Goal: Task Accomplishment & Management: Manage account settings

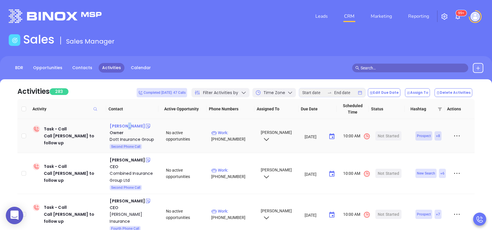
click at [126, 128] on div "[PERSON_NAME]" at bounding box center [127, 125] width 35 height 7
drag, startPoint x: 236, startPoint y: 131, endPoint x: 226, endPoint y: 127, distance: 10.8
click at [236, 131] on p "Work : (412) 927-2400" at bounding box center [233, 135] width 44 height 13
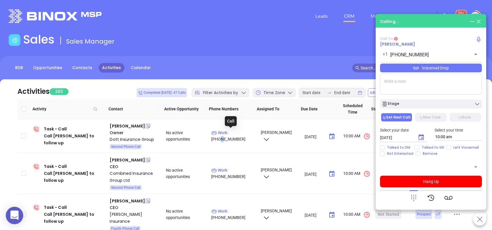
type input "(412) 927-2400"
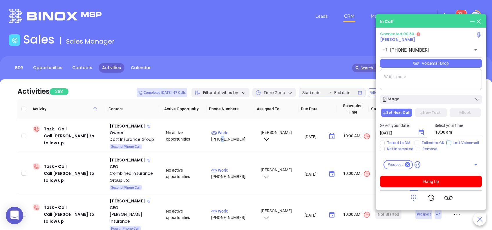
click at [446, 143] on input "Left Voicemail" at bounding box center [448, 142] width 5 height 5
checkbox input "true"
click at [448, 181] on button "Hang Up" at bounding box center [431, 181] width 102 height 12
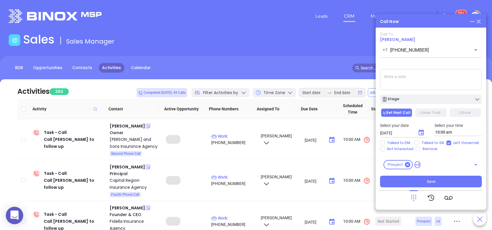
click at [397, 75] on textarea at bounding box center [431, 79] width 102 height 21
type textarea "unable to confirm email yet."
click at [420, 131] on icon "Choose date, selected date is Aug 26, 2025" at bounding box center [420, 132] width 5 height 6
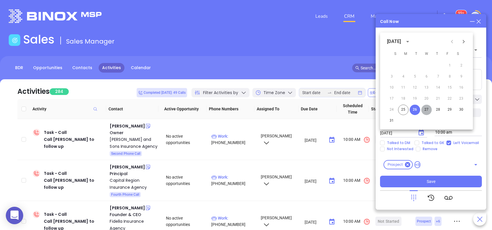
click at [425, 110] on button "27" at bounding box center [426, 109] width 10 height 10
type input "08/27/2025"
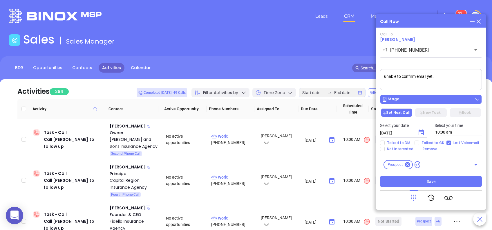
click at [424, 102] on div "Stage" at bounding box center [430, 99] width 98 height 6
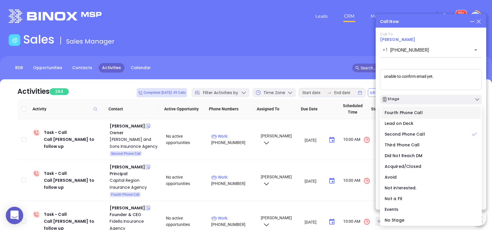
click at [420, 108] on li "Fourth Phone Call" at bounding box center [430, 112] width 99 height 12
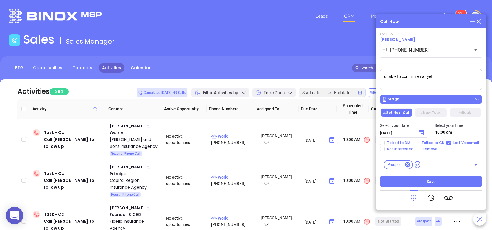
click at [432, 99] on div "Stage" at bounding box center [430, 99] width 98 height 6
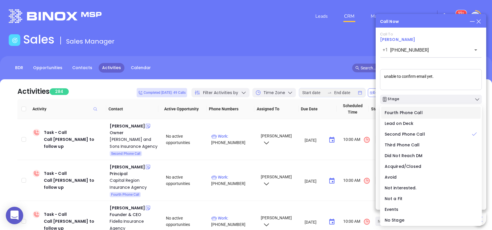
click at [417, 110] on span "Fourth Phone Call" at bounding box center [403, 113] width 38 height 6
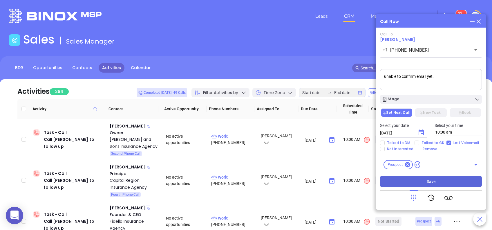
click at [438, 179] on button "Save" at bounding box center [431, 181] width 102 height 12
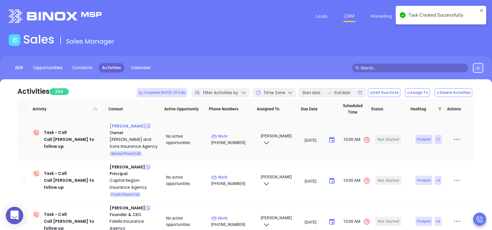
click at [135, 124] on div "William Gallina" at bounding box center [127, 125] width 35 height 7
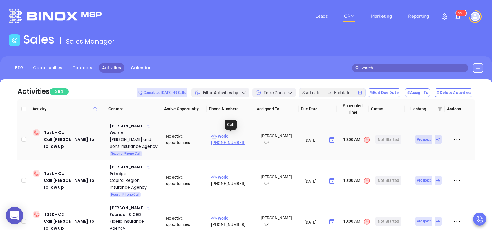
click at [235, 133] on p "Work : (412) 221-7010" at bounding box center [233, 139] width 44 height 13
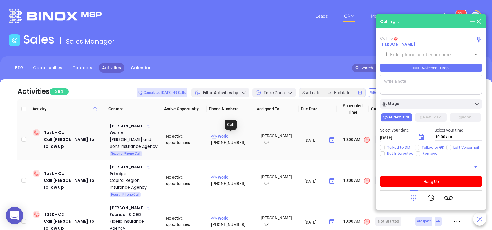
type input "(412) 221-7010"
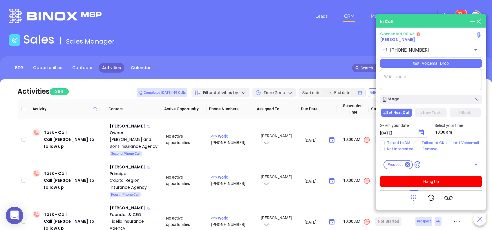
click at [412, 193] on icon at bounding box center [413, 197] width 8 height 8
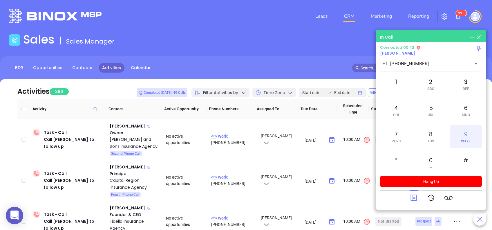
click at [465, 141] on span "WXYZ" at bounding box center [466, 141] width 10 height 4
click at [464, 133] on div "9 WXYZ" at bounding box center [466, 136] width 32 height 23
drag, startPoint x: 395, startPoint y: 109, endPoint x: 399, endPoint y: 110, distance: 3.5
click at [397, 109] on div "4 GHI" at bounding box center [396, 110] width 32 height 23
drag, startPoint x: 399, startPoint y: 110, endPoint x: 429, endPoint y: 112, distance: 29.9
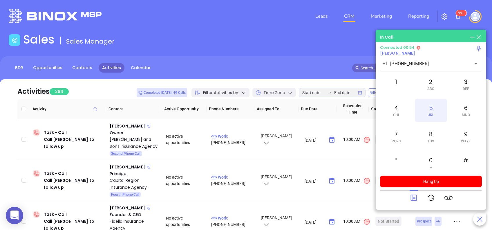
click at [429, 112] on div "5 JKL" at bounding box center [430, 110] width 32 height 23
click at [397, 84] on div "1" at bounding box center [396, 83] width 32 height 23
click at [415, 196] on icon at bounding box center [413, 197] width 8 height 8
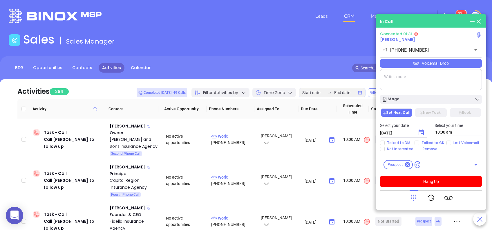
click at [425, 61] on div "Voicemail Drop" at bounding box center [431, 63] width 102 height 9
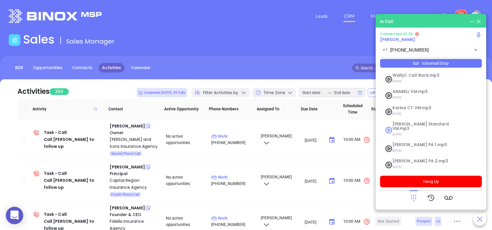
click at [420, 130] on span "06/26/2025" at bounding box center [423, 134] width 63 height 8
checkbox input "true"
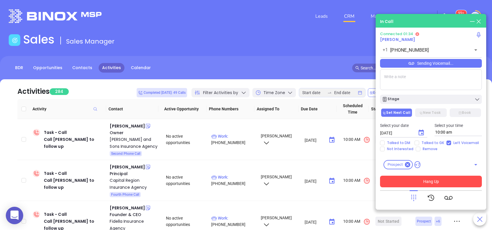
click at [446, 178] on button "Hang Up" at bounding box center [431, 181] width 102 height 12
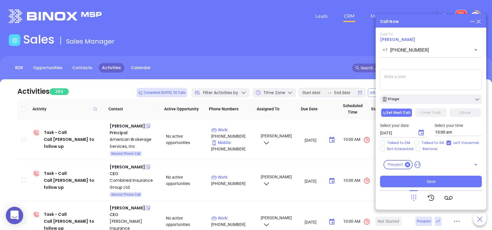
click at [399, 79] on textarea at bounding box center [431, 79] width 102 height 21
type textarea "Third email sent"
drag, startPoint x: 418, startPoint y: 130, endPoint x: 421, endPoint y: 131, distance: 3.5
click at [418, 131] on icon "Choose date, selected date is Aug 26, 2025" at bounding box center [420, 132] width 7 height 7
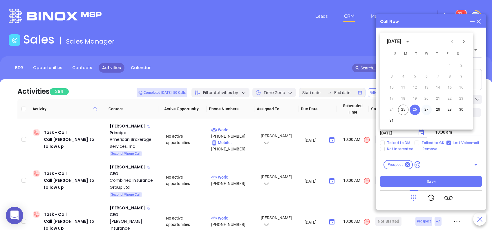
click at [427, 110] on button "27" at bounding box center [426, 109] width 10 height 10
type input "08/27/2025"
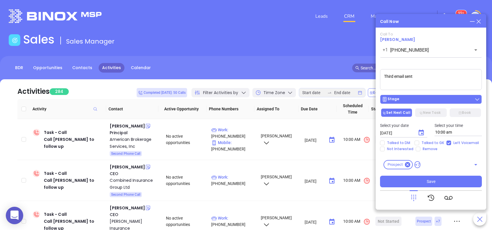
click at [428, 101] on div "Stage" at bounding box center [430, 99] width 98 height 6
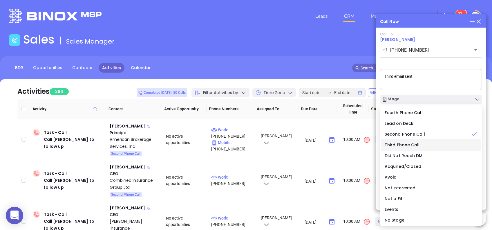
click at [422, 143] on div "Third Phone Call" at bounding box center [430, 144] width 92 height 6
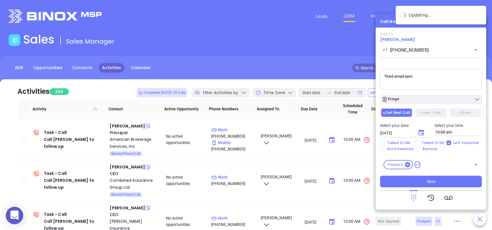
drag, startPoint x: 437, startPoint y: 183, endPoint x: 433, endPoint y: 171, distance: 12.7
click at [437, 183] on button "Save" at bounding box center [431, 181] width 102 height 12
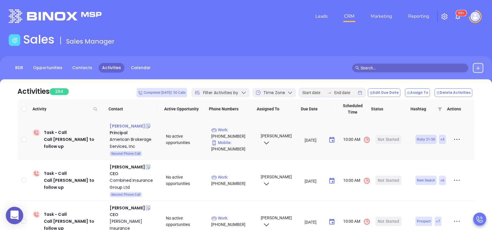
click at [134, 126] on div "Steve Delaney" at bounding box center [127, 125] width 35 height 7
click at [241, 130] on p "Work : (866) 233-2854" at bounding box center [233, 132] width 44 height 13
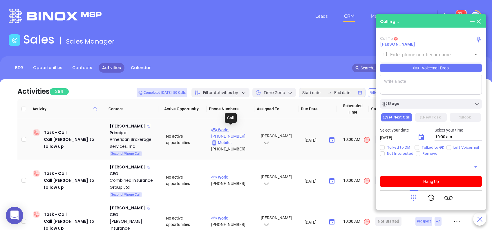
type input "(866) 233-2854"
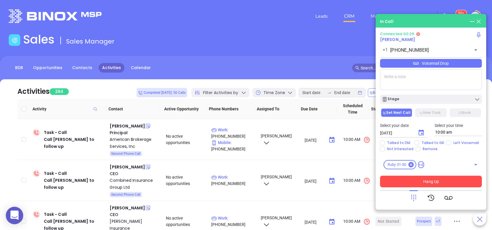
click at [421, 179] on button "Hang Up" at bounding box center [431, 181] width 102 height 12
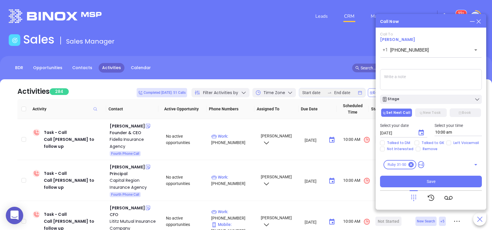
click at [480, 21] on icon at bounding box center [478, 21] width 6 height 6
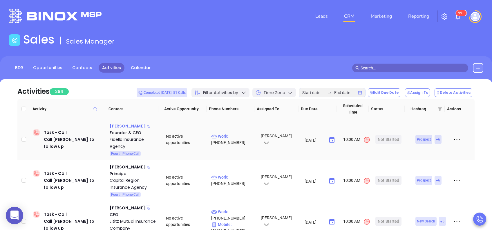
click at [125, 126] on div "Joseph Deutsch" at bounding box center [127, 125] width 35 height 7
click at [228, 135] on p "Work : (844) 343-3552" at bounding box center [233, 139] width 44 height 13
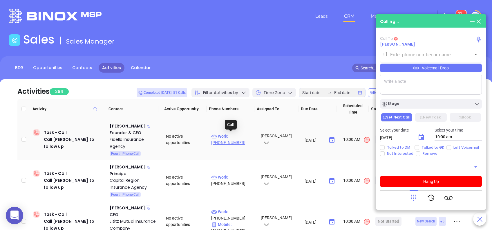
type input "(844) 343-3552"
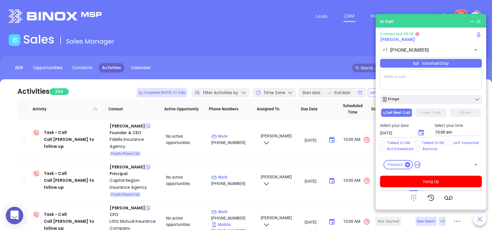
click at [418, 199] on div at bounding box center [430, 197] width 43 height 15
click at [413, 199] on icon at bounding box center [413, 197] width 5 height 6
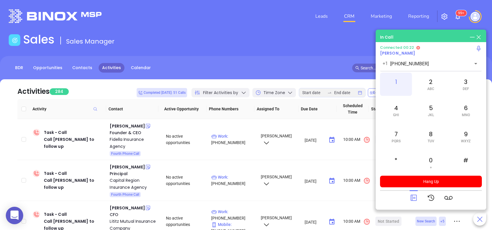
click at [394, 87] on span at bounding box center [395, 89] width 3 height 4
click at [474, 79] on div "3 DEF" at bounding box center [466, 83] width 32 height 23
click at [432, 134] on div "8 TUV" at bounding box center [430, 136] width 32 height 23
click at [464, 160] on div "#" at bounding box center [466, 162] width 32 height 23
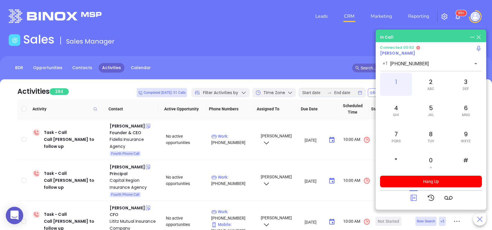
click at [393, 84] on div "1" at bounding box center [396, 83] width 32 height 23
click at [410, 195] on icon at bounding box center [413, 197] width 6 height 6
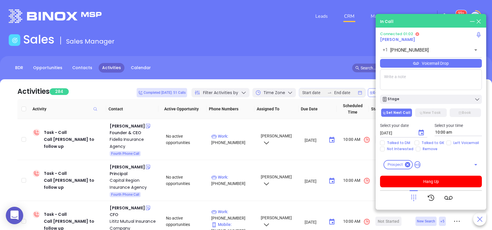
click at [423, 61] on div "Voicemail Drop" at bounding box center [431, 63] width 102 height 9
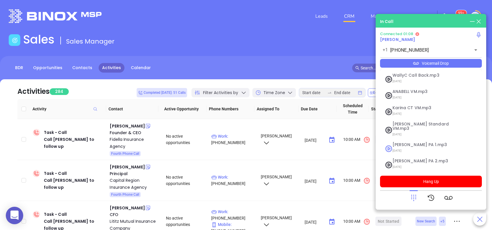
click at [407, 142] on span "Vicky PA 1.mp3" at bounding box center [423, 144] width 63 height 4
checkbox input "true"
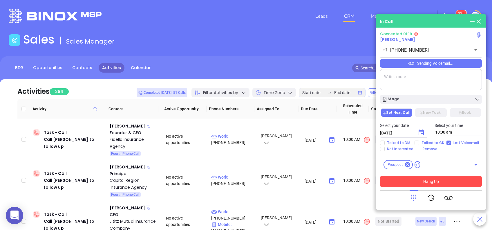
click at [434, 185] on button "Hang Up" at bounding box center [431, 181] width 102 height 12
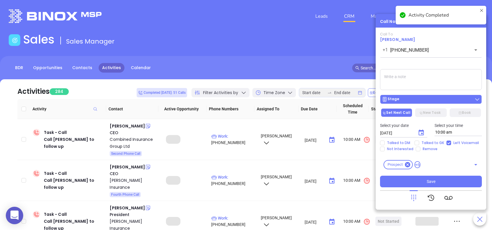
click at [413, 103] on button "Stage" at bounding box center [431, 98] width 102 height 9
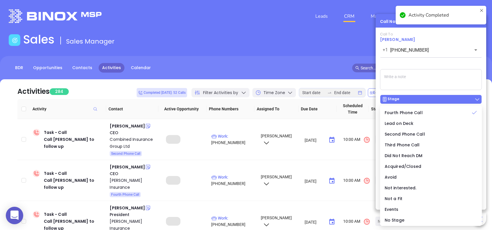
click at [413, 103] on button "Stage" at bounding box center [431, 98] width 102 height 9
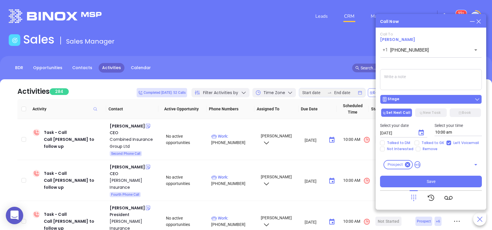
click at [418, 101] on div "Stage" at bounding box center [430, 99] width 98 height 6
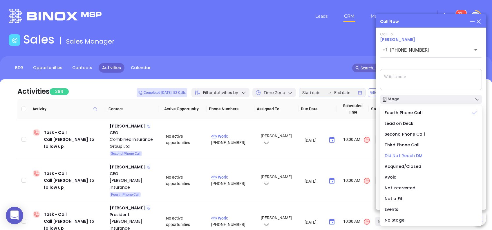
click at [416, 157] on span "Did Not Reach DM" at bounding box center [403, 155] width 38 height 6
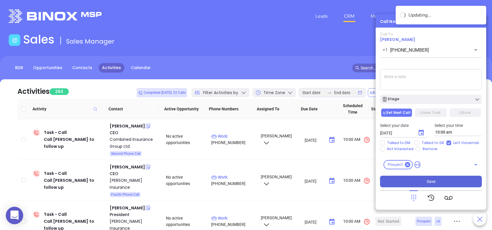
click at [444, 178] on button "Save" at bounding box center [431, 181] width 102 height 12
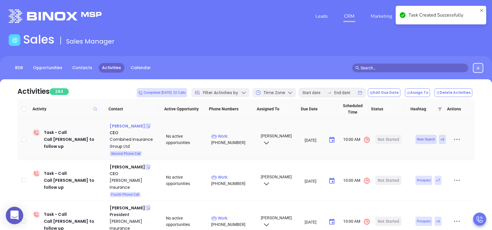
click at [130, 126] on div "Michael E. Dortch" at bounding box center [127, 125] width 35 height 7
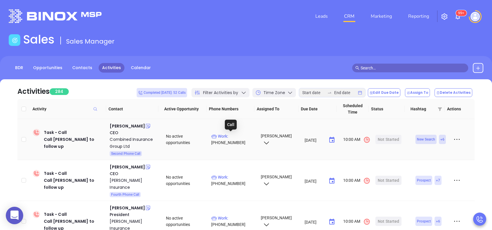
drag, startPoint x: 231, startPoint y: 132, endPoint x: 229, endPoint y: 130, distance: 3.1
click at [230, 130] on td "Work : (800) 807-0762" at bounding box center [233, 139] width 49 height 41
drag, startPoint x: 231, startPoint y: 133, endPoint x: 224, endPoint y: 123, distance: 12.5
click at [230, 133] on p "Work : (800) 807-0762" at bounding box center [233, 139] width 44 height 13
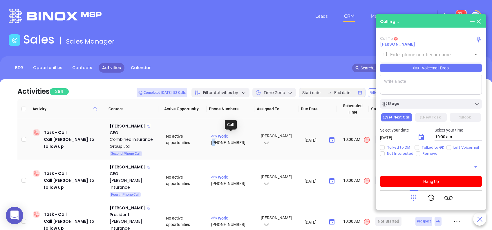
type input "(800) 807-0762"
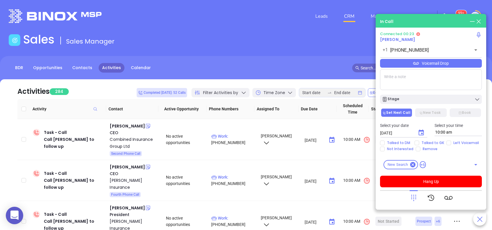
click at [413, 197] on icon at bounding box center [413, 197] width 8 height 8
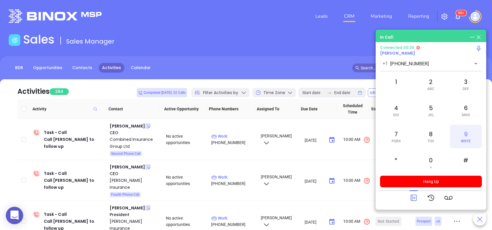
click at [459, 132] on div "9 WXYZ" at bounding box center [466, 136] width 32 height 23
drag, startPoint x: 473, startPoint y: 110, endPoint x: 468, endPoint y: 105, distance: 7.4
click at [472, 109] on div "6 MNO" at bounding box center [466, 110] width 32 height 23
click at [390, 106] on div "4 GHI" at bounding box center [396, 110] width 32 height 23
click at [422, 88] on div "2 ABC" at bounding box center [430, 83] width 32 height 23
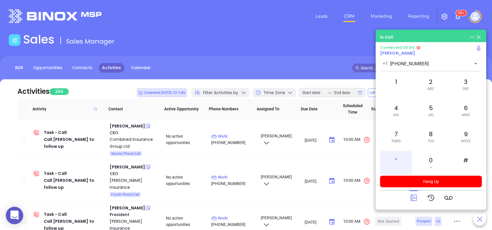
drag, startPoint x: 394, startPoint y: 154, endPoint x: 392, endPoint y: 151, distance: 3.6
click at [393, 155] on div "*" at bounding box center [396, 162] width 32 height 23
click at [465, 110] on div "6 MNO" at bounding box center [466, 110] width 32 height 23
click at [390, 103] on div "4 GHI" at bounding box center [396, 110] width 32 height 23
click at [431, 105] on div "5 JKL" at bounding box center [430, 110] width 32 height 23
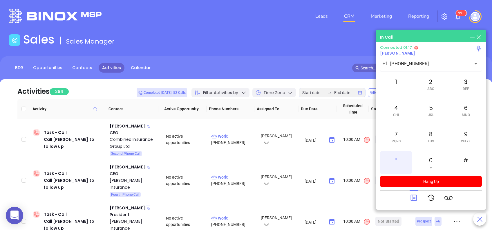
drag, startPoint x: 394, startPoint y: 158, endPoint x: 394, endPoint y: 155, distance: 3.2
click at [394, 155] on div "*" at bounding box center [396, 162] width 32 height 23
drag, startPoint x: 398, startPoint y: 156, endPoint x: 413, endPoint y: 154, distance: 15.2
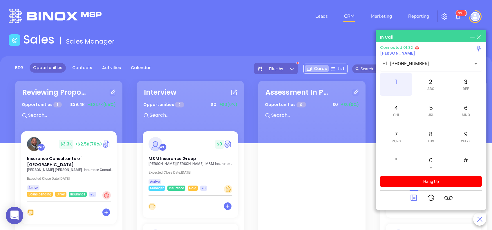
click at [392, 80] on div "1" at bounding box center [396, 83] width 32 height 23
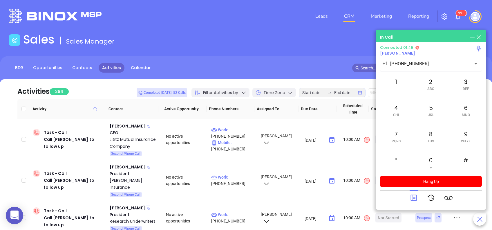
click at [407, 192] on div at bounding box center [431, 197] width 102 height 15
drag, startPoint x: 411, startPoint y: 195, endPoint x: 403, endPoint y: 184, distance: 13.5
click at [411, 195] on icon at bounding box center [413, 197] width 8 height 8
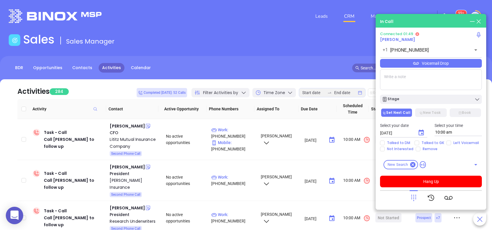
click at [401, 68] on div "Connected 01:49 Michael E. Dortch +1 (800) 807-0762 ​ Voicemail Drop Stage Set …" at bounding box center [431, 109] width 102 height 155
click at [399, 65] on div "Voicemail Drop" at bounding box center [431, 63] width 102 height 9
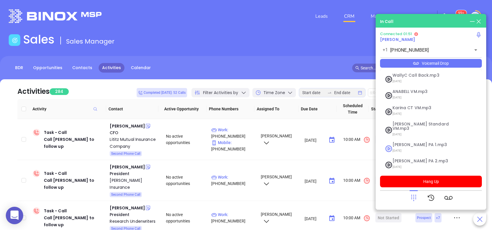
click at [428, 147] on span "07/18/2025" at bounding box center [423, 151] width 63 height 8
checkbox input "true"
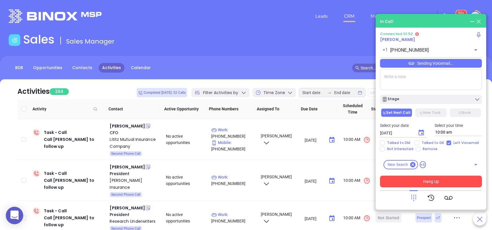
click at [410, 178] on button "Hang Up" at bounding box center [431, 181] width 102 height 12
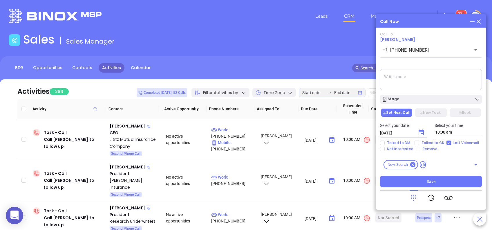
click at [413, 79] on textarea at bounding box center [431, 79] width 102 height 21
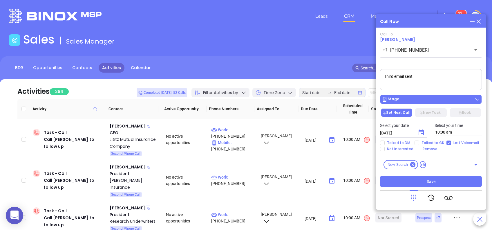
type textarea "Third email sent"
click at [418, 97] on div "Stage" at bounding box center [430, 99] width 98 height 6
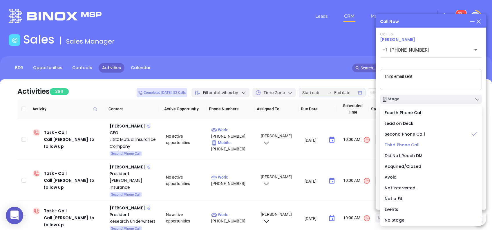
click at [415, 140] on li "Third Phone Call" at bounding box center [430, 145] width 99 height 12
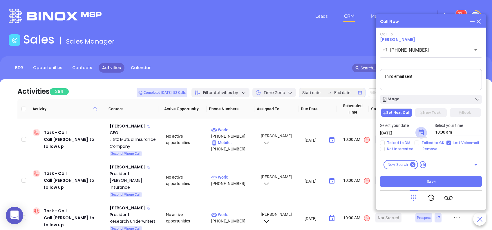
click at [419, 133] on icon "Choose date, selected date is Aug 26, 2025" at bounding box center [420, 132] width 7 height 7
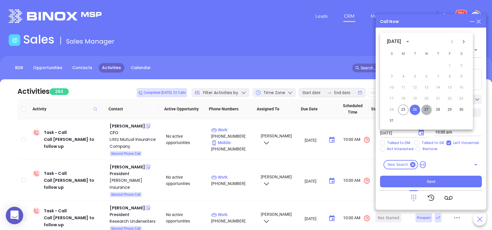
click at [428, 108] on button "27" at bounding box center [426, 109] width 10 height 10
type input "08/27/2025"
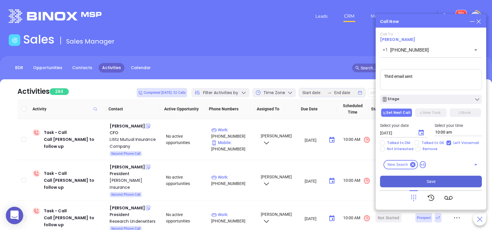
click at [449, 182] on button "Save" at bounding box center [431, 181] width 102 height 12
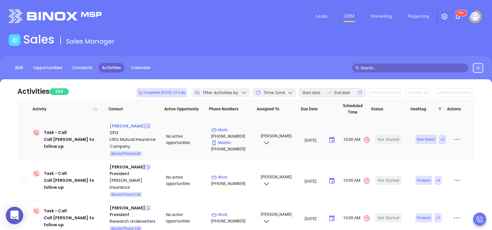
click at [135, 125] on div "Shawn Serfass" at bounding box center [127, 125] width 35 height 7
click at [232, 128] on p "Work : (800) 626-4751" at bounding box center [233, 132] width 44 height 13
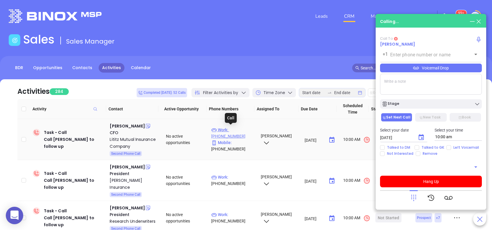
type input "(800) 626-4751"
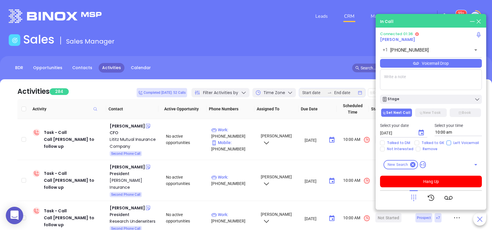
click at [448, 143] on input "Left Voicemail" at bounding box center [448, 142] width 5 height 5
checkbox input "true"
click at [441, 181] on button "Hang Up" at bounding box center [431, 181] width 102 height 12
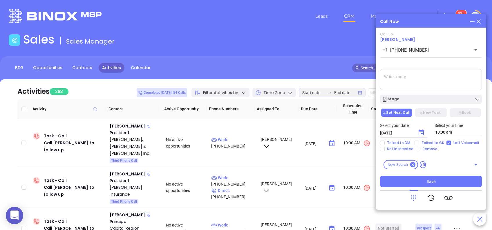
click at [402, 74] on textarea at bounding box center [431, 79] width 102 height 21
drag, startPoint x: 399, startPoint y: 97, endPoint x: 397, endPoint y: 100, distance: 3.7
click at [398, 100] on div "Stage" at bounding box center [430, 99] width 98 height 6
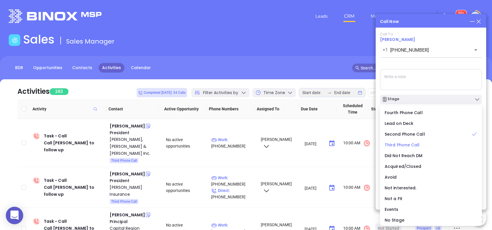
click at [410, 141] on li "Third Phone Call" at bounding box center [430, 145] width 99 height 12
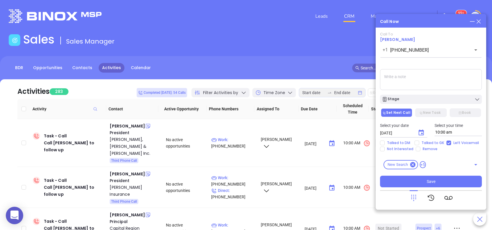
click at [397, 73] on textarea at bounding box center [431, 79] width 102 height 21
type textarea "Third email sent"
click at [423, 132] on icon "Choose date, selected date is Aug 26, 2025" at bounding box center [420, 132] width 5 height 6
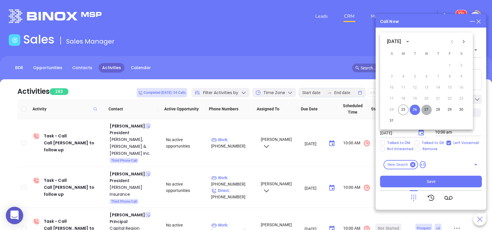
click at [427, 110] on button "27" at bounding box center [426, 109] width 10 height 10
type input "08/27/2025"
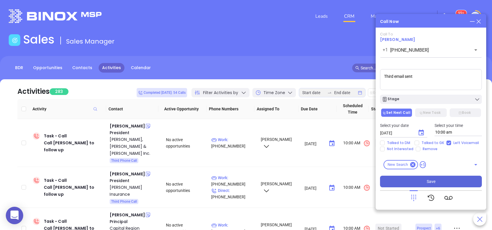
click at [451, 182] on button "Save" at bounding box center [431, 181] width 102 height 12
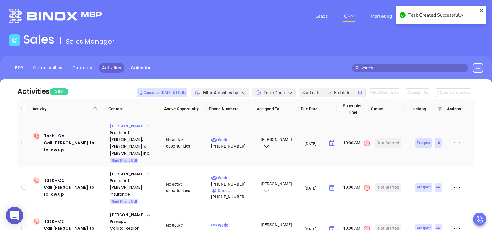
click at [132, 127] on div "Michael Whitcraft" at bounding box center [127, 125] width 35 height 7
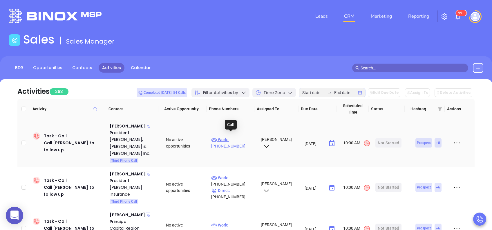
click at [236, 136] on p "Work : (610) 358-3805" at bounding box center [233, 142] width 44 height 13
type input "(610) 358-3805"
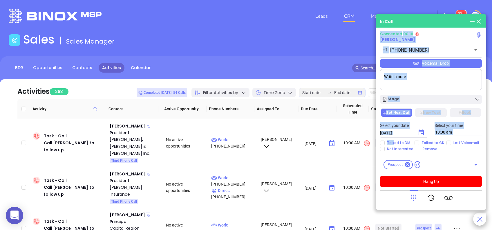
drag, startPoint x: 452, startPoint y: 197, endPoint x: 474, endPoint y: 219, distance: 31.2
click at [472, 217] on main "Sales Sales Manager BDR Opportunities Contacts Activities Calendar In Call Conn…" at bounding box center [246, 179] width 492 height 294
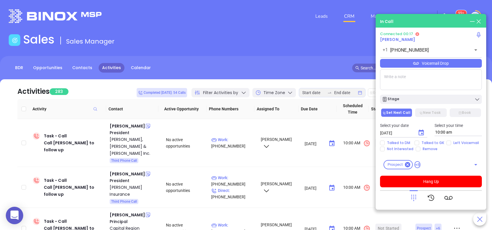
drag, startPoint x: 474, startPoint y: 219, endPoint x: 415, endPoint y: 196, distance: 63.6
click at [415, 196] on icon at bounding box center [413, 197] width 8 height 8
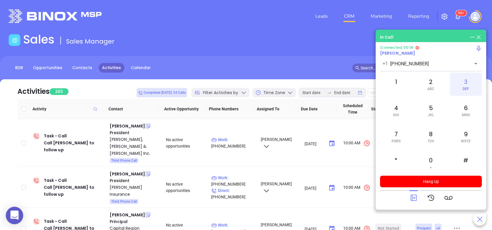
click at [463, 90] on div "3 DEF" at bounding box center [466, 83] width 32 height 23
click at [463, 113] on span "MNO" at bounding box center [465, 115] width 8 height 4
drag, startPoint x: 463, startPoint y: 113, endPoint x: 399, endPoint y: 112, distance: 64.1
click at [399, 112] on div "4 GHI" at bounding box center [396, 110] width 32 height 23
click at [425, 87] on div "2 ABC" at bounding box center [430, 83] width 32 height 23
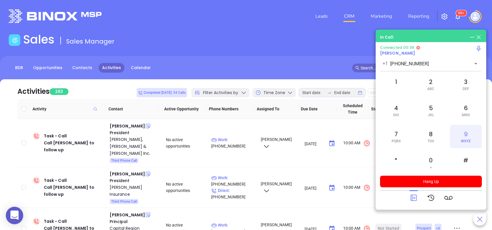
click at [463, 137] on div "9 WXYZ" at bounding box center [466, 136] width 32 height 23
click at [395, 114] on span "GHI" at bounding box center [396, 115] width 6 height 4
click at [441, 172] on div "0 +" at bounding box center [430, 162] width 32 height 23
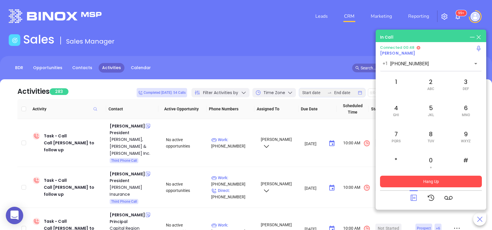
click at [438, 180] on button "Hang Up" at bounding box center [431, 181] width 102 height 12
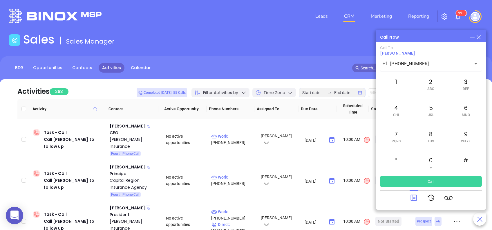
click at [410, 194] on div at bounding box center [413, 197] width 8 height 15
click at [412, 197] on icon at bounding box center [413, 197] width 8 height 8
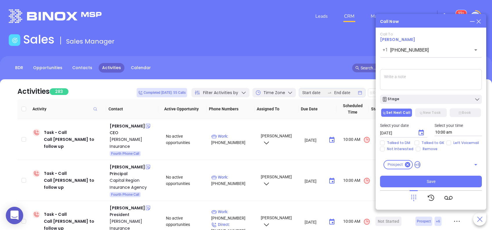
click at [402, 94] on div "Stage" at bounding box center [430, 98] width 109 height 12
click at [404, 98] on div "Stage" at bounding box center [430, 99] width 98 height 6
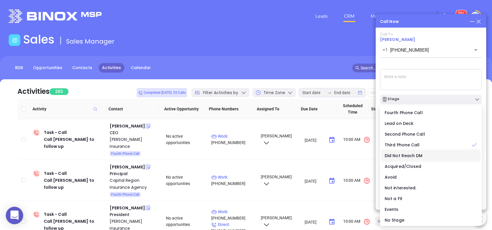
click at [417, 154] on span "Did Not Reach DM" at bounding box center [403, 155] width 38 height 6
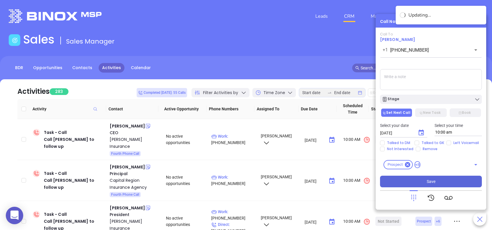
click at [437, 178] on button "Save" at bounding box center [431, 181] width 102 height 12
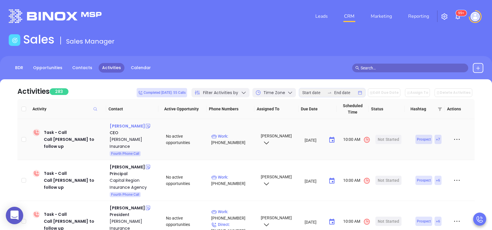
click at [123, 124] on div "Jeff Wilson" at bounding box center [127, 125] width 35 height 7
click at [235, 136] on p "Work : (800) 981-5474" at bounding box center [233, 139] width 44 height 13
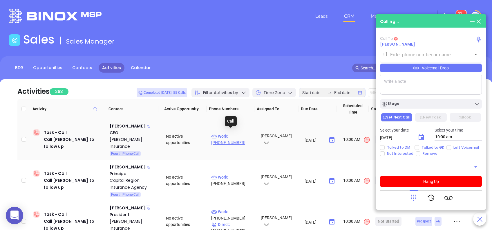
type input "(800) 981-5474"
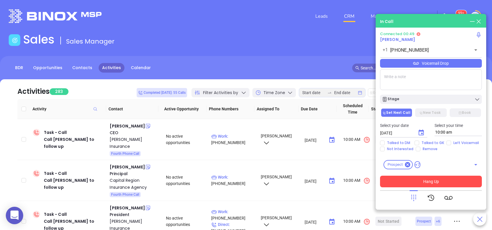
click at [440, 176] on button "Hang Up" at bounding box center [431, 181] width 102 height 12
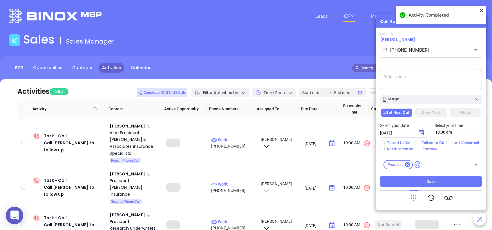
click at [448, 143] on input "Left Voicemail" at bounding box center [448, 142] width 5 height 5
checkbox input "true"
click at [441, 103] on button "Stage" at bounding box center [431, 98] width 102 height 9
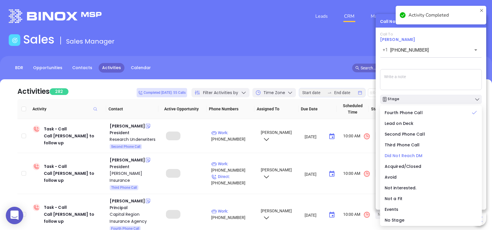
click at [420, 154] on span "Did Not Reach DM" at bounding box center [403, 155] width 38 height 6
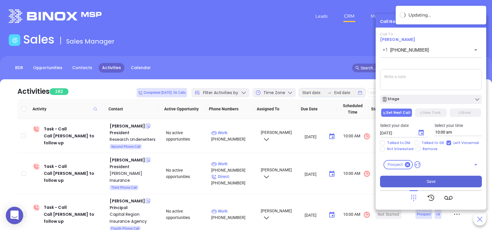
click at [429, 177] on button "Save" at bounding box center [431, 181] width 102 height 12
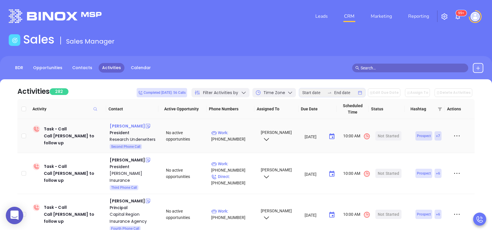
click at [135, 125] on div "Stephen Friedberg" at bounding box center [127, 125] width 35 height 7
click at [233, 130] on p "Work : (800) 727-3732" at bounding box center [233, 135] width 44 height 13
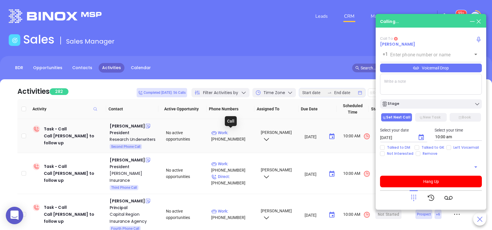
type input "(800) 727-3732"
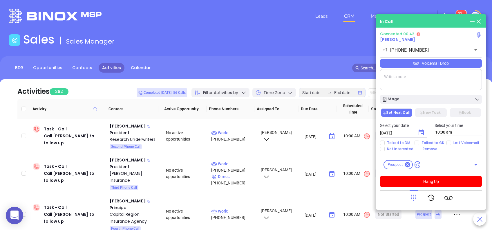
drag, startPoint x: 415, startPoint y: 196, endPoint x: 415, endPoint y: 193, distance: 3.2
click at [415, 196] on icon at bounding box center [413, 197] width 8 height 8
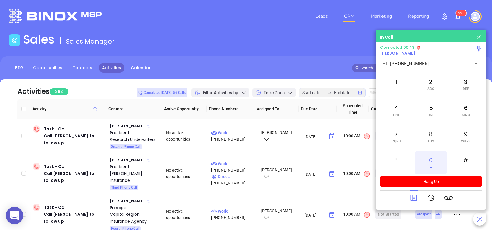
click at [431, 160] on div "0 +" at bounding box center [430, 162] width 32 height 23
click at [415, 197] on icon at bounding box center [413, 197] width 8 height 8
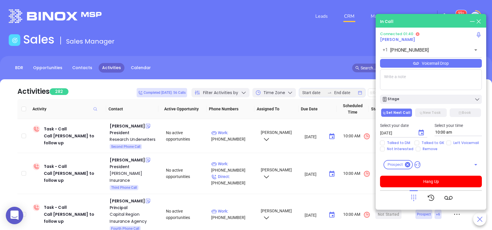
click at [436, 63] on div "Voicemail Drop" at bounding box center [431, 63] width 102 height 9
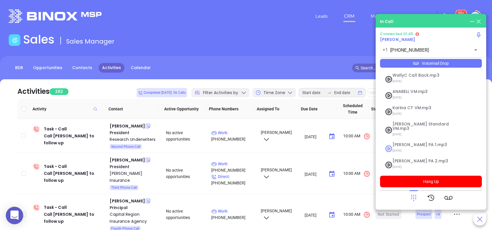
click at [421, 142] on span "Vicky PA 1.mp3" at bounding box center [423, 144] width 63 height 4
checkbox input "true"
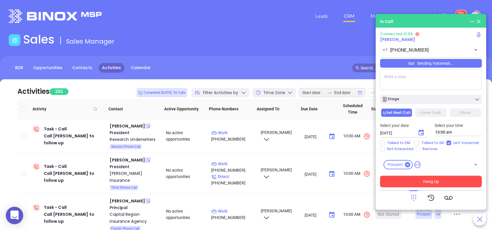
click at [444, 180] on button "Hang Up" at bounding box center [431, 181] width 102 height 12
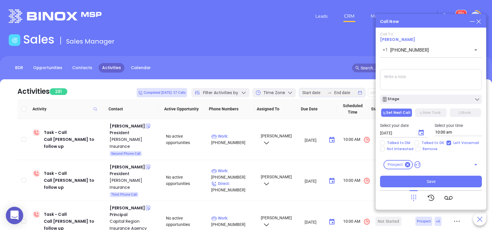
click at [395, 78] on textarea at bounding box center [431, 79] width 102 height 21
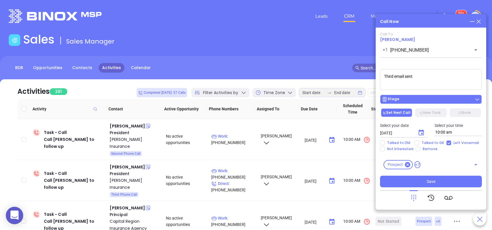
type textarea "Third email sent"
click at [432, 97] on div "Stage" at bounding box center [430, 99] width 98 height 6
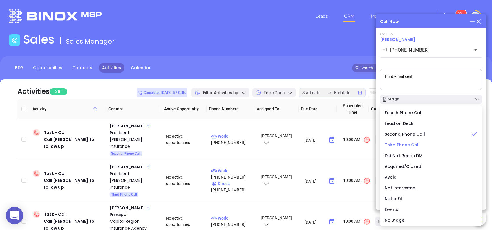
click at [410, 143] on span "Third Phone Call" at bounding box center [401, 145] width 35 height 6
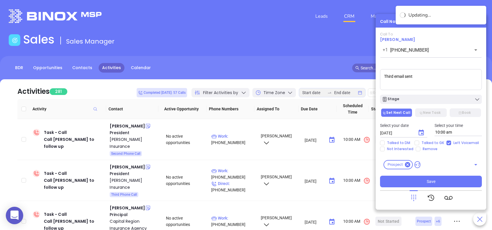
click at [424, 132] on icon "Choose date, selected date is Aug 26, 2025" at bounding box center [420, 132] width 7 height 7
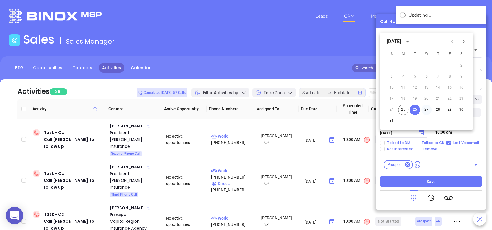
click at [428, 108] on button "27" at bounding box center [426, 109] width 10 height 10
type input "08/27/2025"
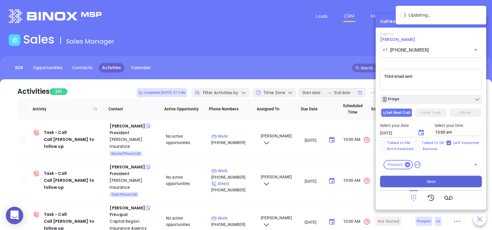
click at [442, 180] on button "Save" at bounding box center [431, 181] width 102 height 12
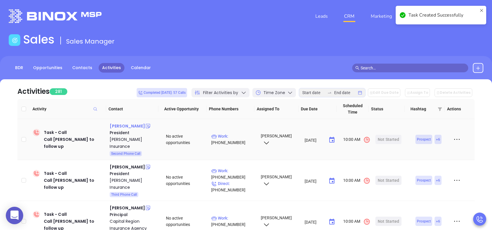
click at [123, 126] on div "Dave Kurtz" at bounding box center [127, 125] width 35 height 7
click at [230, 133] on p "Work : (717) 235-5681" at bounding box center [233, 139] width 44 height 13
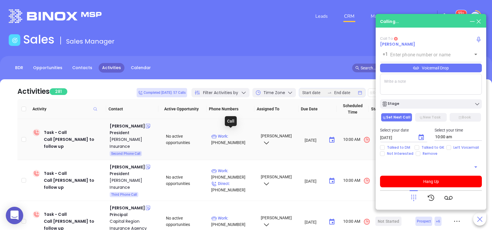
type input "(717) 235-5681"
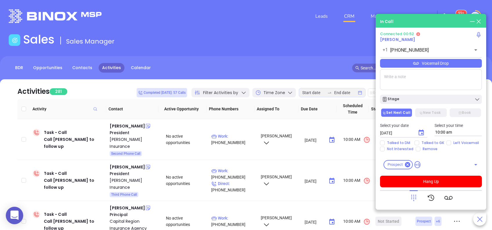
click at [442, 64] on div "Voicemail Drop" at bounding box center [431, 63] width 102 height 9
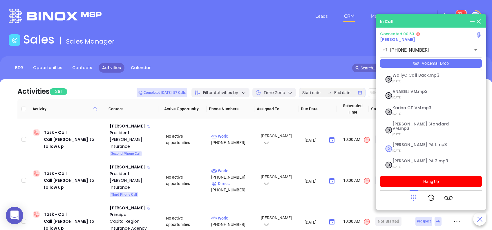
click at [412, 142] on span "Vicky PA 1.mp3" at bounding box center [423, 144] width 63 height 4
checkbox input "true"
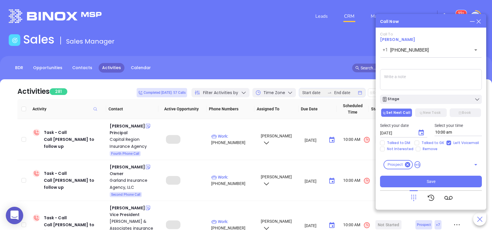
click at [400, 80] on textarea at bounding box center [431, 79] width 102 height 21
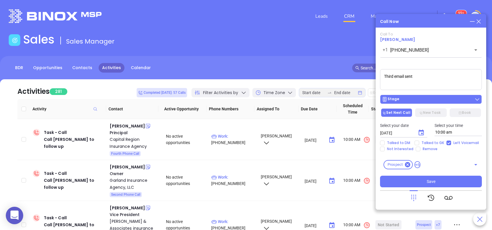
type textarea "Third email sent"
click at [441, 100] on div "Stage" at bounding box center [430, 99] width 98 height 6
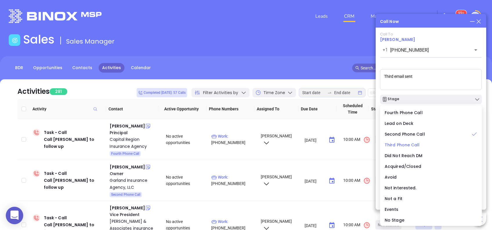
click at [420, 141] on div "Third Phone Call" at bounding box center [430, 144] width 92 height 6
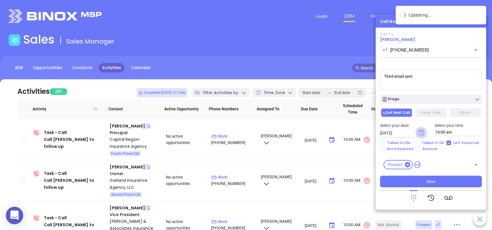
click at [421, 133] on icon "Choose date, selected date is Aug 26, 2025" at bounding box center [420, 132] width 5 height 6
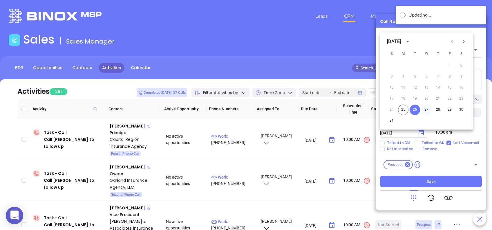
drag, startPoint x: 423, startPoint y: 110, endPoint x: 427, endPoint y: 110, distance: 4.4
click at [425, 110] on button "27" at bounding box center [426, 109] width 10 height 10
type input "08/27/2025"
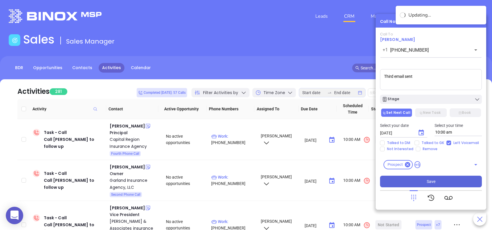
click at [455, 186] on button "Save" at bounding box center [431, 181] width 102 height 12
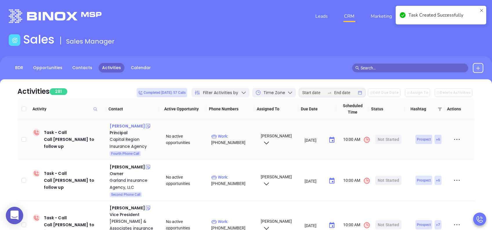
click at [140, 128] on div "Warren W. Stumpf" at bounding box center [127, 125] width 35 height 7
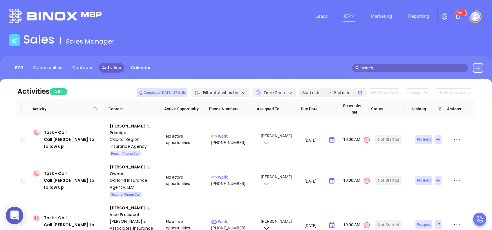
click at [237, 43] on div "Sales Sales Manager" at bounding box center [245, 40] width 481 height 16
click at [240, 135] on p "Work : (717) 731-1142" at bounding box center [233, 139] width 44 height 13
type input "(717) 731-1142"
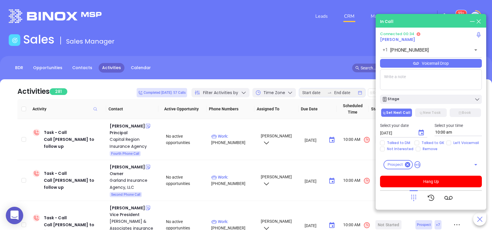
click at [420, 63] on div "Voicemail Drop" at bounding box center [431, 63] width 102 height 9
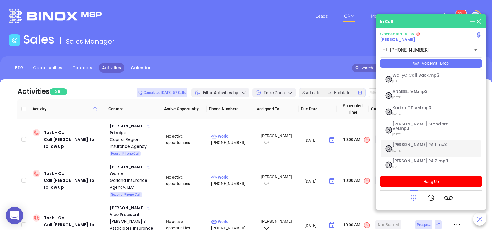
click at [420, 147] on span "07/18/2025" at bounding box center [423, 151] width 63 height 8
checkbox input "true"
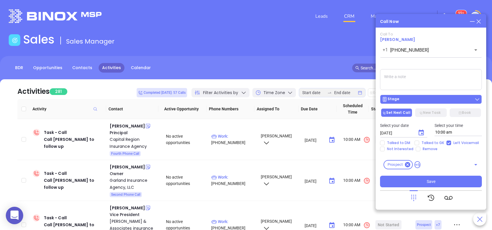
click at [417, 98] on div "Stage" at bounding box center [430, 99] width 98 height 6
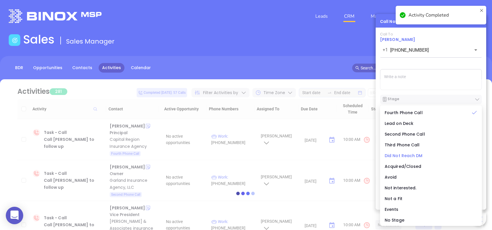
click at [418, 155] on span "Did Not Reach DM" at bounding box center [403, 155] width 38 height 6
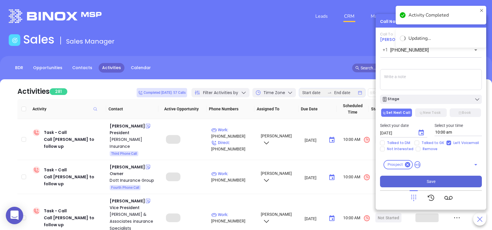
click at [450, 176] on button "Save" at bounding box center [431, 181] width 102 height 12
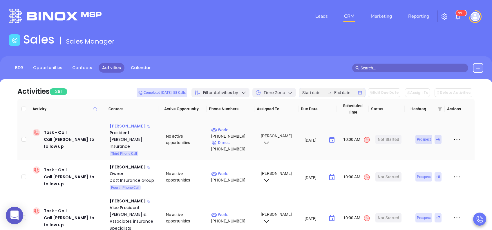
click at [117, 126] on div "Joe Lapi" at bounding box center [127, 125] width 35 height 7
click at [235, 129] on p "Work : (717) 336-2231" at bounding box center [233, 132] width 44 height 13
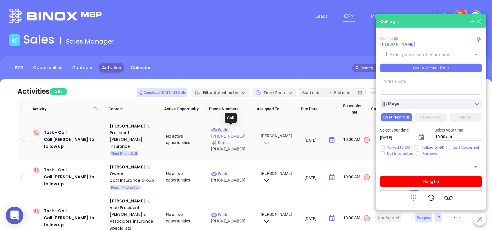
type input "(717) 336-2231"
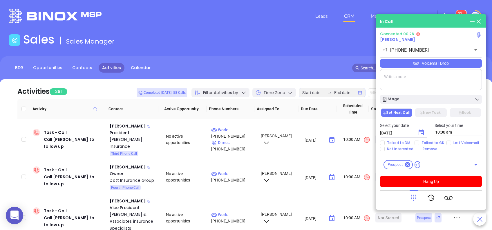
drag, startPoint x: 403, startPoint y: 76, endPoint x: 407, endPoint y: 76, distance: 3.5
click at [407, 76] on textarea at bounding box center [431, 79] width 102 height 21
type textarea "Final email sent"
click at [420, 63] on div "Voicemail Drop" at bounding box center [431, 63] width 102 height 9
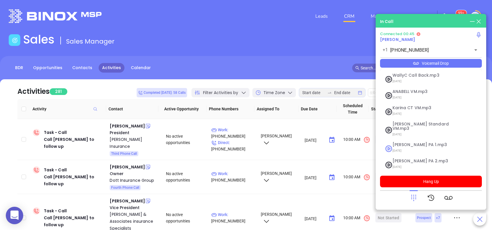
click at [431, 147] on span "07/18/2025" at bounding box center [423, 151] width 63 height 8
checkbox input "true"
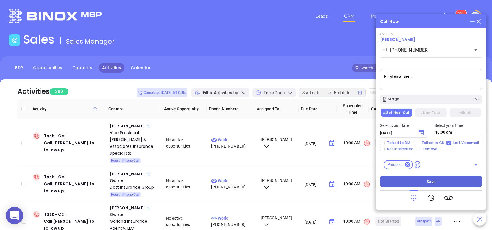
click at [441, 178] on button "Save" at bounding box center [431, 181] width 102 height 12
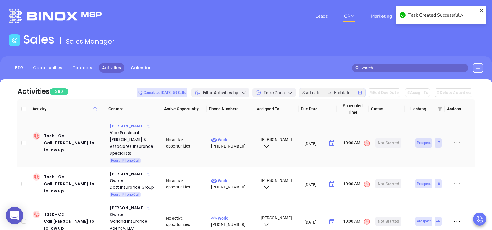
click at [117, 127] on div "Bob Hogue" at bounding box center [127, 125] width 35 height 7
click at [234, 137] on p "Work : (412) 825-3200" at bounding box center [233, 142] width 44 height 13
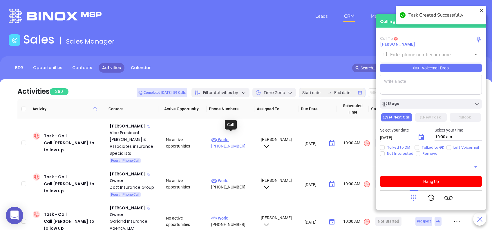
type input "(412) 825-3200"
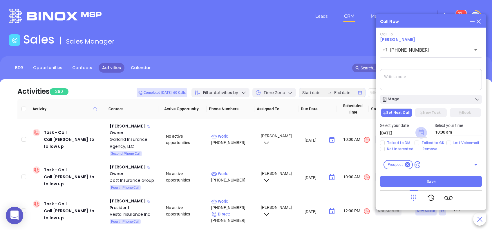
click at [421, 131] on icon "Choose date, selected date is Aug 26, 2025" at bounding box center [420, 132] width 5 height 6
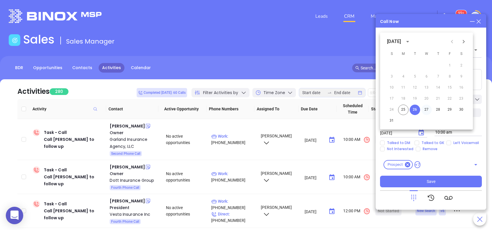
click at [425, 110] on button "27" at bounding box center [426, 109] width 10 height 10
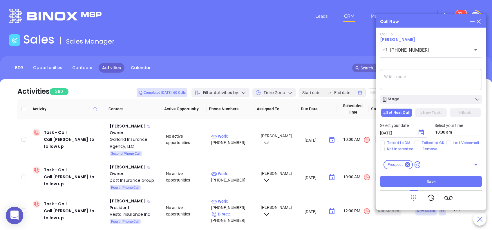
type input "08/27/2025"
click at [436, 182] on button "Save" at bounding box center [431, 181] width 102 height 12
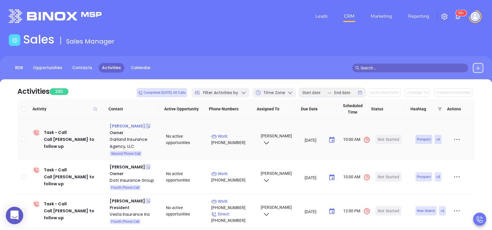
click at [123, 125] on div "Mike Givey" at bounding box center [127, 125] width 35 height 7
click at [233, 138] on p "Work : (610) 691-0010" at bounding box center [233, 139] width 44 height 13
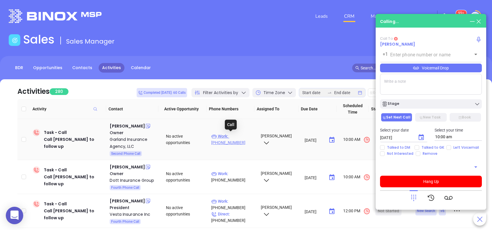
type input "(610) 691-0010"
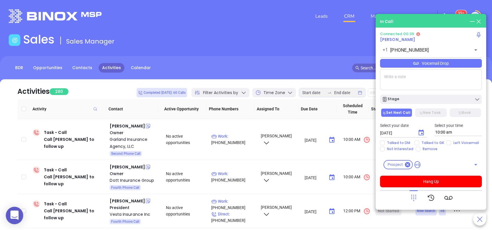
click at [435, 65] on div "Voicemail Drop" at bounding box center [431, 63] width 102 height 9
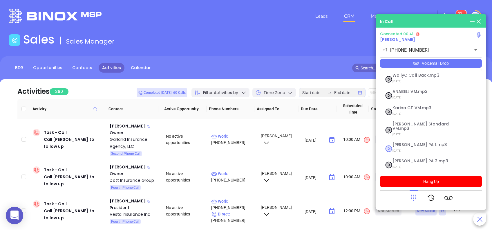
click at [414, 142] on span "Vicky PA 1.mp3" at bounding box center [423, 144] width 63 height 4
checkbox input "true"
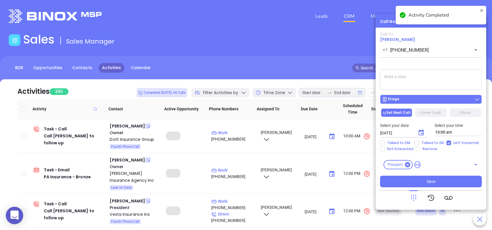
click at [408, 103] on button "Stage" at bounding box center [431, 98] width 102 height 9
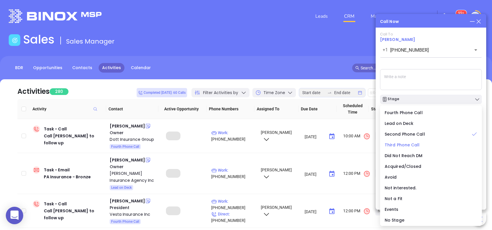
click at [400, 145] on span "Third Phone Call" at bounding box center [401, 145] width 35 height 6
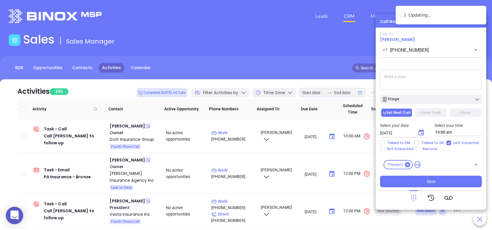
click at [420, 133] on icon "Choose date, selected date is Aug 26, 2025" at bounding box center [420, 132] width 7 height 7
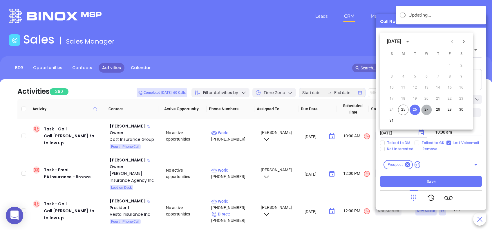
click at [427, 109] on button "27" at bounding box center [426, 109] width 10 height 10
type input "08/27/2025"
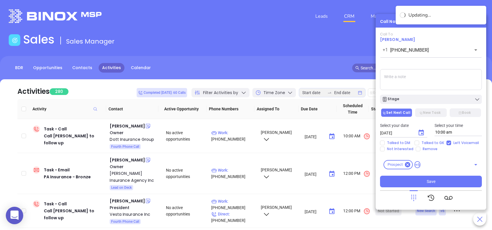
click at [412, 74] on textarea at bounding box center [431, 79] width 102 height 21
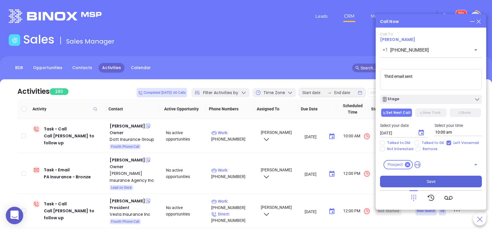
type textarea "Third email sent"
click at [443, 180] on button "Save" at bounding box center [431, 181] width 102 height 12
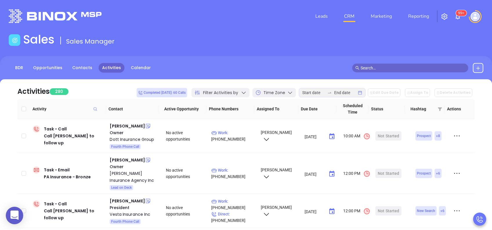
click at [238, 95] on span "Filter Activities by" at bounding box center [220, 93] width 35 height 6
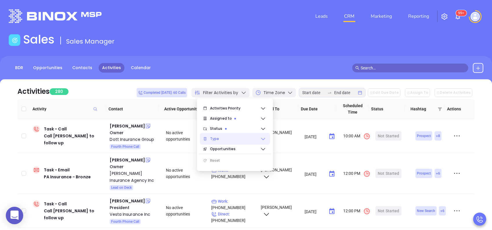
click at [266, 138] on div "Type" at bounding box center [235, 139] width 70 height 12
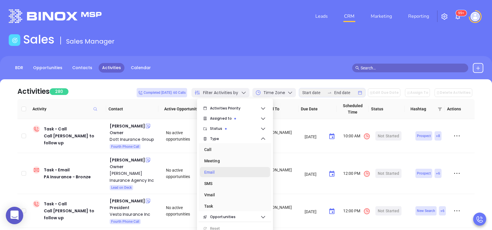
click at [222, 171] on div "Email" at bounding box center [233, 172] width 58 height 12
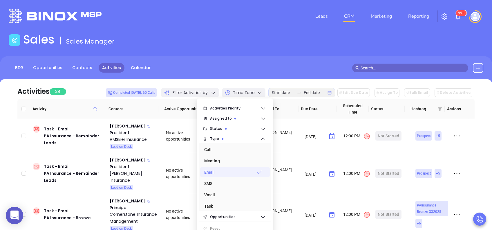
click at [98, 91] on div "Activities 24 Completed today: 60 Calls Filter Activities by Time Zone Edit Due…" at bounding box center [245, 89] width 457 height 20
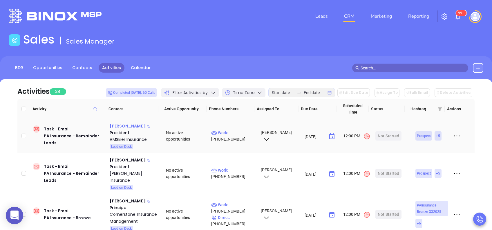
click at [127, 125] on div "Henry Skier" at bounding box center [127, 125] width 35 height 7
click at [233, 133] on p "Work : (570) 226-4571" at bounding box center [233, 135] width 44 height 13
type input "(570) 226-4571"
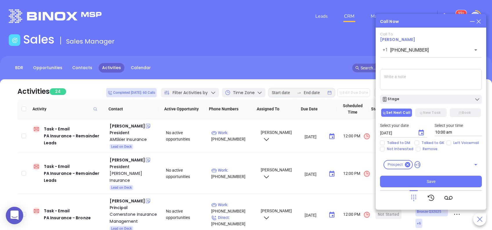
click at [412, 84] on textarea at bounding box center [431, 79] width 102 height 21
type textarea "Second email sent"
click at [422, 134] on icon "Choose date, selected date is Aug 26, 2025" at bounding box center [420, 132] width 5 height 6
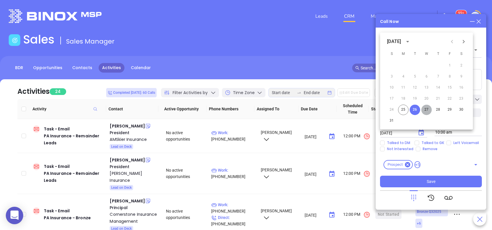
click at [424, 110] on button "27" at bounding box center [426, 109] width 10 height 10
type input "08/27/2025"
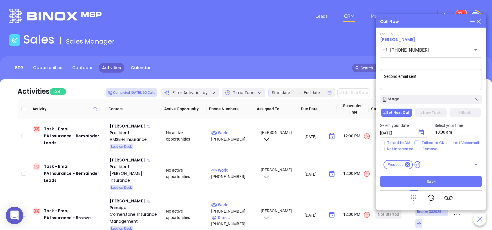
click at [437, 143] on span "Talked to GK" at bounding box center [432, 142] width 27 height 5
click at [419, 143] on input "Talked to GK" at bounding box center [416, 142] width 5 height 5
checkbox input "true"
click at [437, 99] on div "Stage" at bounding box center [430, 99] width 98 height 6
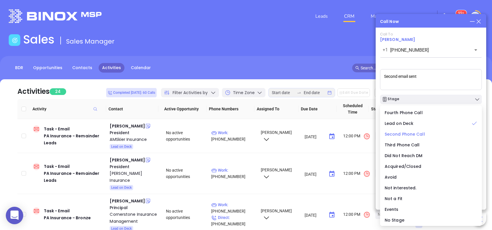
click at [414, 134] on span "Second Phone Call" at bounding box center [404, 134] width 40 height 6
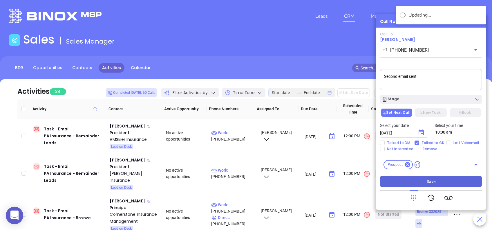
click at [451, 183] on button "Save" at bounding box center [431, 181] width 102 height 12
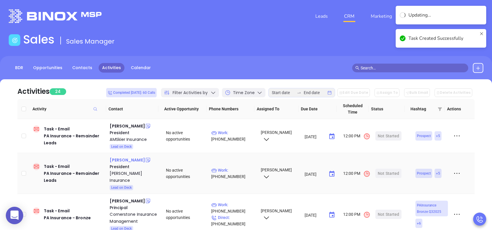
click at [133, 161] on div "Donald Enders" at bounding box center [127, 159] width 35 height 7
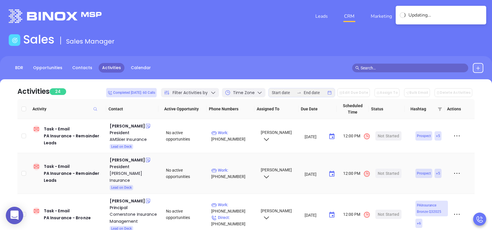
click at [237, 167] on p "Work : (717) 652-4902" at bounding box center [233, 173] width 44 height 13
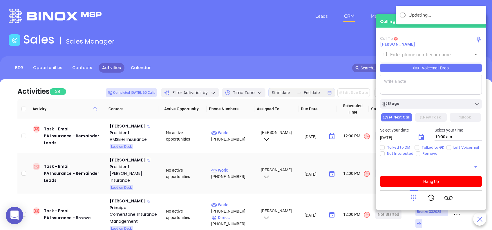
type input "(717) 652-4902"
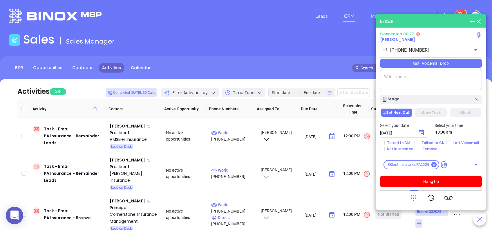
click at [410, 80] on textarea at bounding box center [431, 79] width 102 height 21
type textarea "First email sent"
click at [437, 65] on div "Voicemail Drop" at bounding box center [431, 63] width 102 height 9
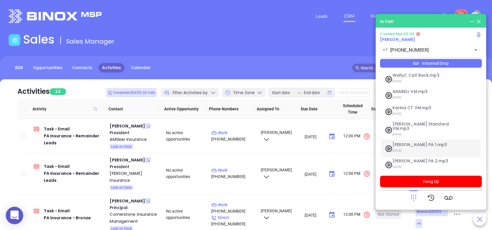
drag, startPoint x: 422, startPoint y: 139, endPoint x: 445, endPoint y: 148, distance: 24.1
click at [422, 142] on span "Vicky PA 1.mp3" at bounding box center [423, 144] width 63 height 4
checkbox input "true"
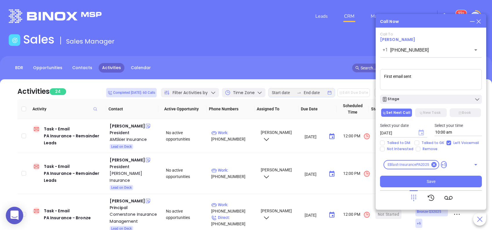
click at [421, 132] on icon "Choose date, selected date is Aug 26, 2025" at bounding box center [420, 132] width 5 height 6
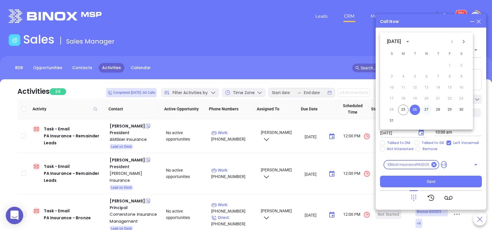
click at [426, 110] on button "27" at bounding box center [426, 109] width 10 height 10
type input "08/27/2025"
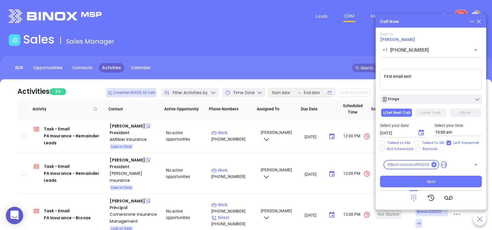
drag, startPoint x: 458, startPoint y: 179, endPoint x: 445, endPoint y: 165, distance: 19.1
click at [458, 179] on button "Save" at bounding box center [431, 181] width 102 height 12
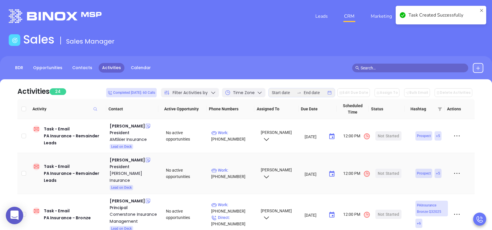
scroll to position [39, 0]
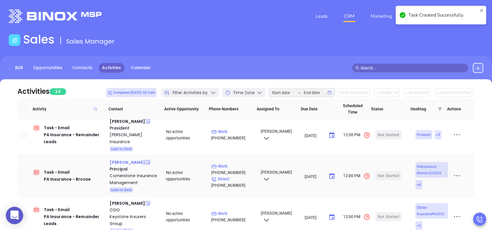
click at [130, 159] on div "Brooke Leidtke" at bounding box center [127, 162] width 35 height 7
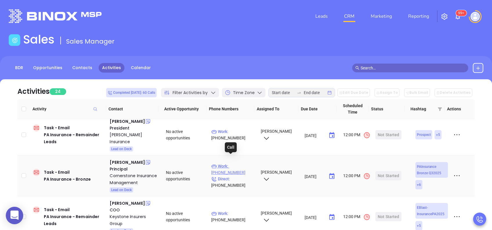
click at [238, 163] on p "Work : (215) 721-2000" at bounding box center [233, 169] width 44 height 13
type input "(215) 721-2000"
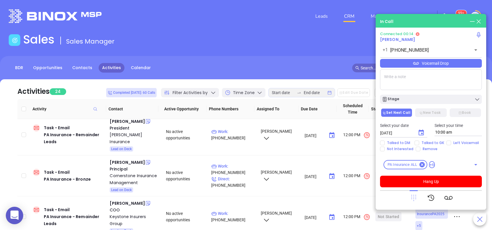
click at [415, 197] on icon at bounding box center [413, 197] width 5 height 6
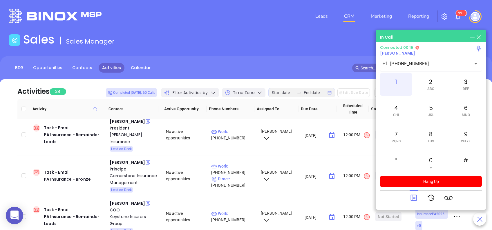
click at [394, 84] on div "1" at bounding box center [396, 83] width 32 height 23
click at [414, 198] on icon at bounding box center [413, 197] width 8 height 8
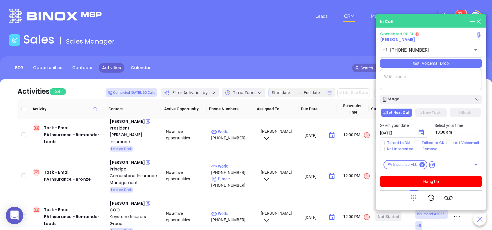
click at [428, 62] on div "Voicemail Drop" at bounding box center [431, 63] width 102 height 9
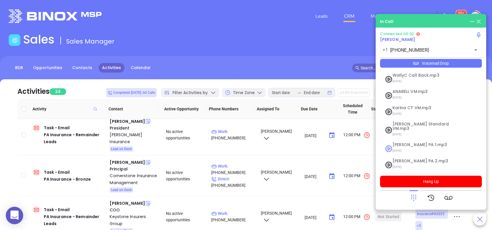
click at [424, 142] on span "Vicky PA 1.mp3" at bounding box center [423, 144] width 63 height 4
checkbox input "true"
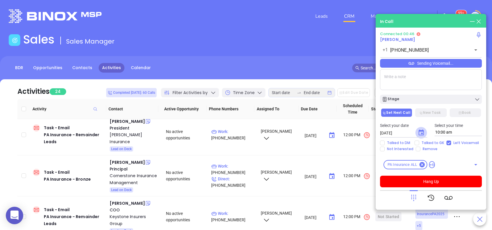
click at [420, 132] on icon "Choose date, selected date is Aug 26, 2025" at bounding box center [420, 132] width 7 height 7
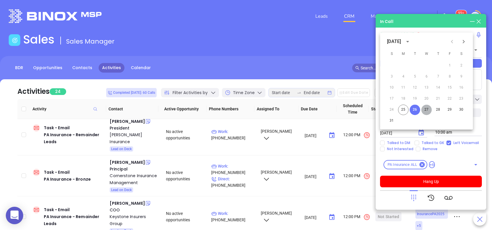
click at [426, 109] on button "27" at bounding box center [426, 109] width 10 height 10
type input "08/27/2025"
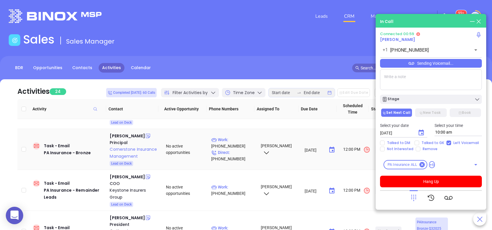
scroll to position [77, 0]
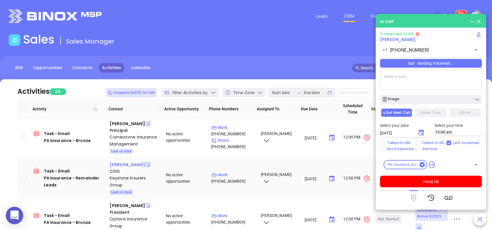
click at [121, 161] on div "Lea Hawk" at bounding box center [127, 164] width 35 height 7
click at [414, 197] on icon at bounding box center [413, 197] width 8 height 8
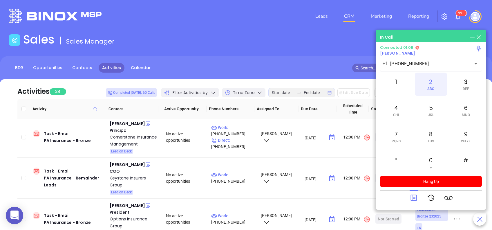
click at [428, 84] on div "2 ABC" at bounding box center [430, 83] width 32 height 23
click at [413, 196] on icon at bounding box center [413, 197] width 8 height 8
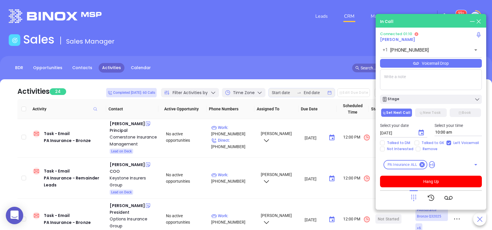
click at [412, 84] on textarea at bounding box center [431, 79] width 102 height 21
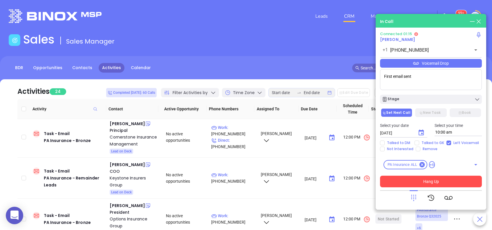
type textarea "First email sent"
click at [446, 179] on button "Hang Up" at bounding box center [431, 181] width 102 height 12
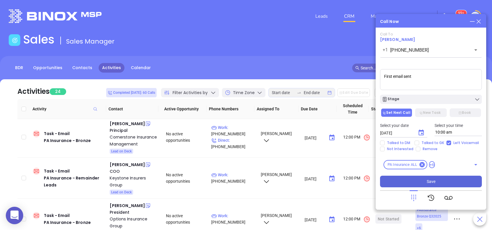
click at [432, 181] on span "Save" at bounding box center [430, 181] width 9 height 6
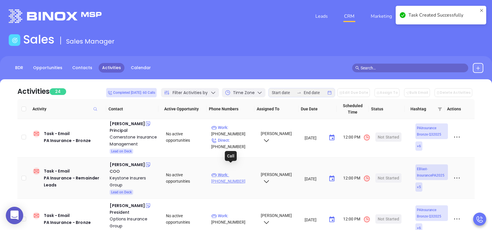
click at [235, 171] on p "Work : (800) 416-5498" at bounding box center [233, 177] width 44 height 13
type input "(800) 416-5498"
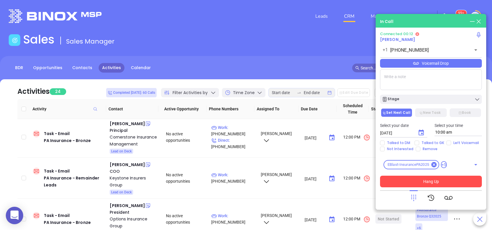
drag, startPoint x: 412, startPoint y: 197, endPoint x: 442, endPoint y: 174, distance: 37.6
click at [412, 197] on icon at bounding box center [413, 197] width 8 height 8
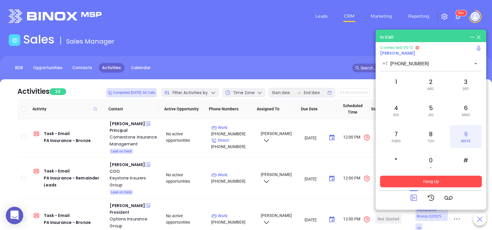
click at [463, 137] on div "9 WXYZ" at bounding box center [466, 136] width 32 height 23
drag, startPoint x: 398, startPoint y: 108, endPoint x: 417, endPoint y: 102, distance: 19.1
click at [398, 108] on div "4 GHI" at bounding box center [396, 110] width 32 height 23
click at [427, 87] on span "ABC" at bounding box center [430, 89] width 7 height 4
click at [463, 139] on span "WXYZ" at bounding box center [466, 141] width 10 height 4
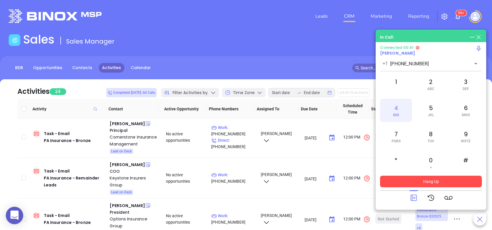
click at [394, 108] on div "4 GHI" at bounding box center [396, 110] width 32 height 23
click at [431, 84] on div "2 ABC" at bounding box center [430, 83] width 32 height 23
drag, startPoint x: 431, startPoint y: 84, endPoint x: 465, endPoint y: 137, distance: 62.7
click at [465, 137] on div "9 WXYZ" at bounding box center [466, 136] width 32 height 23
click at [446, 181] on button "Hang Up" at bounding box center [431, 181] width 102 height 12
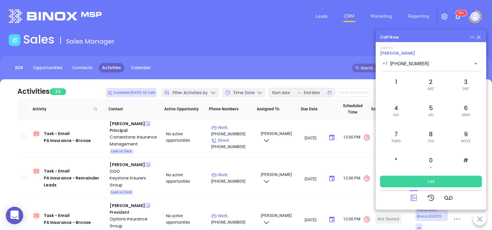
click at [411, 194] on icon at bounding box center [413, 197] width 8 height 8
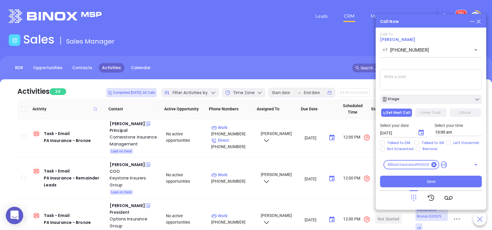
click at [408, 81] on textarea at bounding box center [431, 79] width 102 height 21
type textarea "First email sent"
click at [448, 142] on input "Left Voicemail" at bounding box center [448, 142] width 5 height 5
checkbox input "true"
click at [419, 132] on icon "Choose date, selected date is Aug 26, 2025" at bounding box center [420, 132] width 7 height 7
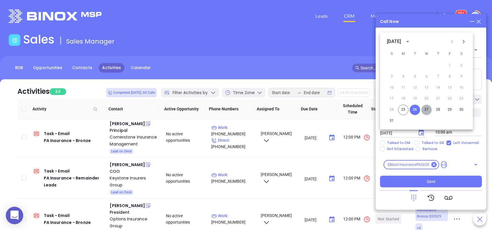
click at [429, 108] on button "27" at bounding box center [426, 109] width 10 height 10
type input "08/27/2025"
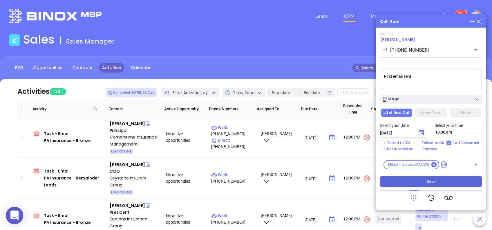
click at [447, 180] on button "Save" at bounding box center [431, 181] width 102 height 12
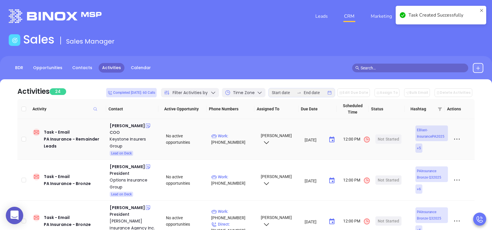
scroll to position [154, 0]
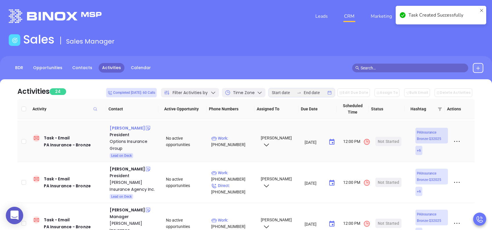
click at [129, 124] on div "Stephen Fox" at bounding box center [127, 127] width 35 height 7
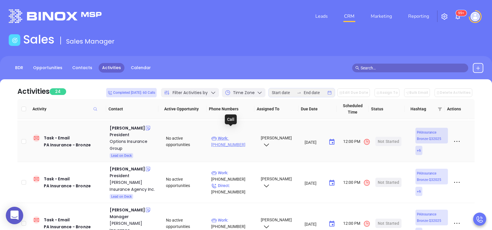
click at [237, 135] on p "Work : (215) 550-9800" at bounding box center [233, 141] width 44 height 13
type input "(215) 550-9800"
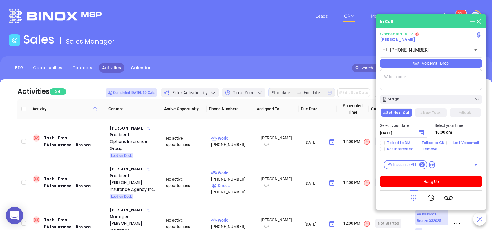
click at [412, 198] on icon at bounding box center [413, 197] width 8 height 8
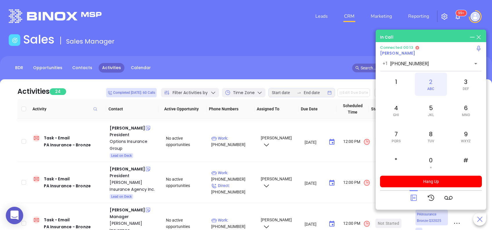
click at [431, 87] on span "ABC" at bounding box center [430, 89] width 7 height 4
click at [413, 198] on icon at bounding box center [413, 197] width 6 height 6
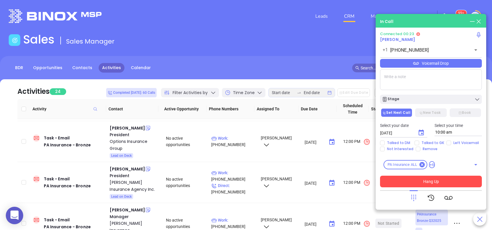
click at [437, 183] on button "Hang Up" at bounding box center [431, 181] width 102 height 12
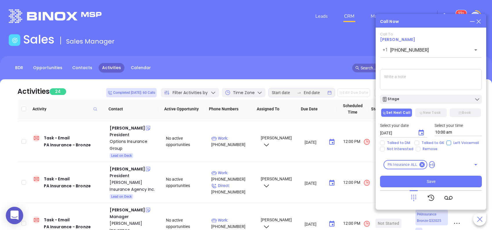
click at [447, 142] on input "Left Voicemail" at bounding box center [448, 142] width 5 height 5
checkbox input "true"
click at [441, 102] on button "Stage" at bounding box center [431, 98] width 102 height 9
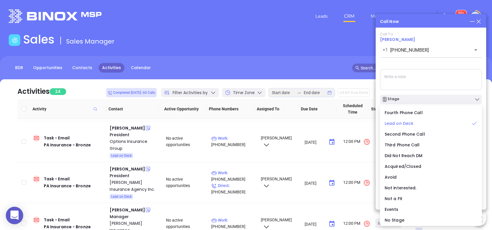
click at [420, 123] on div "Lead on Deck" at bounding box center [430, 123] width 92 height 6
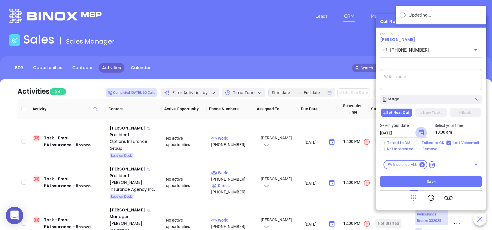
click at [420, 128] on button "Choose date, selected date is Aug 26, 2025" at bounding box center [421, 133] width 12 height 12
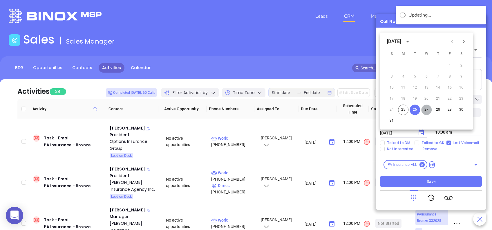
click at [428, 109] on button "27" at bounding box center [426, 109] width 10 height 10
type input "08/27/2025"
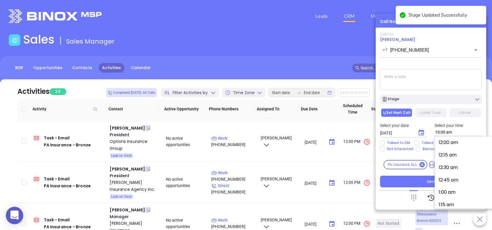
click at [455, 134] on input "10:00 am" at bounding box center [458, 132] width 48 height 8
click at [458, 147] on button "9:00 am" at bounding box center [482, 142] width 90 height 12
type input "9:00 am"
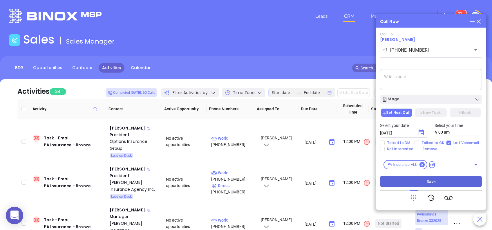
click at [433, 179] on span "Save" at bounding box center [430, 181] width 9 height 6
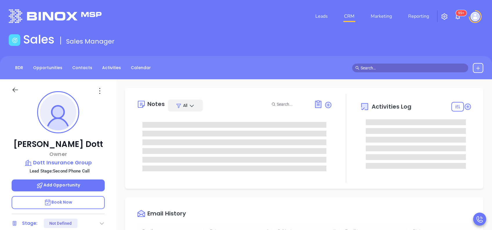
type input "[DATE]"
type input "[PERSON_NAME]"
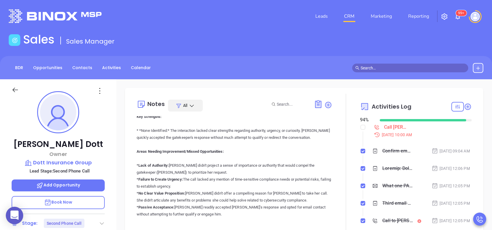
scroll to position [0, 0]
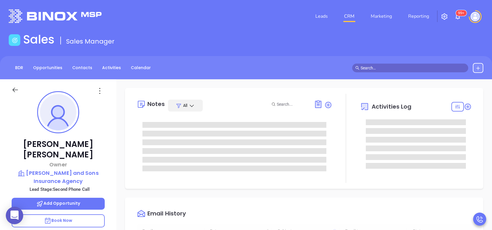
type input "[DATE]"
type input "[PERSON_NAME]"
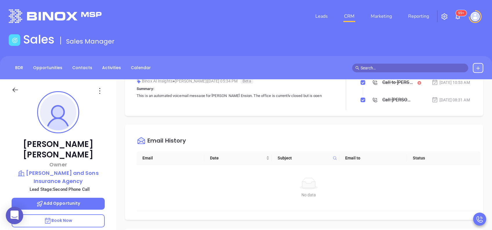
scroll to position [232, 0]
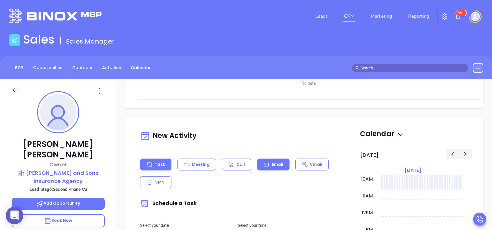
click at [278, 167] on div "Email" at bounding box center [273, 164] width 32 height 12
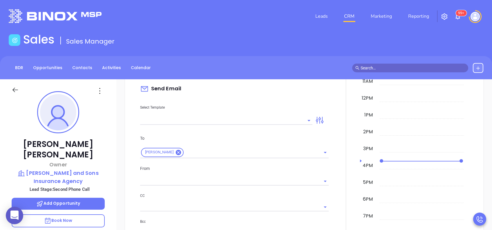
scroll to position [348, 0]
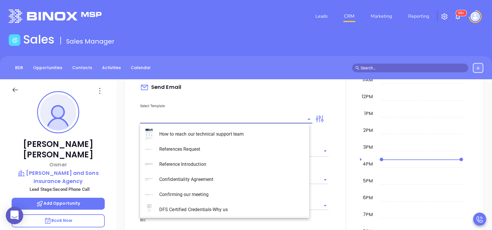
click at [278, 120] on input "text" at bounding box center [221, 118] width 163 height 8
type input "[PERSON_NAME]"
click at [272, 160] on li "PA Insurance 0625 - Email 3" at bounding box center [224, 164] width 169 height 15
type input "PA Insurance 0625 - Email 3"
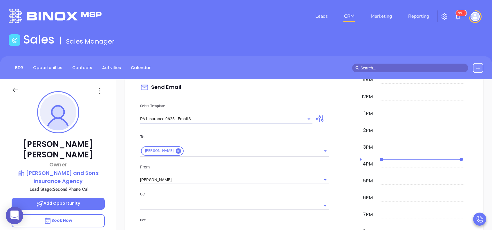
type input "What one PA agency discovered (and why it mattered)"
type input "PA Insurance 0625 - Email 3"
click at [241, 177] on input "[PERSON_NAME]" at bounding box center [226, 179] width 172 height 8
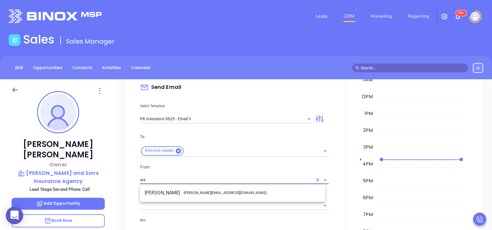
click at [237, 189] on li "Walter Contreras - walter@motiva.net" at bounding box center [232, 192] width 185 height 10
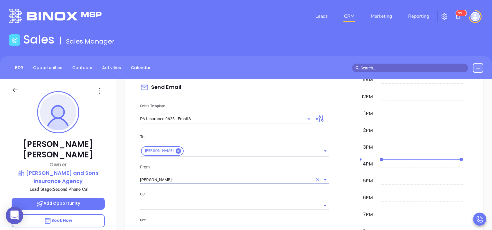
type input "[PERSON_NAME]"
drag, startPoint x: 250, startPoint y: 192, endPoint x: 254, endPoint y: 192, distance: 4.3
click at [250, 192] on p "CC" at bounding box center [234, 194] width 188 height 6
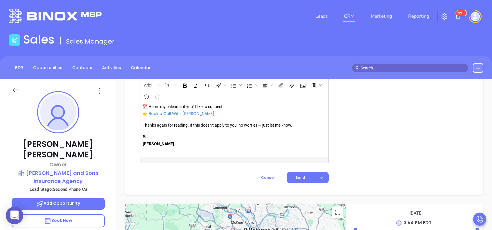
scroll to position [696, 0]
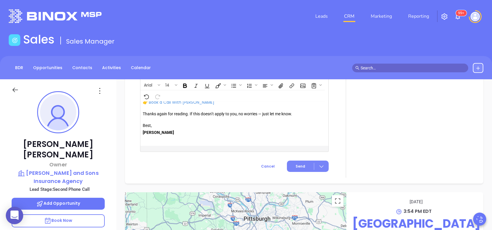
click at [299, 168] on span "Send" at bounding box center [300, 165] width 10 height 5
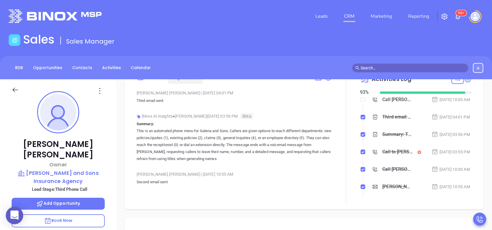
scroll to position [0, 0]
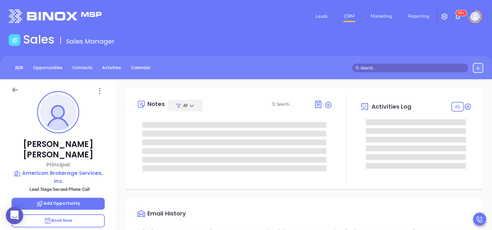
type input "[DATE]"
type input "[PERSON_NAME]"
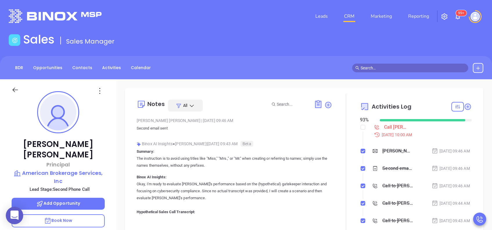
click at [105, 139] on div "Steve Delaney Principal American Brokerage Services, Inc Lead Stage: Second Pho…" at bounding box center [58, 222] width 116 height 287
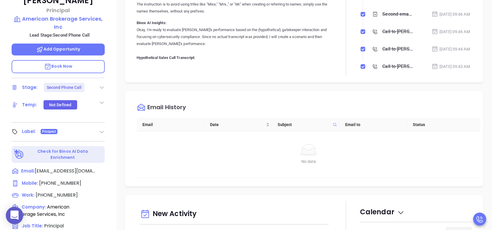
scroll to position [154, 0]
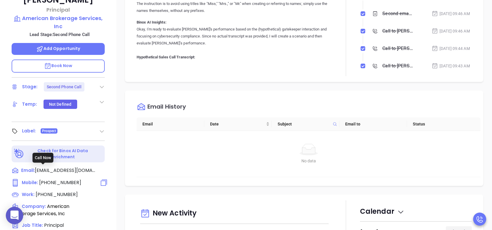
click at [68, 179] on span "(609) 634-6351" at bounding box center [60, 182] width 42 height 7
type input "(609) 634-6351"
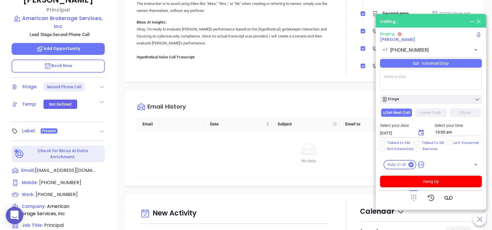
click at [133, 18] on div "Notes All Vicky Mendoza | Aug 21, 2025 09:46 AM Second email sent Binox AI Insi…" at bounding box center [304, 7] width 346 height 137
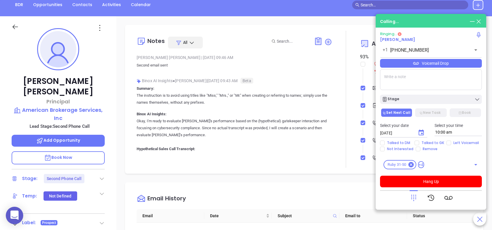
scroll to position [62, 0]
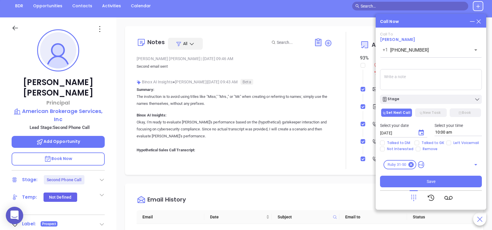
click at [388, 77] on textarea at bounding box center [431, 79] width 102 height 21
type textarea "Third email sent"
click at [418, 134] on icon "Choose date, selected date is Aug 26, 2025" at bounding box center [420, 132] width 7 height 7
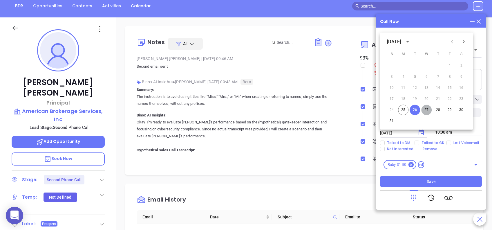
click at [424, 110] on button "27" at bounding box center [426, 110] width 10 height 10
type input "08/27/2025"
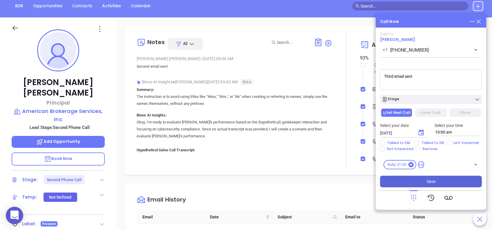
click at [434, 179] on span "Save" at bounding box center [430, 181] width 9 height 6
click at [334, 176] on div "Notes All Vicky Mendoza | Aug 21, 2025 09:46 AM Second email sent Binox AI Insi…" at bounding box center [303, 220] width 375 height 406
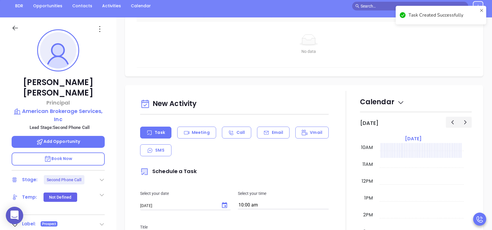
scroll to position [170, 0]
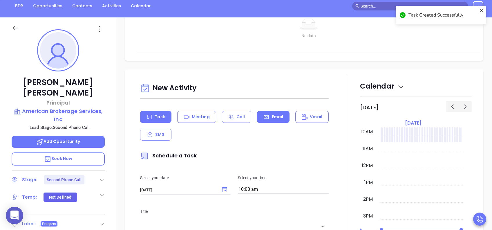
click at [273, 116] on p "Email" at bounding box center [278, 117] width 12 height 6
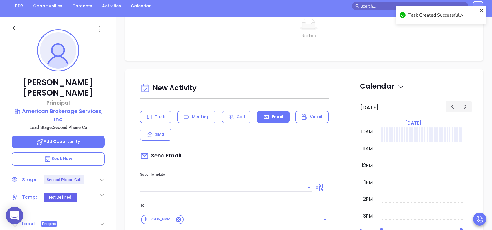
type input "[PERSON_NAME]"
click at [241, 184] on input "text" at bounding box center [221, 187] width 163 height 8
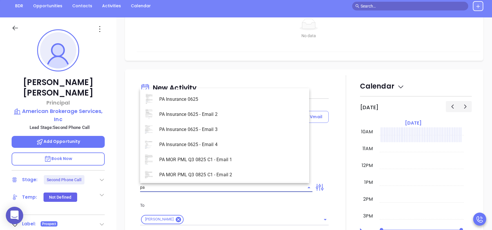
click at [219, 123] on li "PA Insurance 0625 - Email 3" at bounding box center [224, 129] width 169 height 15
type input "PA Insurance 0625 - Email 3"
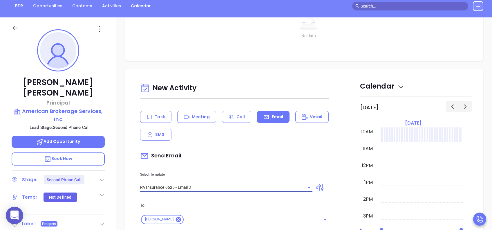
type input "What one PA agency discovered (and why it mattered)"
type input "PA Insurance 0625 - Email 3"
click at [230, 157] on div "Send Email" at bounding box center [234, 155] width 188 height 13
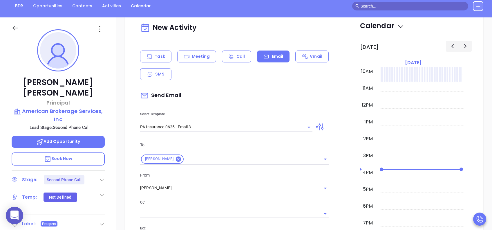
scroll to position [232, 0]
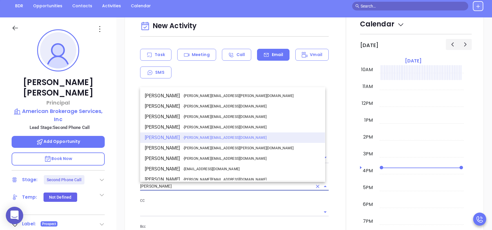
click at [169, 182] on input "[PERSON_NAME]" at bounding box center [226, 186] width 172 height 8
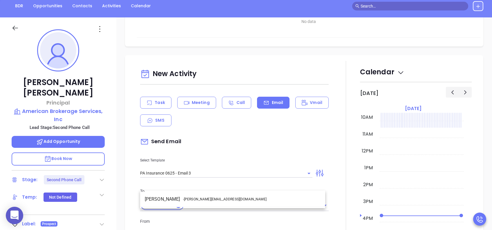
scroll to position [279, 0]
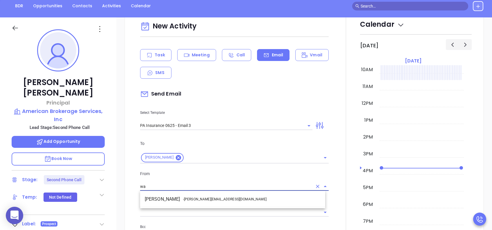
click at [170, 194] on li "Walter Contreras - [EMAIL_ADDRESS][DOMAIN_NAME]" at bounding box center [232, 199] width 185 height 10
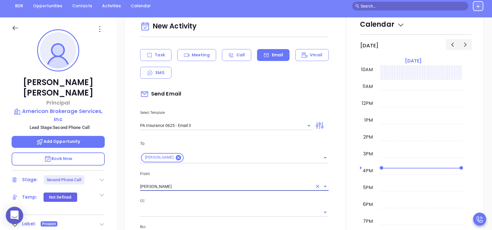
type input "[PERSON_NAME]"
click at [170, 194] on div "To Steve Delaney From Walter Contreras CC Bcc Add a subject What one PA agency …" at bounding box center [234, 205] width 195 height 144
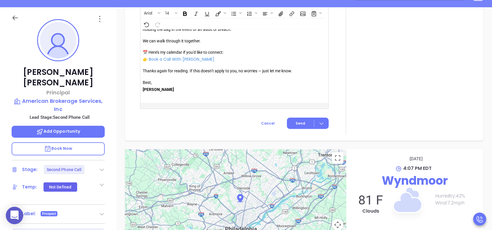
scroll to position [668, 0]
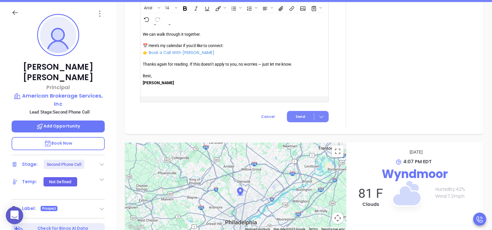
click at [295, 117] on span "Send" at bounding box center [300, 116] width 10 height 5
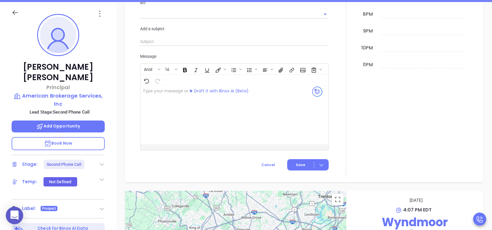
scroll to position [536, 0]
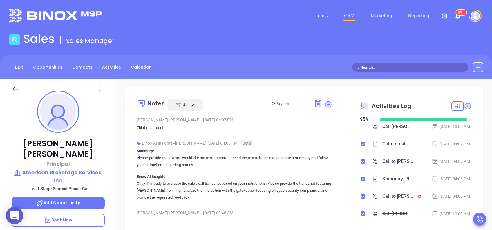
scroll to position [0, 0]
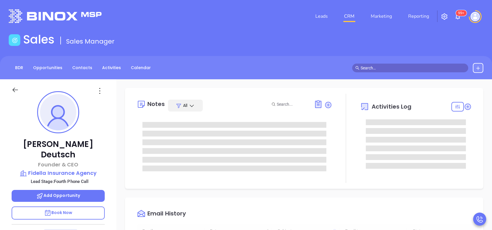
type input "[DATE]"
type input "[PERSON_NAME]"
type input "[DATE]"
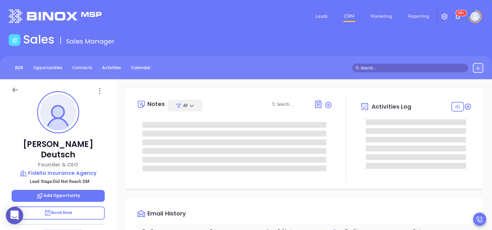
type input "[PERSON_NAME]"
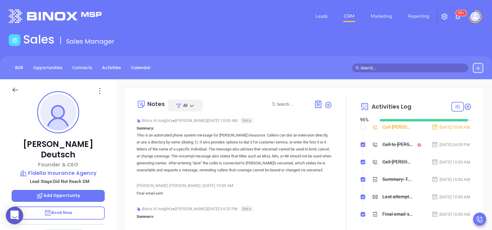
drag, startPoint x: 357, startPoint y: 107, endPoint x: 360, endPoint y: 112, distance: 5.6
click at [360, 112] on div "Activities Log" at bounding box center [385, 106] width 51 height 14
drag, startPoint x: 359, startPoint y: 128, endPoint x: 359, endPoint y: 124, distance: 3.5
click at [360, 127] on input "checkbox" at bounding box center [362, 127] width 5 height 5
checkbox input "true"
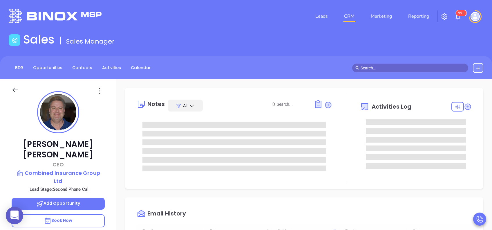
type input "[DATE]"
type input "[PERSON_NAME]"
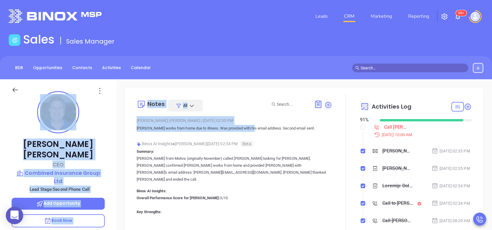
drag, startPoint x: 228, startPoint y: 58, endPoint x: 253, endPoint y: 129, distance: 74.8
click at [253, 129] on main "Sales Sales Manager BDR Opportunities Contacts Activities Calendar Call Now Cal…" at bounding box center [246, 199] width 492 height 334
drag, startPoint x: 253, startPoint y: 129, endPoint x: 247, endPoint y: 123, distance: 8.2
click at [247, 123] on div "Vicky Mendoza | Aug 20, 2025 02:35 PM" at bounding box center [234, 120] width 195 height 9
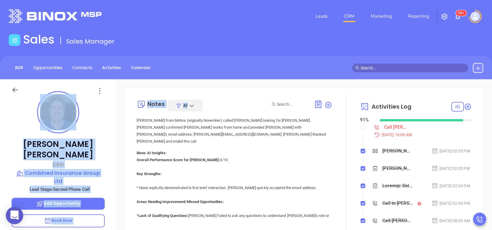
scroll to position [39, 0]
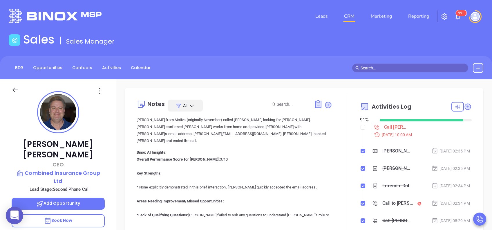
click at [247, 122] on p "Vicky from Motiva (originally November) called Ron looking for Michael. Ron con…" at bounding box center [234, 130] width 195 height 28
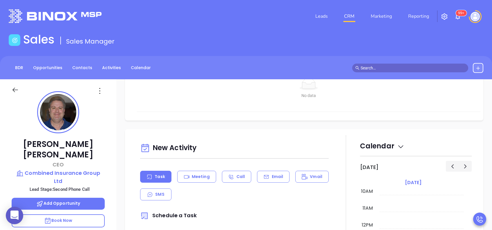
scroll to position [232, 0]
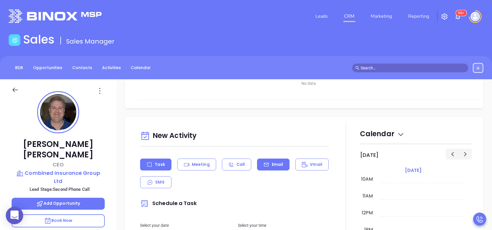
click at [282, 167] on div "Email" at bounding box center [273, 164] width 32 height 12
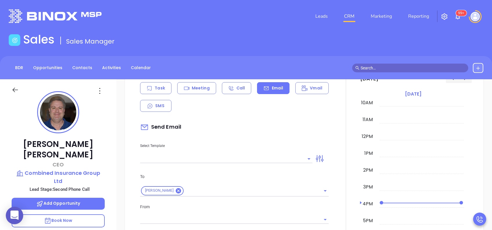
scroll to position [309, 0]
type input "[PERSON_NAME]"
click at [275, 152] on div "Select Template" at bounding box center [226, 147] width 179 height 29
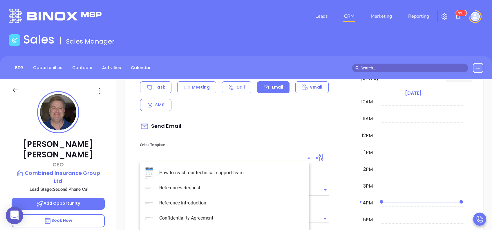
click at [276, 160] on input "text" at bounding box center [221, 157] width 163 height 8
click at [259, 205] on li "PA Insurance 0625 - Email 3" at bounding box center [224, 202] width 169 height 15
type input "PA Insurance 0625 - Email 3"
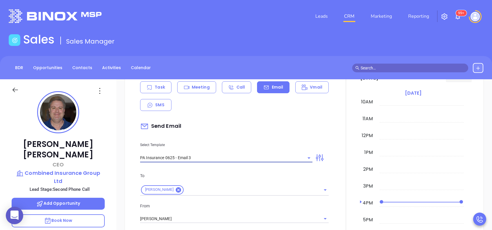
type input "What one PA agency discovered (and why it mattered)"
type input "PA Insurance 0625 - Email 3"
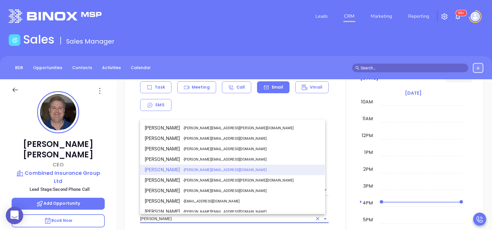
click at [257, 214] on input "[PERSON_NAME]" at bounding box center [226, 218] width 172 height 8
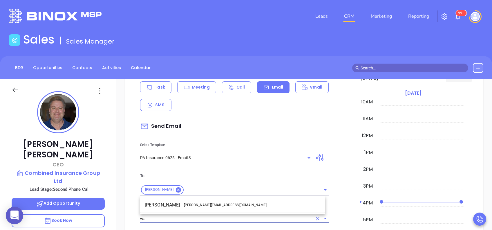
click at [185, 208] on li "Walter Contreras - walter@motiva.net" at bounding box center [232, 204] width 185 height 10
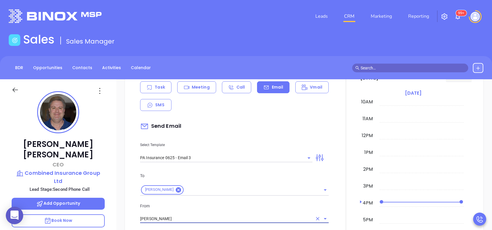
type input "[PERSON_NAME]"
click at [196, 209] on div "From Walter Contreras" at bounding box center [234, 212] width 195 height 21
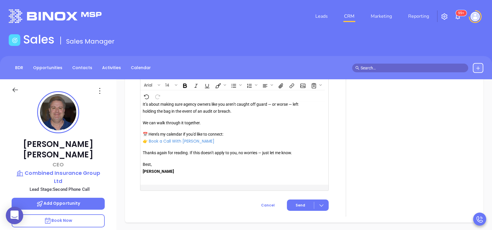
scroll to position [690, 0]
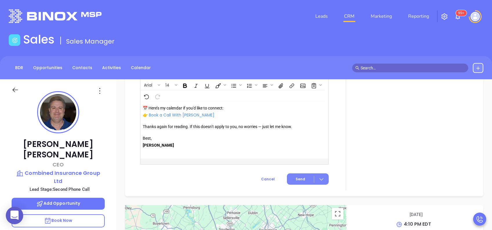
click at [293, 173] on button "Send" at bounding box center [308, 178] width 42 height 11
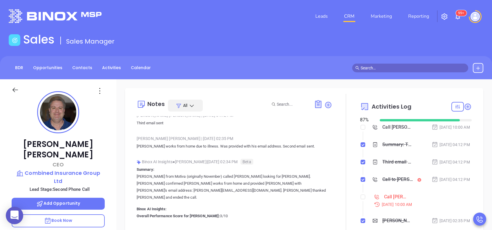
scroll to position [0, 0]
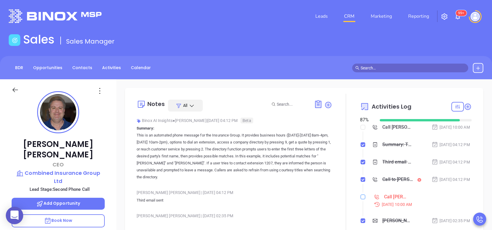
click at [361, 199] on input "checkbox" at bounding box center [362, 196] width 5 height 5
checkbox input "true"
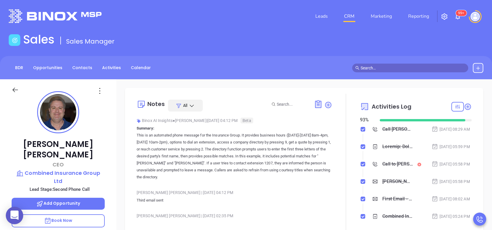
scroll to position [116, 0]
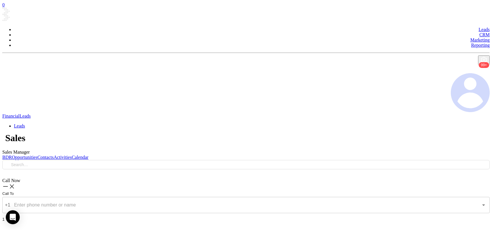
type input "10:00 am"
type input "[DATE]"
type input "[PERSON_NAME]"
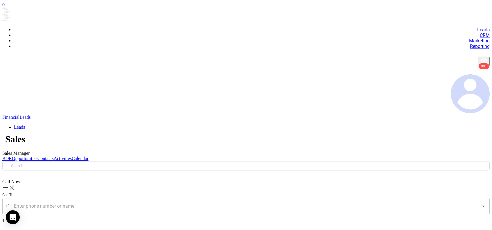
scroll to position [309, 0]
type input "[PERSON_NAME]"
type input "PA Insurance 0625 - Email 3"
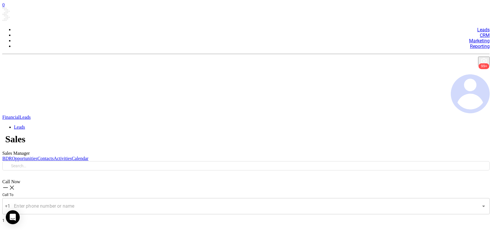
type input "What one PA agency discovered (and why it mattered)"
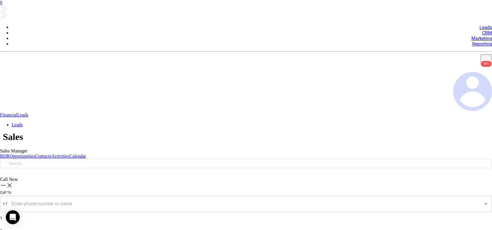
type input "PA Insurance 0625 - Email 3"
type input "[PERSON_NAME]"
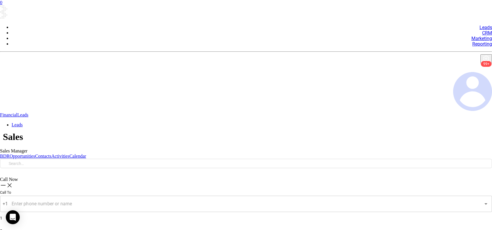
scroll to position [672, 0]
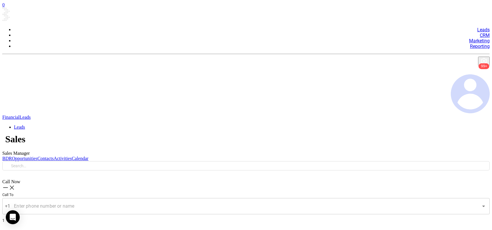
scroll to position [0, 0]
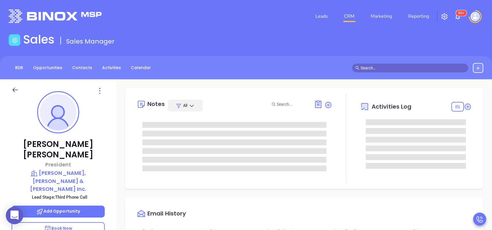
type input "[DATE]"
type input "[PERSON_NAME]"
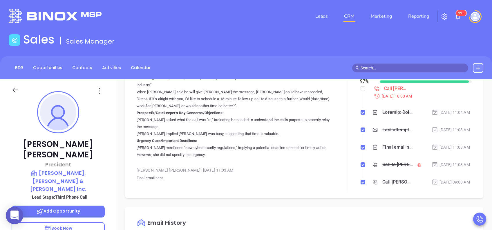
scroll to position [270, 0]
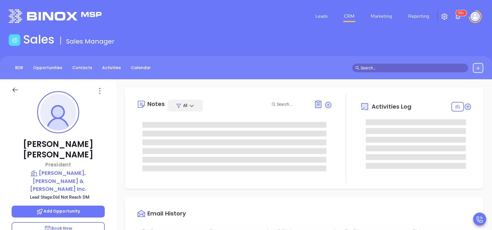
type input "[DATE]"
type input "[PERSON_NAME]"
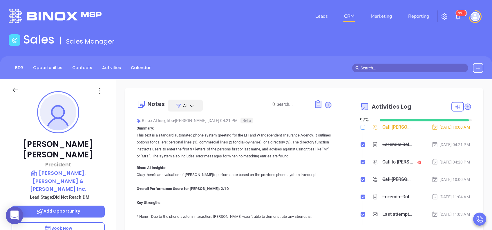
click at [360, 126] on input "checkbox" at bounding box center [362, 127] width 5 height 5
checkbox input "true"
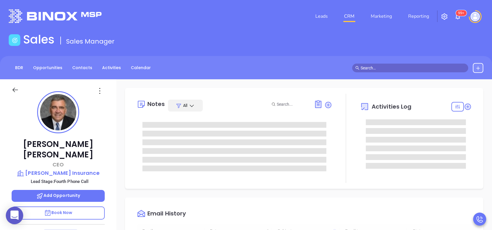
type input "[DATE]"
type input "[PERSON_NAME]"
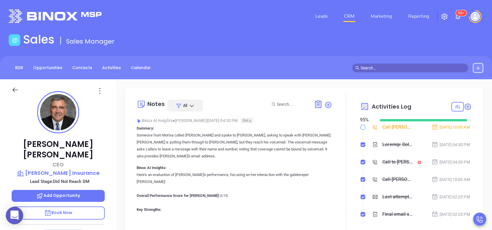
click at [360, 128] on input "checkbox" at bounding box center [362, 127] width 5 height 5
checkbox input "true"
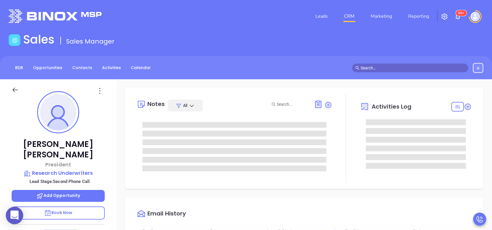
type input "[DATE]"
type input "[PERSON_NAME]"
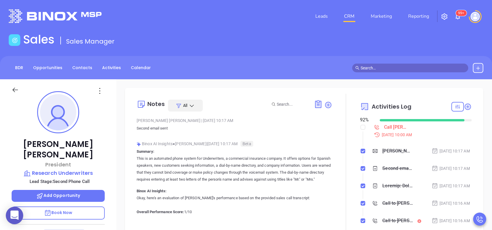
scroll to position [193, 0]
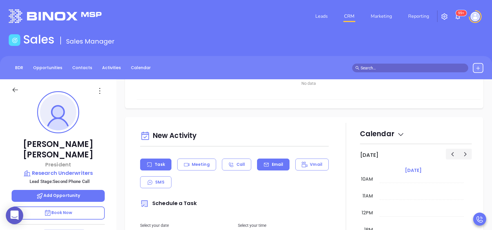
click at [273, 164] on p "Email" at bounding box center [278, 164] width 12 height 6
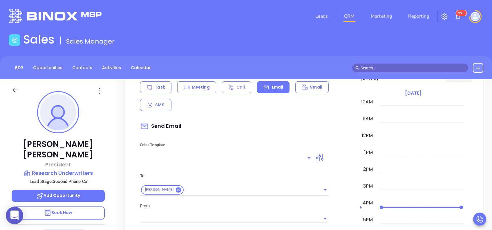
click at [272, 157] on input "text" at bounding box center [221, 157] width 163 height 8
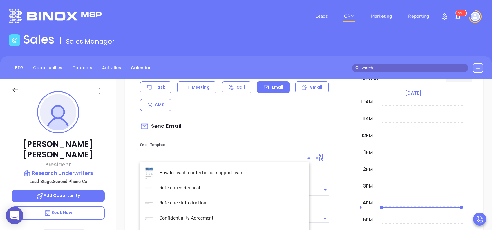
type input "[PERSON_NAME]"
click at [241, 201] on li "PA Insurance 0625 - Email 3" at bounding box center [224, 202] width 169 height 15
type input "PA Insurance 0625 - Email 3"
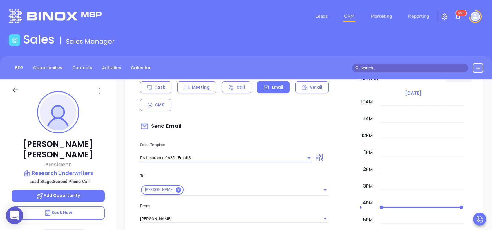
type input "What one PA agency discovered (and why it mattered)"
type input "PA Insurance 0625 - Email 3"
click at [230, 213] on div "From [PERSON_NAME]" at bounding box center [234, 212] width 195 height 21
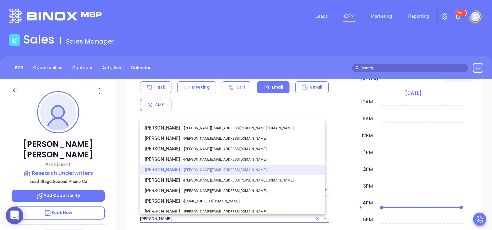
click at [230, 217] on input "[PERSON_NAME]" at bounding box center [226, 218] width 172 height 8
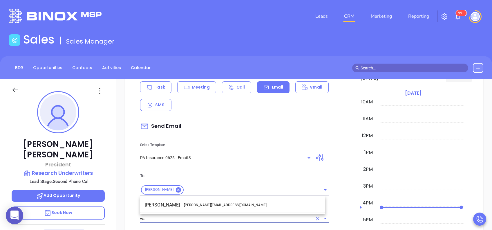
click at [218, 197] on ul "Walter Contreras - [EMAIL_ADDRESS][DOMAIN_NAME]" at bounding box center [232, 204] width 185 height 15
drag, startPoint x: 219, startPoint y: 202, endPoint x: 229, endPoint y: 207, distance: 11.4
click at [219, 202] on li "Walter Contreras - [EMAIL_ADDRESS][DOMAIN_NAME]" at bounding box center [232, 204] width 185 height 10
type input "[PERSON_NAME]"
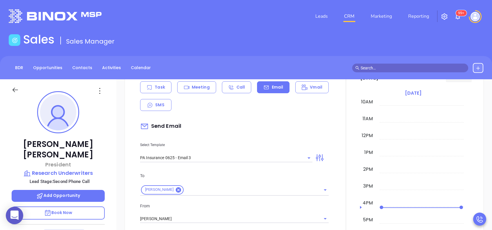
drag, startPoint x: 229, startPoint y: 207, endPoint x: 238, endPoint y: 211, distance: 9.3
click at [230, 207] on p "From" at bounding box center [234, 205] width 188 height 6
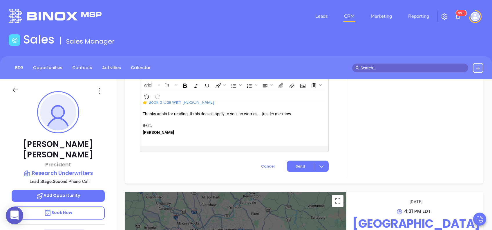
scroll to position [701, 0]
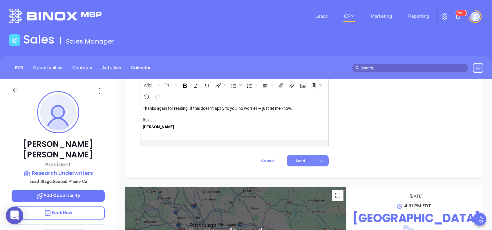
click at [293, 157] on button "Send" at bounding box center [308, 160] width 42 height 11
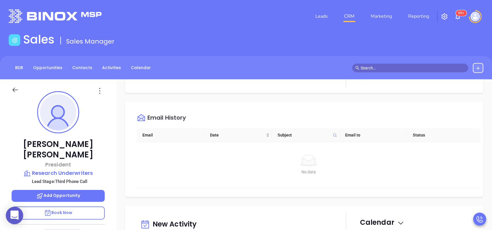
scroll to position [0, 0]
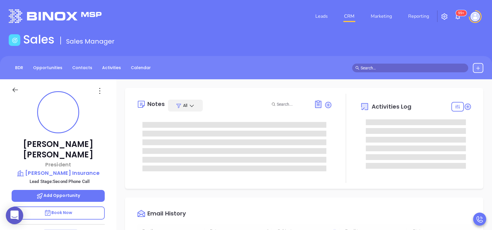
type input "[DATE]"
type input "[PERSON_NAME]"
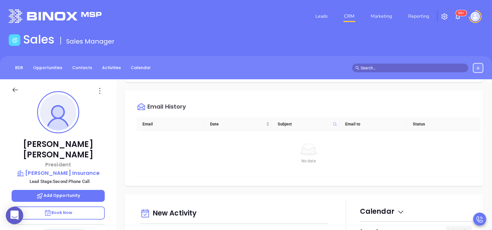
scroll to position [309, 0]
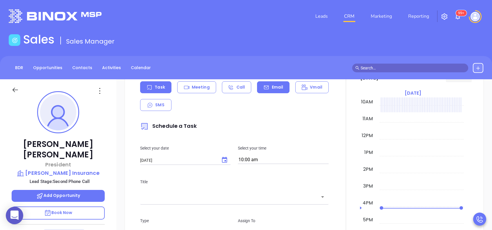
click at [270, 83] on div "Email" at bounding box center [273, 87] width 32 height 12
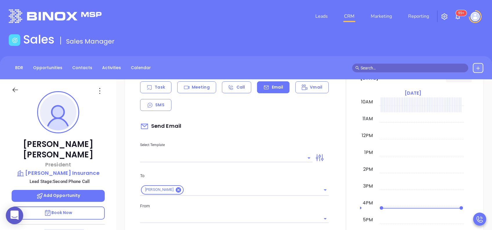
click at [278, 156] on input "text" at bounding box center [221, 157] width 163 height 8
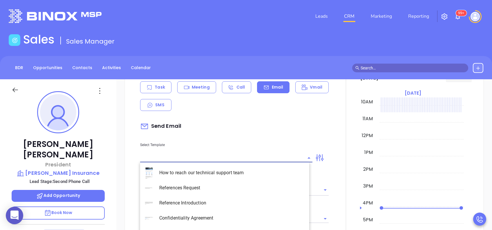
type input "p"
type input "[PERSON_NAME]"
click at [251, 206] on li "PA Insurance 0625 - Email 3" at bounding box center [224, 202] width 169 height 15
type input "PA Insurance 0625 - Email 3"
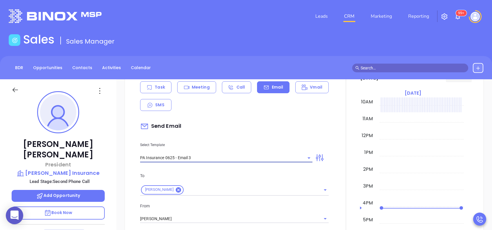
type input "What one PA agency discovered (and why it mattered)"
type input "PA Insurance 0625 - Email 3"
drag, startPoint x: 224, startPoint y: 210, endPoint x: 226, endPoint y: 212, distance: 3.0
click at [224, 211] on div "From Vicky Mendoza" at bounding box center [234, 212] width 195 height 21
click at [227, 216] on input "[PERSON_NAME]" at bounding box center [226, 218] width 172 height 8
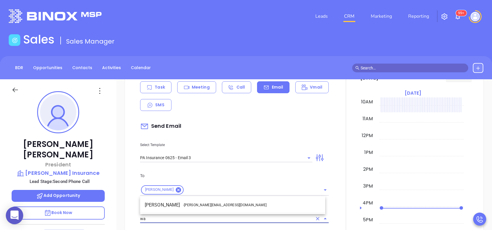
click at [219, 202] on li "Walter Contreras - walter@motiva.net" at bounding box center [232, 204] width 185 height 10
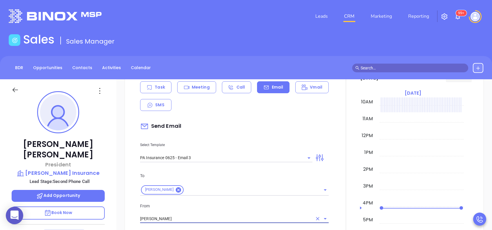
type input "Walter Contreras"
click at [232, 206] on p "From" at bounding box center [234, 205] width 188 height 6
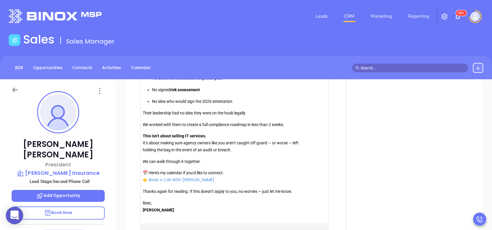
scroll to position [690, 0]
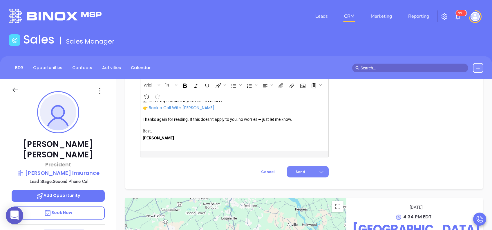
click at [297, 172] on span "Send" at bounding box center [300, 171] width 10 height 5
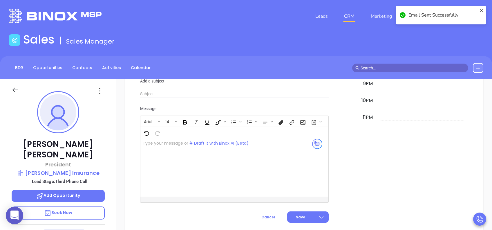
scroll to position [432, 0]
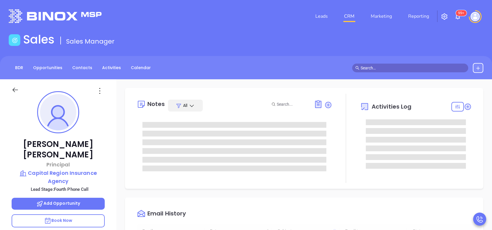
type input "[DATE]"
type input "[PERSON_NAME]"
type input "[DATE]"
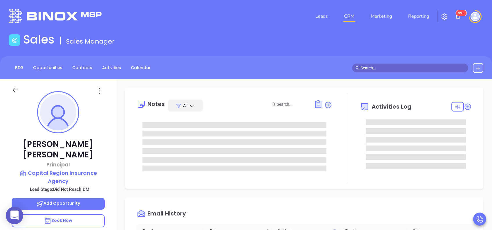
type input "[PERSON_NAME]"
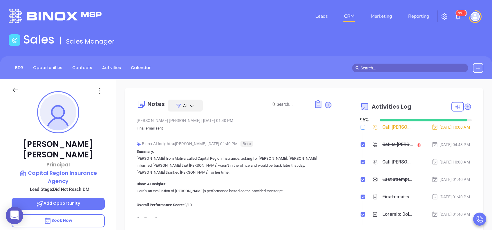
click at [360, 128] on input "checkbox" at bounding box center [362, 127] width 5 height 5
checkbox input "true"
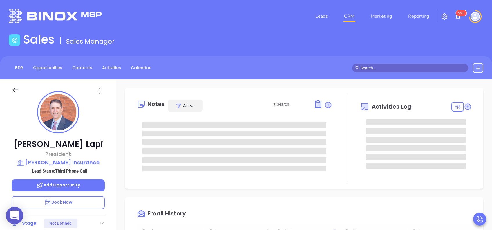
type input "[DATE]"
type input "[PERSON_NAME]"
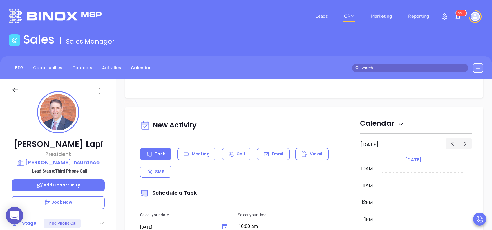
scroll to position [270, 0]
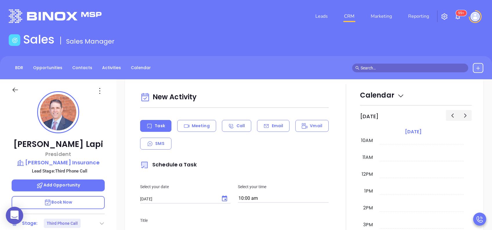
click at [274, 125] on p "Email" at bounding box center [278, 126] width 12 height 6
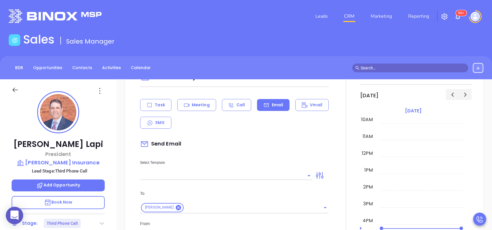
scroll to position [309, 0]
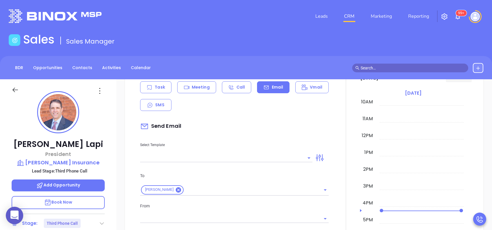
click at [278, 156] on input "text" at bounding box center [221, 157] width 163 height 8
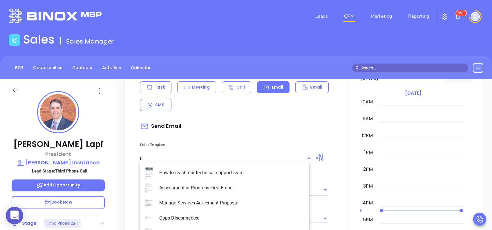
type input "pa"
type input "[PERSON_NAME]"
click at [254, 216] on li "PA Insurance 0625 - Email 4" at bounding box center [224, 217] width 169 height 15
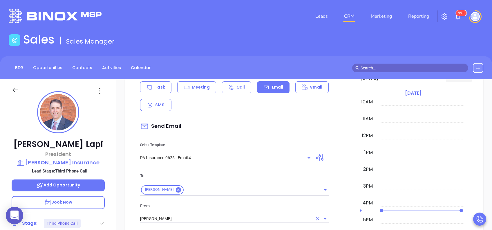
type input "PA Insurance 0625 - Email 4"
type input "Last attempt—are you still considering this?"
click at [234, 217] on input "[PERSON_NAME]" at bounding box center [226, 218] width 172 height 8
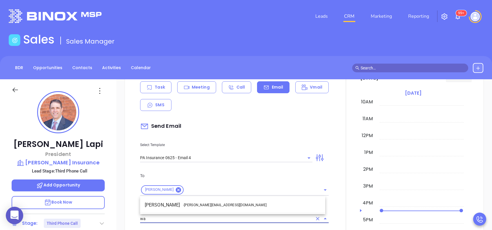
click at [208, 204] on span "- [PERSON_NAME][EMAIL_ADDRESS][DOMAIN_NAME]" at bounding box center [224, 204] width 83 height 5
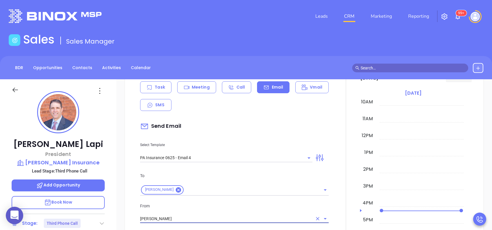
type input "[PERSON_NAME]"
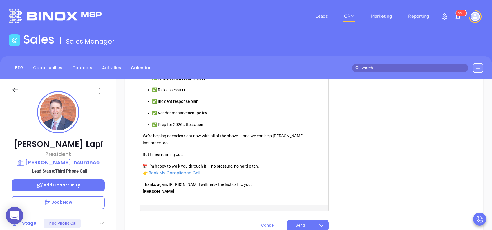
scroll to position [672, 0]
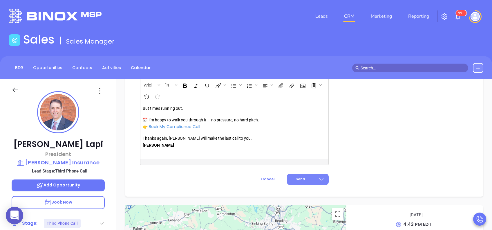
click at [294, 176] on button "Send" at bounding box center [308, 178] width 42 height 11
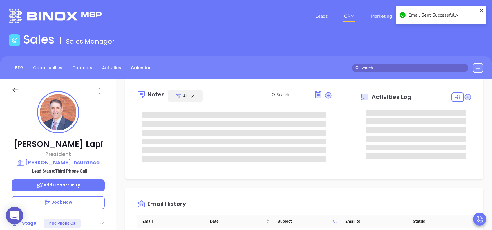
scroll to position [0, 0]
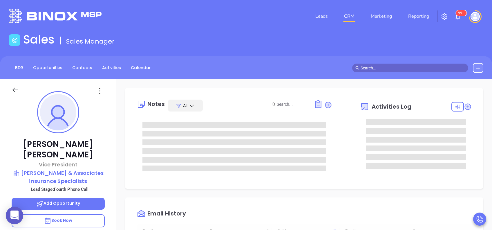
type input "[DATE]"
type input "[PERSON_NAME]"
type input "[DATE]"
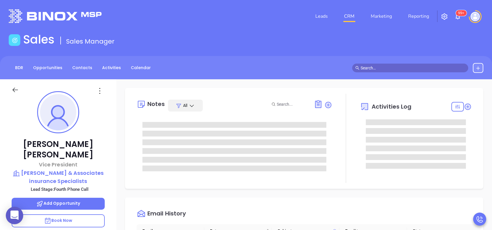
type input "[PERSON_NAME]"
type input "[DATE]"
type input "[PERSON_NAME]"
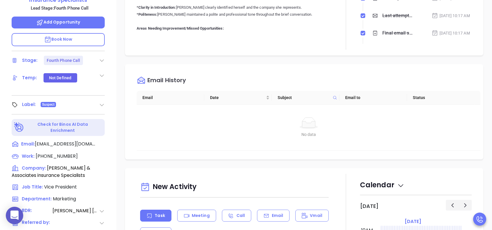
scroll to position [193, 0]
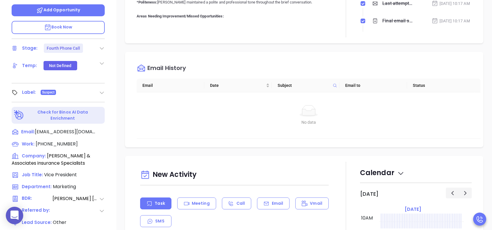
click at [102, 45] on icon at bounding box center [102, 48] width 6 height 6
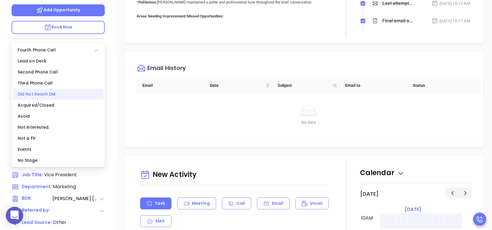
click at [50, 92] on div "Did Not Reach DM" at bounding box center [58, 93] width 91 height 11
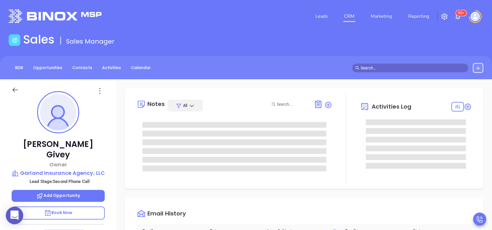
type input "[PERSON_NAME]"
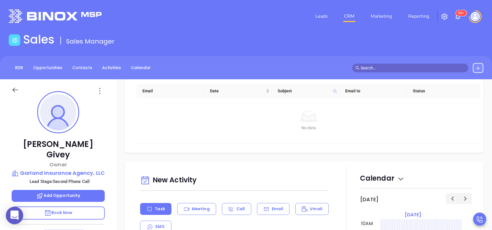
scroll to position [193, 0]
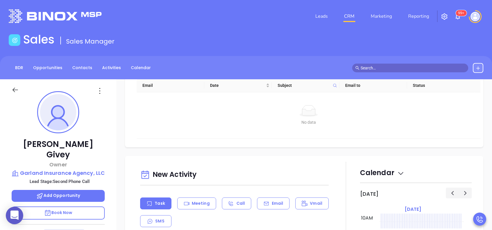
click at [278, 209] on div "Task Meeting Call Email Vmail SMS" at bounding box center [234, 212] width 188 height 30
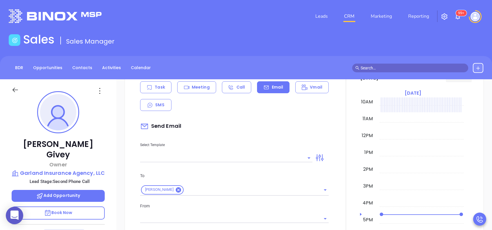
type input "[PERSON_NAME]"
click at [284, 157] on input "text" at bounding box center [221, 157] width 163 height 8
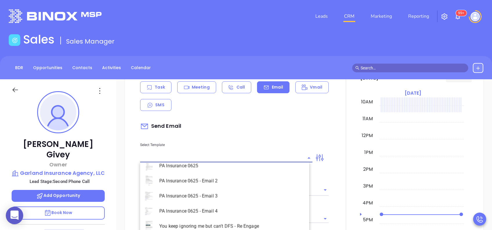
scroll to position [657, 0]
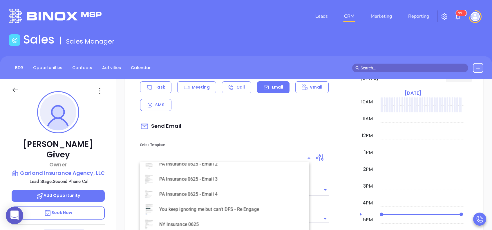
click at [228, 175] on li "PA Insurance 0625 - Email 3" at bounding box center [224, 178] width 169 height 15
type input "PA Insurance 0625 - Email 3"
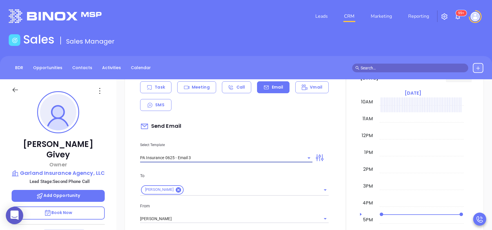
type input "What one PA agency discovered (and why it mattered)"
click at [244, 147] on p "Select Template" at bounding box center [226, 144] width 172 height 6
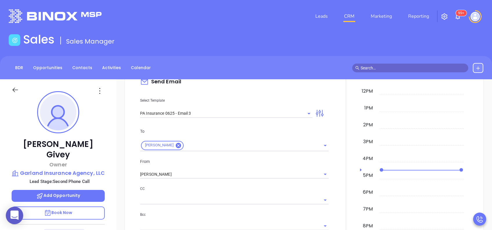
scroll to position [386, 0]
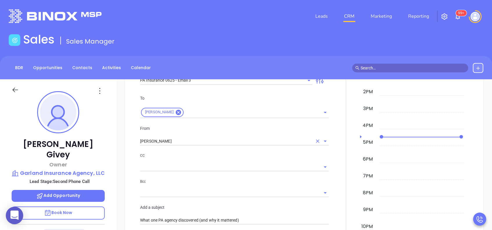
click at [206, 141] on input "[PERSON_NAME]" at bounding box center [226, 141] width 172 height 8
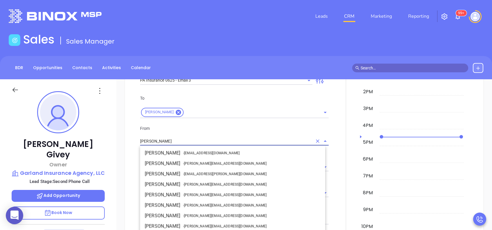
scroll to position [80, 0]
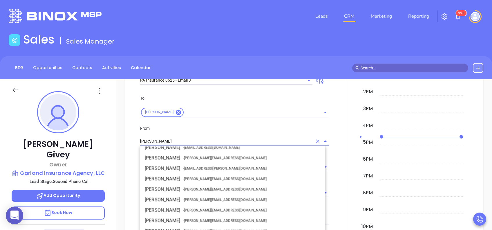
click at [215, 225] on li "[PERSON_NAME] - [PERSON_NAME][EMAIL_ADDRESS][DOMAIN_NAME]" at bounding box center [232, 230] width 185 height 10
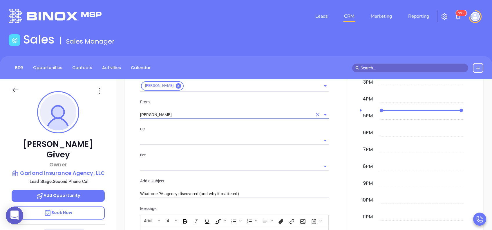
scroll to position [425, 0]
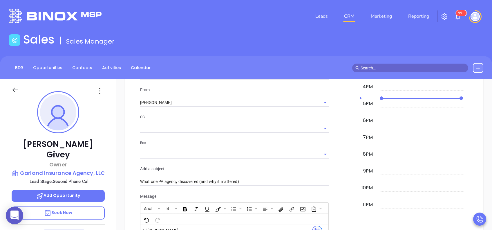
click at [200, 94] on div "From Wendy Hernandez" at bounding box center [234, 96] width 195 height 21
click at [198, 100] on input "Wendy Hernandez" at bounding box center [226, 102] width 172 height 8
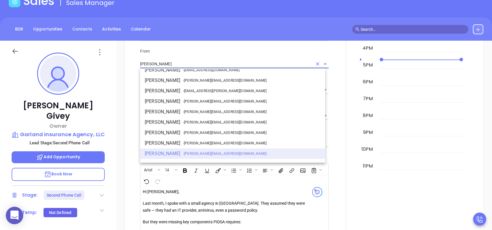
scroll to position [41, 0]
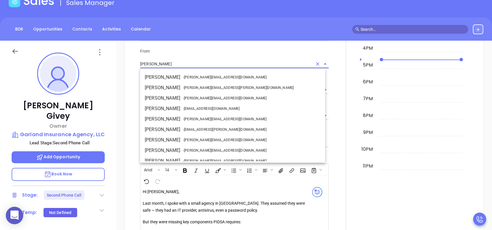
click at [191, 120] on span "- walter@motiva.net" at bounding box center [224, 118] width 83 height 5
type input "[PERSON_NAME]"
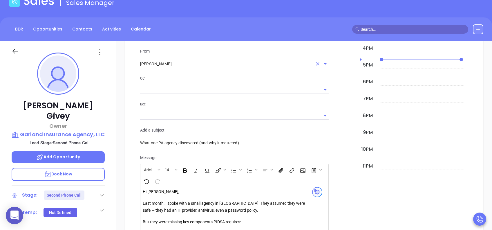
click at [234, 110] on div at bounding box center [234, 115] width 188 height 10
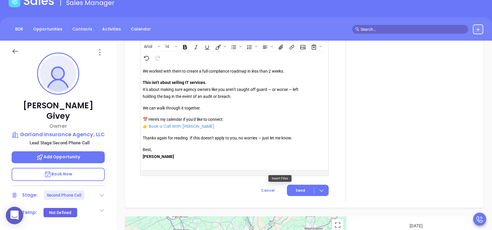
scroll to position [657, 0]
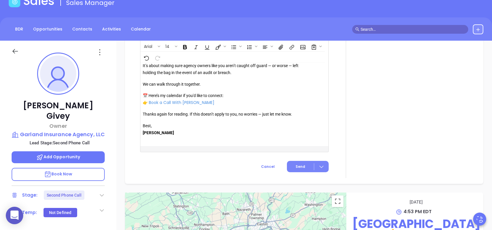
click at [300, 167] on span "Send" at bounding box center [300, 166] width 10 height 5
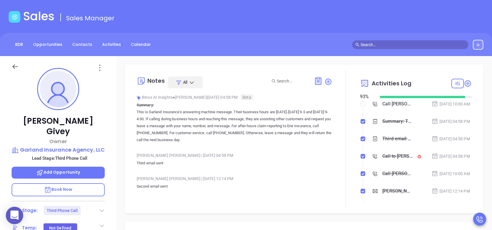
scroll to position [0, 0]
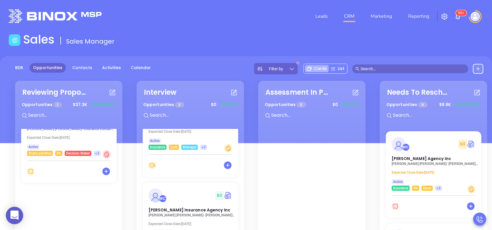
click at [247, 150] on div "Interview Opportunities 2 $ 0 +$0 (0%) WC $ 0 M&M Insurance Group [PERSON_NAME]…" at bounding box center [192, 191] width 114 height 224
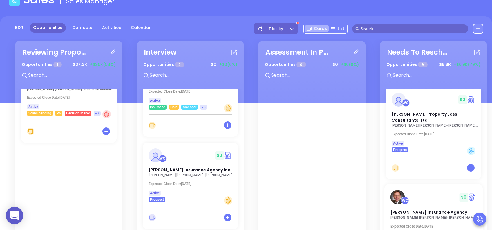
scroll to position [77, 0]
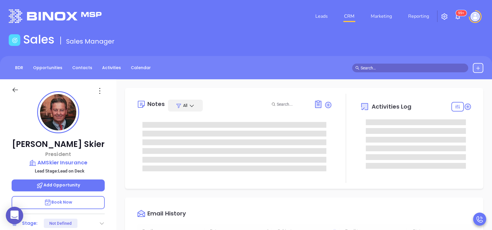
type input "[DATE]"
type input "[PERSON_NAME]"
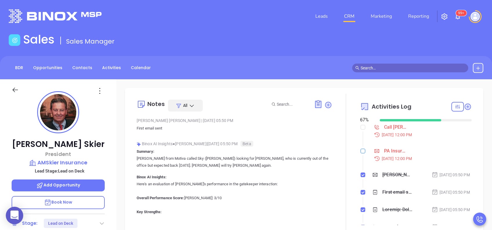
click at [360, 151] on input "checkbox" at bounding box center [362, 150] width 5 height 5
checkbox input "true"
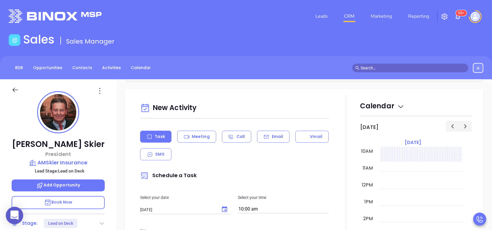
scroll to position [270, 0]
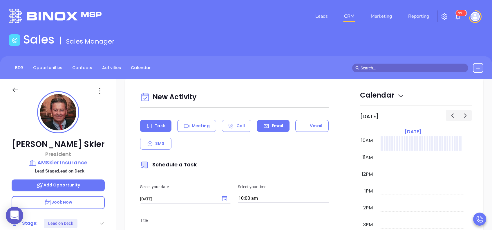
click at [276, 127] on p "Email" at bounding box center [278, 126] width 12 height 6
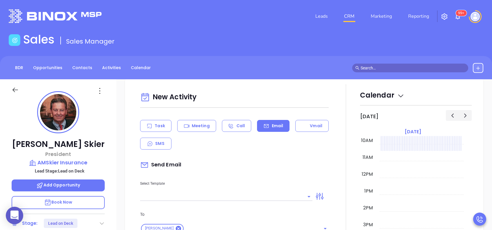
type input "[PERSON_NAME]"
click at [283, 191] on div at bounding box center [226, 196] width 172 height 10
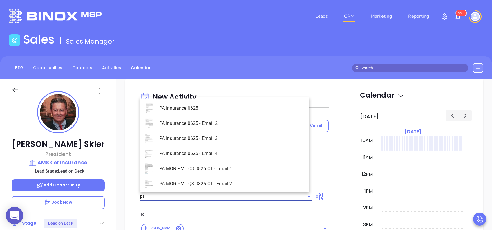
click at [232, 122] on li "PA Insurance 0625 - Email 2" at bounding box center [224, 123] width 169 height 15
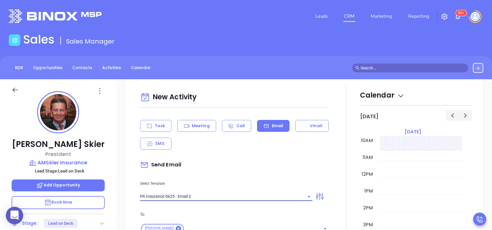
type input "PA Insurance 0625 - Email 2"
type input "[PERSON_NAME] You’re not alone — most PA agencies haven’t done this yet"
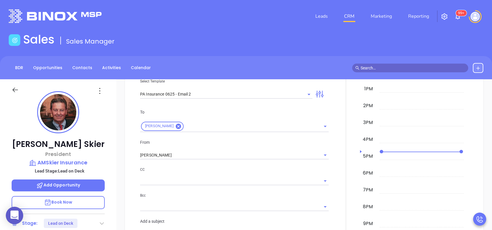
scroll to position [386, 0]
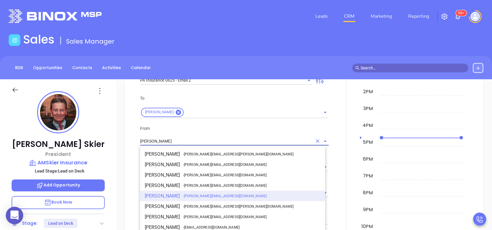
click at [187, 139] on input "[PERSON_NAME]" at bounding box center [226, 141] width 172 height 8
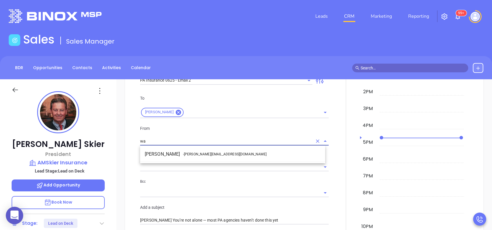
drag, startPoint x: 195, startPoint y: 155, endPoint x: 198, endPoint y: 156, distance: 3.6
click at [195, 155] on span "- [PERSON_NAME][EMAIL_ADDRESS][DOMAIN_NAME]" at bounding box center [224, 153] width 83 height 5
type input "[PERSON_NAME]"
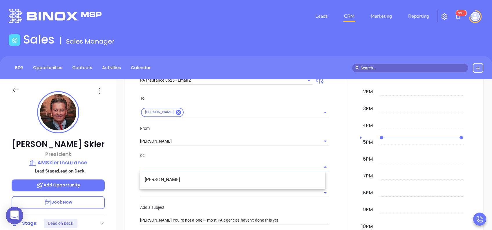
click at [219, 165] on input "text" at bounding box center [230, 166] width 180 height 8
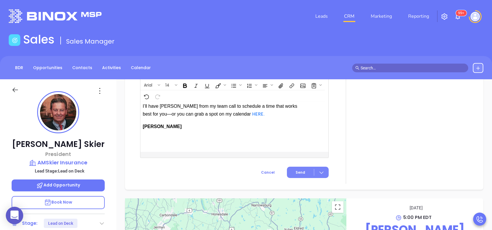
scroll to position [701, 0]
click at [295, 174] on span "Send" at bounding box center [300, 171] width 10 height 5
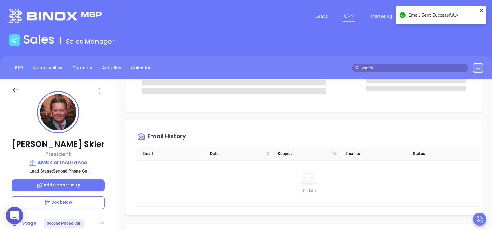
scroll to position [0, 0]
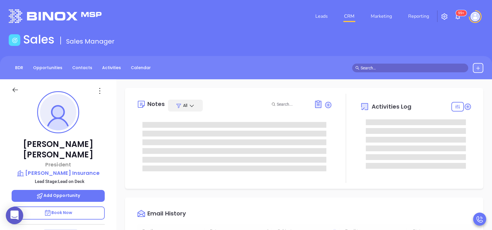
type input "[DATE]"
type input "[PERSON_NAME]"
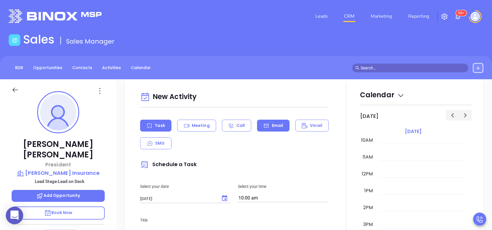
click at [274, 127] on p "Email" at bounding box center [278, 125] width 12 height 6
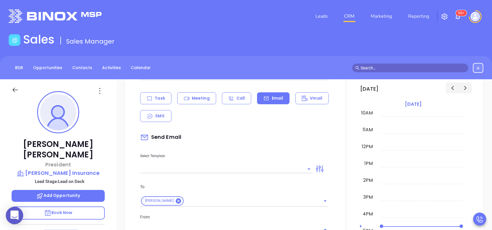
scroll to position [232, 0]
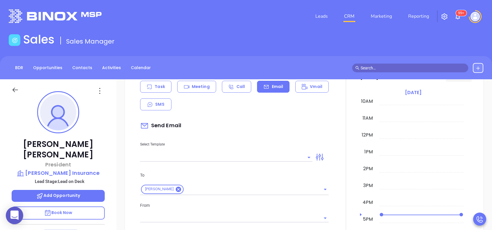
click at [275, 158] on input "text" at bounding box center [221, 157] width 163 height 8
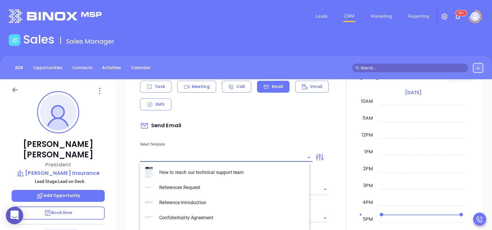
type input "[PERSON_NAME]"
click at [268, 172] on li "PA Insurance 0625" at bounding box center [224, 172] width 169 height 15
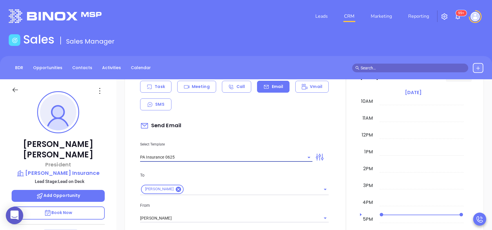
type input "PA Insurance 0625"
click at [265, 172] on p "To" at bounding box center [234, 175] width 188 height 6
type input "[PERSON_NAME], PA’s New Cybersecurity Law: Are You Prepared?"
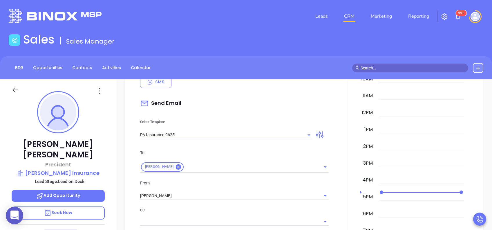
scroll to position [270, 0]
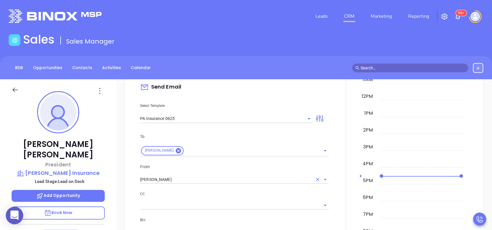
click at [209, 177] on input "[PERSON_NAME]" at bounding box center [226, 179] width 172 height 8
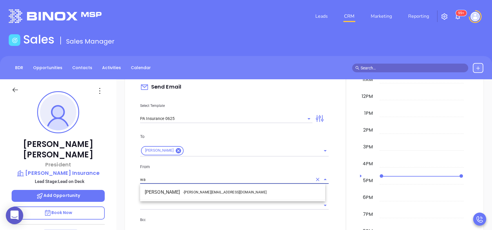
click at [209, 192] on span "- walter@motiva.net" at bounding box center [224, 191] width 83 height 5
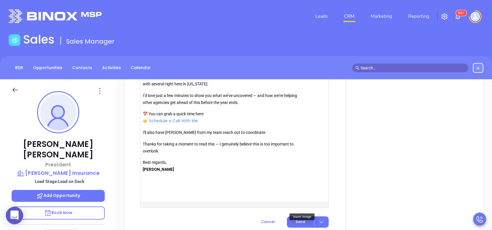
scroll to position [689, 0]
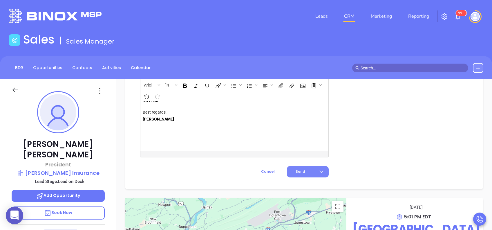
type input "[PERSON_NAME]"
click at [302, 172] on button "Send" at bounding box center [308, 171] width 42 height 11
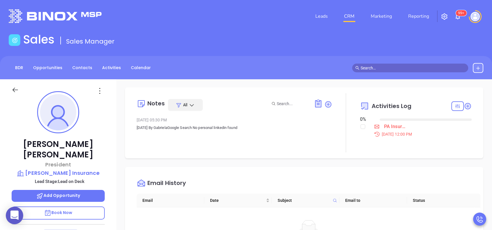
scroll to position [0, 0]
click at [360, 126] on input "checkbox" at bounding box center [362, 127] width 5 height 5
checkbox input "true"
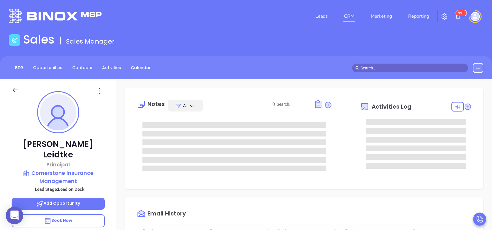
type input "[DATE]"
type input "[PERSON_NAME]"
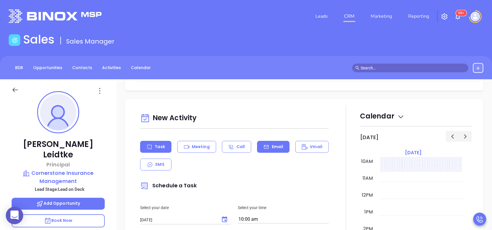
click at [268, 143] on div "Email" at bounding box center [273, 147] width 32 height 12
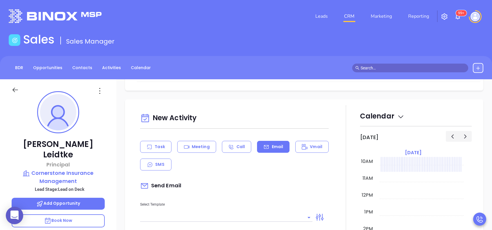
scroll to position [232, 0]
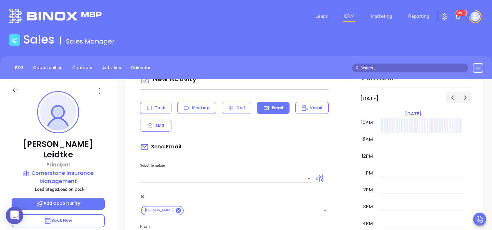
click at [273, 176] on input "text" at bounding box center [221, 178] width 163 height 8
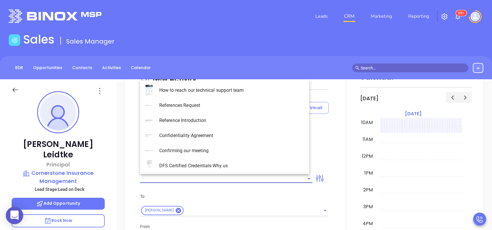
type input "[PERSON_NAME]"
click at [246, 92] on li "PA Insurance 0625" at bounding box center [224, 90] width 169 height 15
type input "PA Insurance 0625"
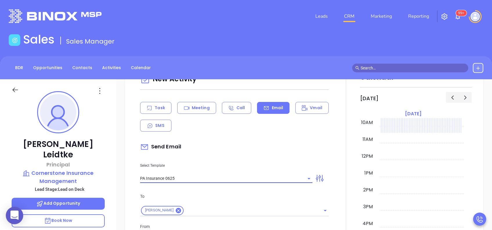
type input "Brooke, PA’s New Cybersecurity Law: Are You Prepared?"
type input "PA Insurance 0625"
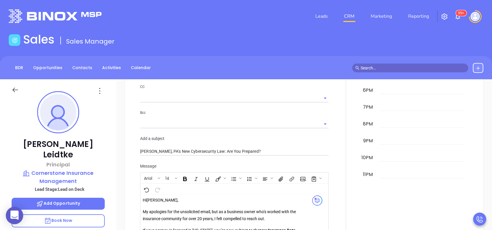
scroll to position [386, 0]
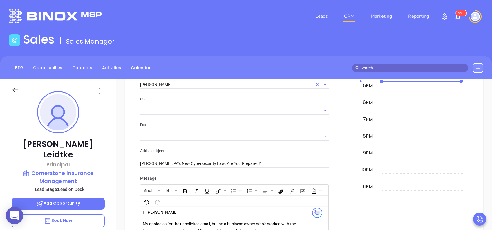
click at [166, 85] on input "[PERSON_NAME]" at bounding box center [226, 84] width 172 height 8
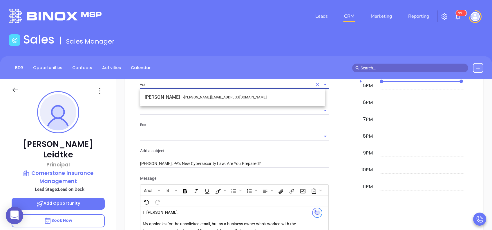
click at [174, 94] on li "Walter Contreras - [EMAIL_ADDRESS][DOMAIN_NAME]" at bounding box center [232, 97] width 185 height 10
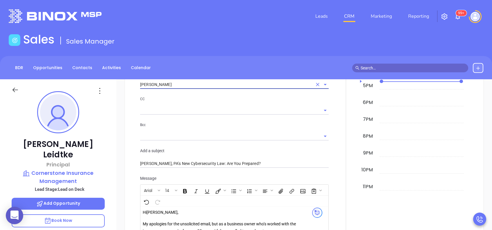
type input "[PERSON_NAME]"
click at [216, 106] on input "text" at bounding box center [230, 110] width 180 height 8
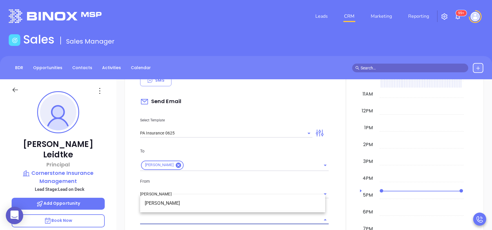
scroll to position [270, 0]
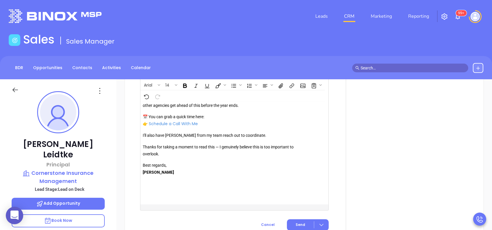
scroll to position [696, 0]
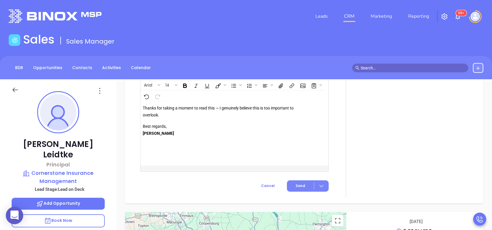
click at [300, 188] on button "Send" at bounding box center [308, 185] width 42 height 11
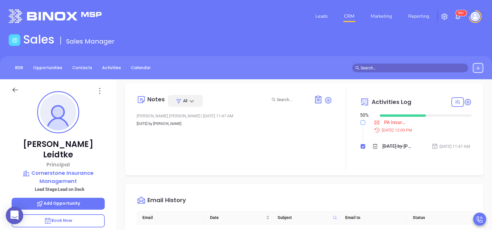
scroll to position [0, 0]
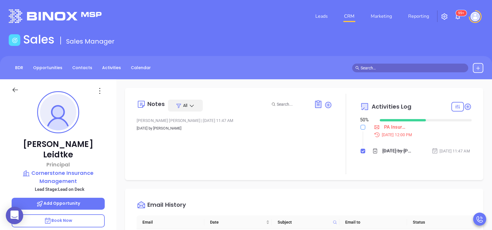
click at [360, 126] on input "checkbox" at bounding box center [362, 127] width 5 height 5
checkbox input "true"
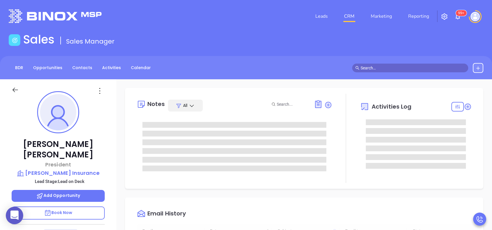
type input "[DATE]"
type input "[PERSON_NAME]"
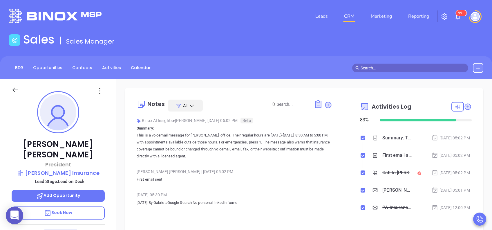
scroll to position [0, 0]
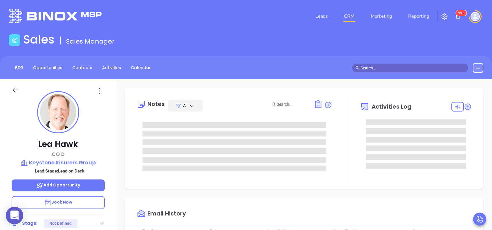
type input "[DATE]"
type input "[PERSON_NAME]"
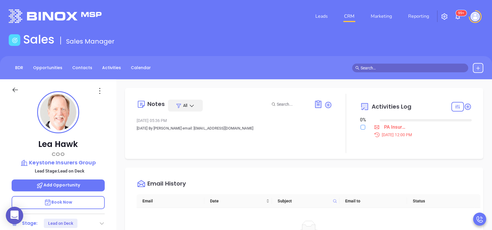
click at [360, 128] on input "checkbox" at bounding box center [362, 127] width 5 height 5
checkbox input "true"
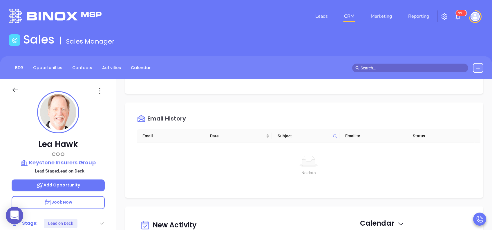
scroll to position [116, 0]
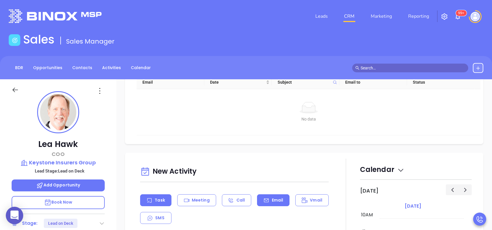
click at [272, 197] on p "Email" at bounding box center [278, 200] width 12 height 6
type input "[PERSON_NAME]"
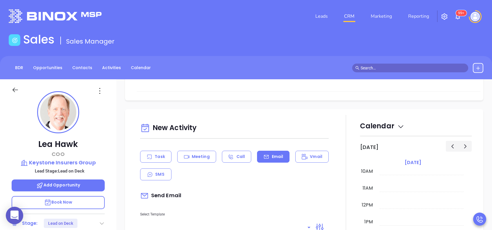
scroll to position [232, 0]
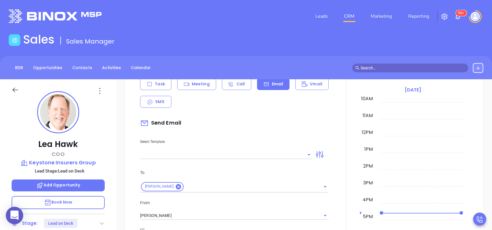
click at [265, 153] on input "text" at bounding box center [221, 154] width 163 height 8
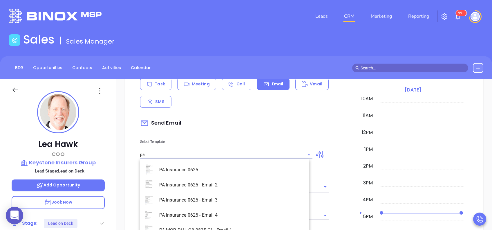
click at [255, 165] on li "PA Insurance 0625" at bounding box center [224, 169] width 169 height 15
type input "PA Insurance 0625"
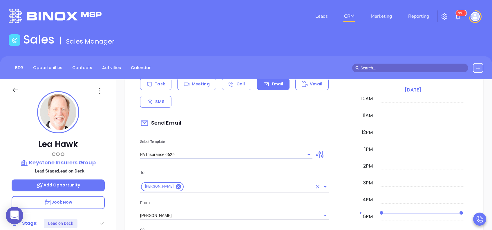
type input "Lea, PA’s New Cybersecurity Law: Are You Prepared?"
type input "PA Insurance 0625"
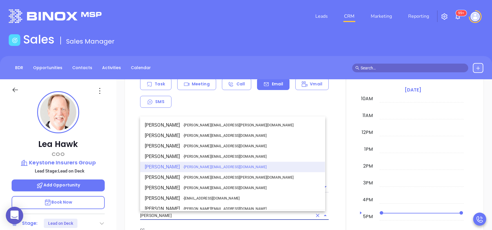
click at [218, 212] on input "[PERSON_NAME]" at bounding box center [226, 215] width 172 height 8
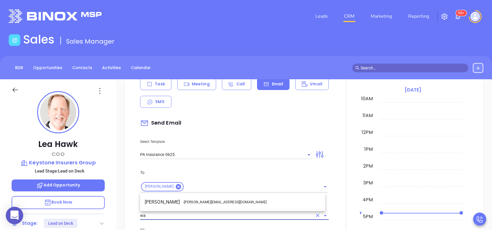
click at [218, 202] on li "Walter Contreras - walter@motiva.net" at bounding box center [232, 202] width 185 height 10
type input "Walter Contreras"
click at [234, 204] on p "From" at bounding box center [234, 202] width 188 height 6
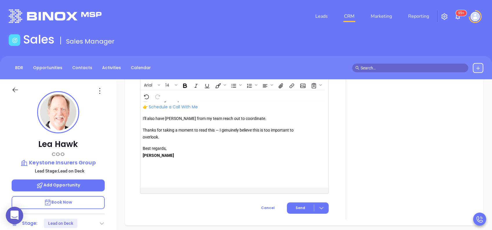
scroll to position [675, 0]
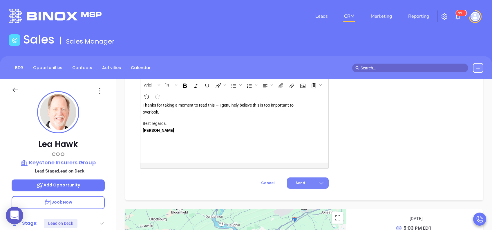
click at [300, 186] on button "Send" at bounding box center [308, 182] width 42 height 11
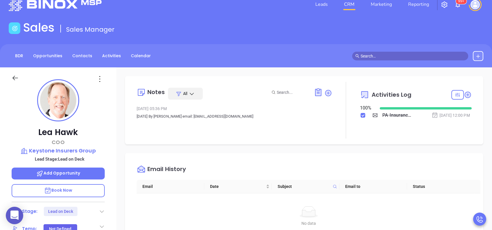
scroll to position [0, 0]
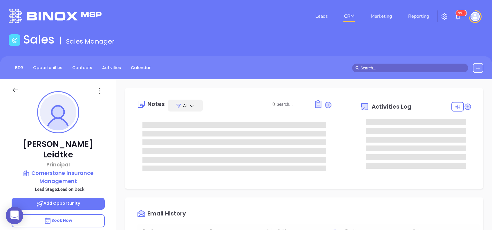
type input "[DATE]"
type input "[PERSON_NAME]"
type input "[DATE]"
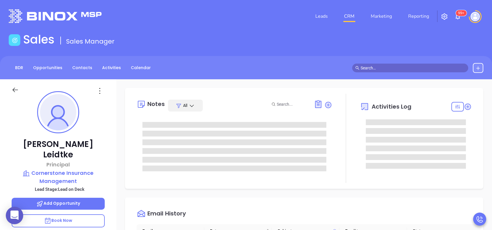
type input "[PERSON_NAME]"
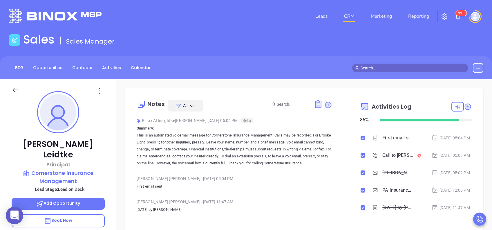
scroll to position [48, 0]
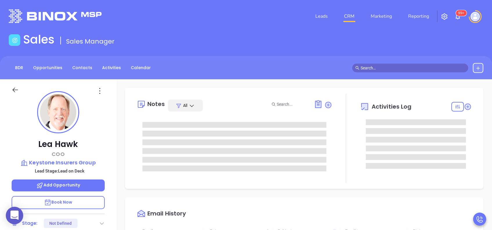
type input "[DATE]"
type input "[PERSON_NAME]"
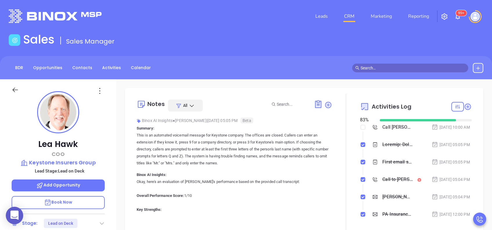
scroll to position [27, 0]
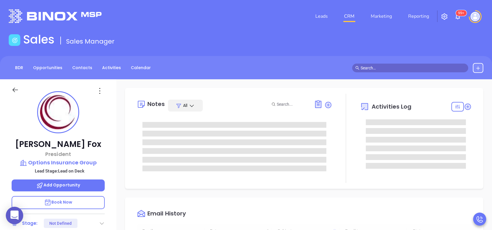
type input "[DATE]"
type input "[PERSON_NAME]"
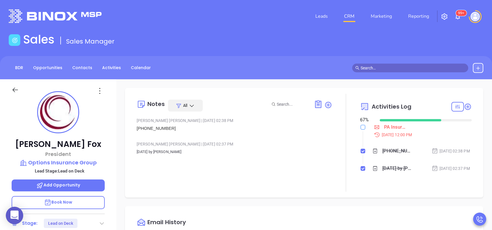
click at [360, 128] on input "checkbox" at bounding box center [362, 127] width 5 height 5
checkbox input "true"
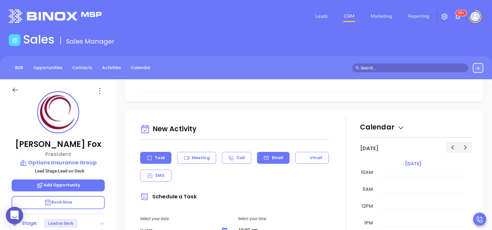
click at [283, 163] on div "Email" at bounding box center [273, 158] width 32 height 12
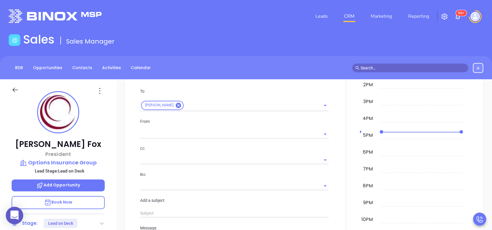
type input "[PERSON_NAME]"
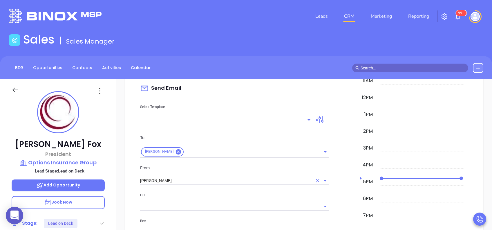
scroll to position [270, 0]
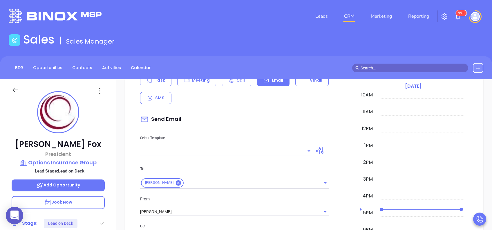
click at [250, 155] on input "text" at bounding box center [221, 150] width 163 height 8
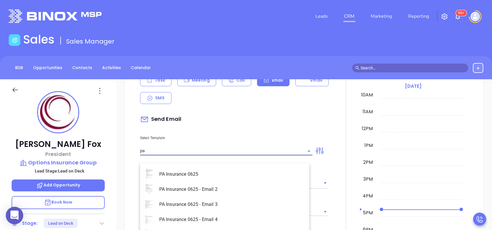
click at [246, 169] on li "PA Insurance 0625" at bounding box center [224, 173] width 169 height 15
type input "PA Insurance 0625"
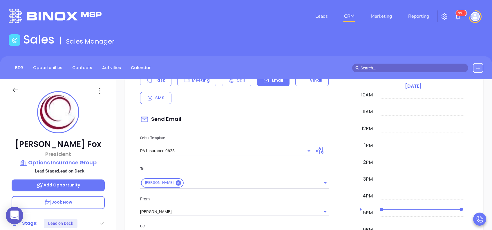
click at [246, 170] on div "To Stephen Fox From Vicky Mendoza CC Bcc Add a subject" at bounding box center [234, 230] width 195 height 144
type input "[PERSON_NAME], PA’s New Cybersecurity Law: Are You Prepared?"
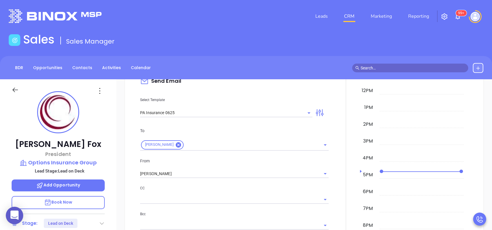
scroll to position [309, 0]
click at [201, 176] on input "[PERSON_NAME]" at bounding box center [226, 173] width 172 height 8
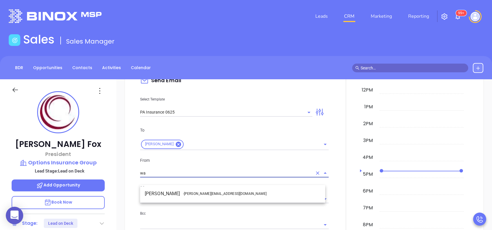
click at [205, 190] on li "Walter Contreras - [EMAIL_ADDRESS][DOMAIN_NAME]" at bounding box center [232, 193] width 185 height 10
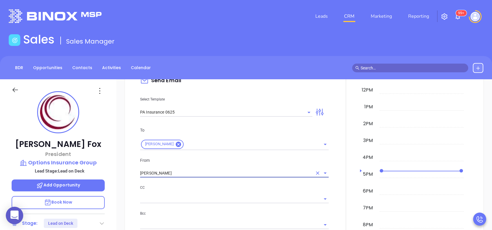
type input "[PERSON_NAME]"
click at [235, 199] on div "CC" at bounding box center [234, 193] width 188 height 19
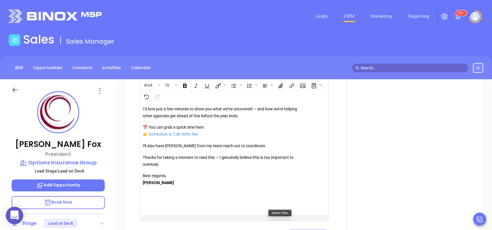
scroll to position [734, 0]
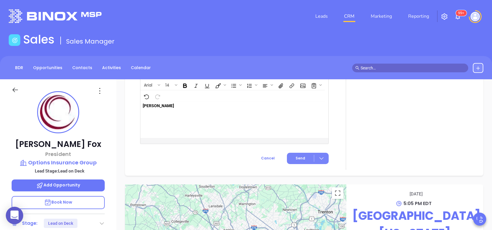
click at [303, 162] on button "Send" at bounding box center [308, 157] width 42 height 11
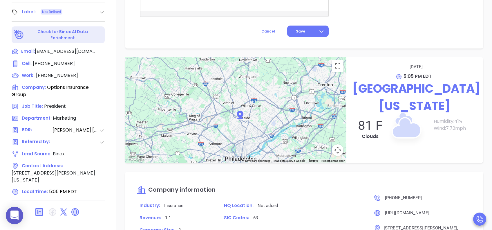
scroll to position [348, 0]
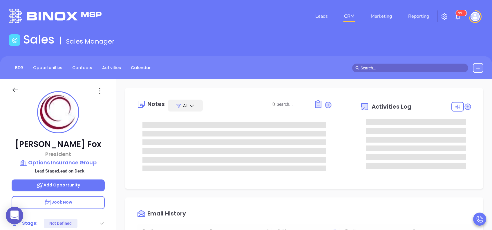
type input "[DATE]"
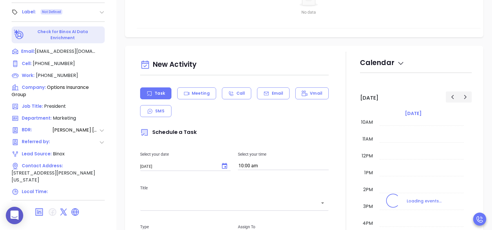
scroll to position [255, 0]
type input "[PERSON_NAME]"
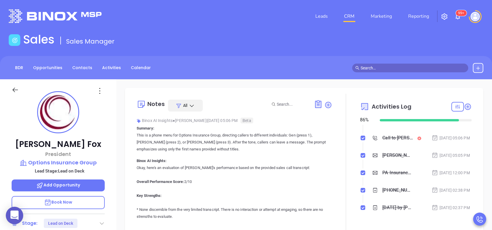
scroll to position [0, 0]
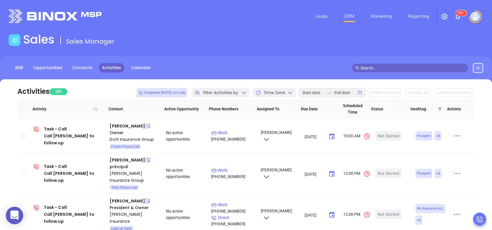
click at [249, 93] on div "Filter Activities by" at bounding box center [220, 92] width 58 height 9
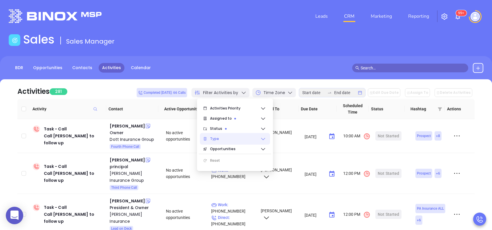
click at [264, 139] on icon at bounding box center [263, 139] width 6 height 6
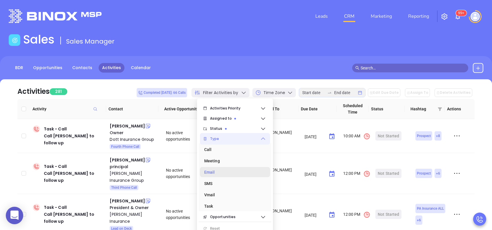
click at [210, 170] on div "Email" at bounding box center [233, 172] width 58 height 12
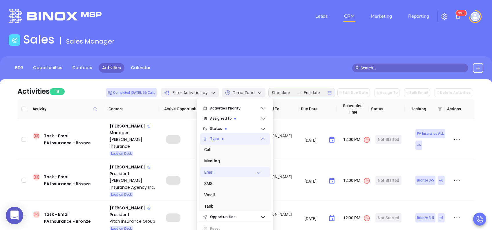
click at [87, 88] on div "Activities 19 Completed today: 66 Calls Filter Activities by Time Zone Edit Due…" at bounding box center [245, 89] width 457 height 20
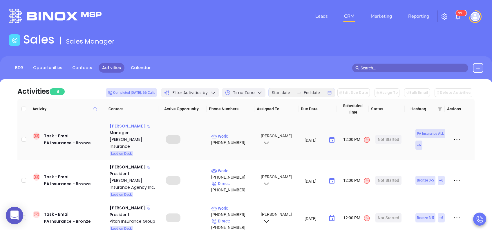
click at [130, 123] on div "Desiree Huber" at bounding box center [127, 125] width 35 height 7
click at [237, 136] on p "Work : (800) 401-4261" at bounding box center [233, 139] width 44 height 13
type input "(800) 401-4261"
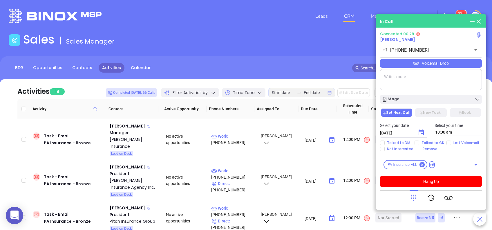
click at [433, 82] on textarea at bounding box center [431, 79] width 102 height 21
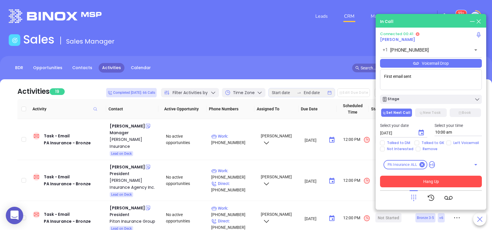
type textarea "First email sent"
click at [461, 183] on button "Hang Up" at bounding box center [431, 181] width 102 height 12
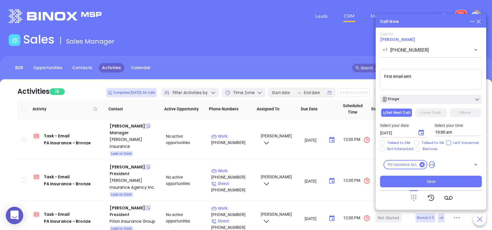
click at [448, 143] on input "Left Voicemail" at bounding box center [448, 142] width 5 height 5
checkbox input "true"
click at [450, 103] on button "Stage" at bounding box center [431, 98] width 102 height 9
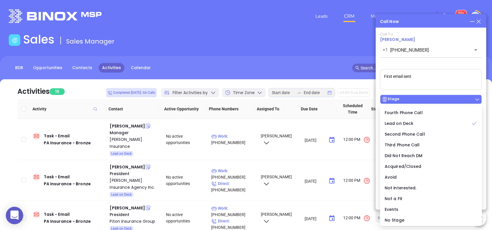
click at [450, 103] on button "Stage" at bounding box center [431, 98] width 102 height 9
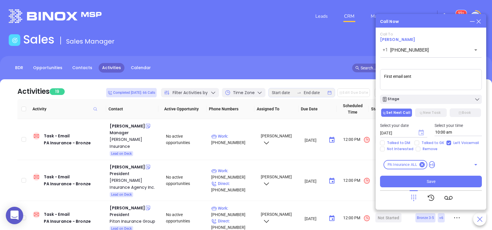
click at [421, 131] on icon "Choose date, selected date is Aug 26, 2025" at bounding box center [420, 132] width 5 height 6
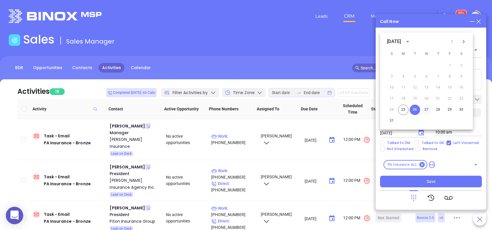
click at [424, 111] on button "27" at bounding box center [426, 109] width 10 height 10
type input "08/27/2025"
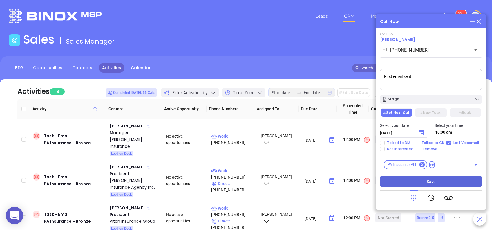
click at [441, 182] on button "Save" at bounding box center [431, 181] width 102 height 12
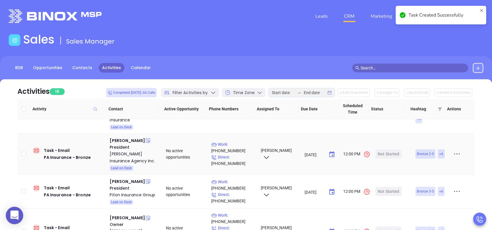
scroll to position [39, 0]
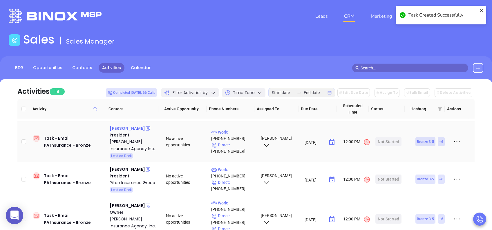
click at [131, 129] on div "Michael Whitbeck" at bounding box center [127, 128] width 35 height 7
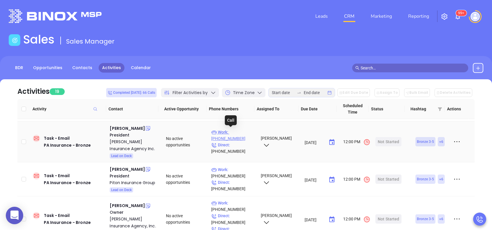
click at [240, 129] on p "Work : (570) 587-4686" at bounding box center [233, 135] width 44 height 13
type input "(570) 587-4686"
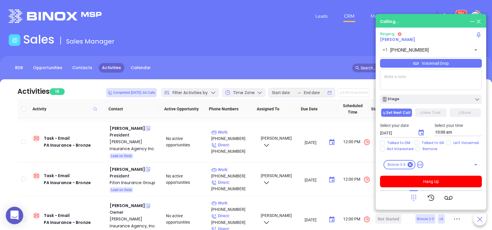
click at [416, 84] on textarea at bounding box center [431, 79] width 102 height 21
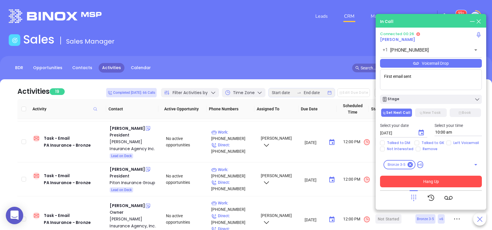
type textarea "First email sent"
click at [438, 179] on button "Hang Up" at bounding box center [431, 181] width 102 height 12
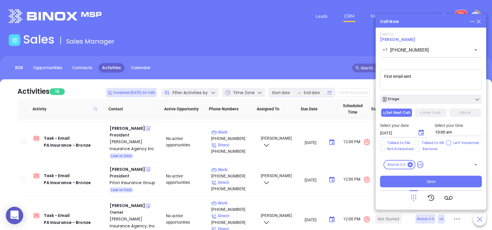
click at [448, 144] on input "Left Voicemail" at bounding box center [448, 142] width 5 height 5
checkbox input "true"
click at [424, 181] on button "Save" at bounding box center [431, 181] width 102 height 12
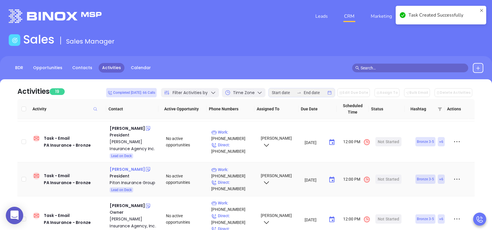
scroll to position [77, 0]
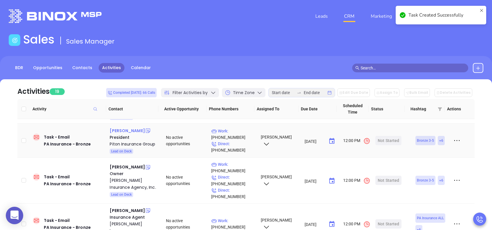
click at [133, 131] on div "Chuck Peterson" at bounding box center [127, 130] width 35 height 7
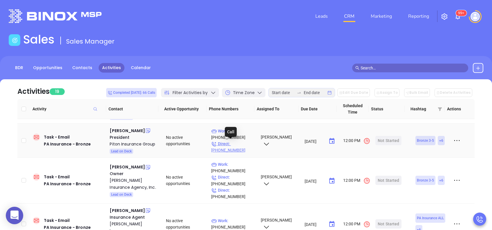
click at [240, 129] on p "Work : (610) 527-1108" at bounding box center [233, 134] width 44 height 13
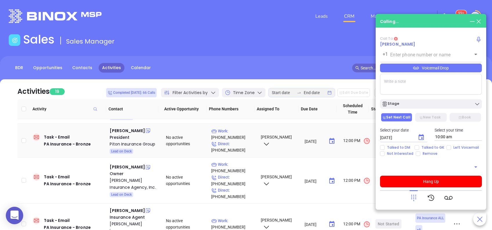
type input "(610) 527-1108"
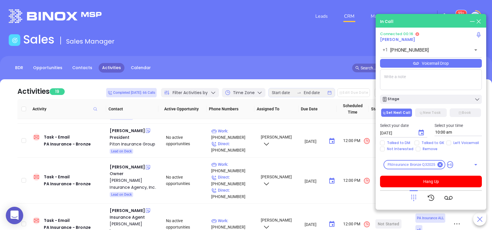
click at [414, 196] on icon at bounding box center [413, 197] width 8 height 8
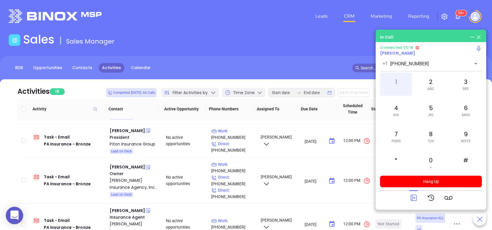
click at [398, 84] on div "1" at bounding box center [396, 83] width 32 height 23
click at [413, 198] on icon at bounding box center [413, 197] width 6 height 6
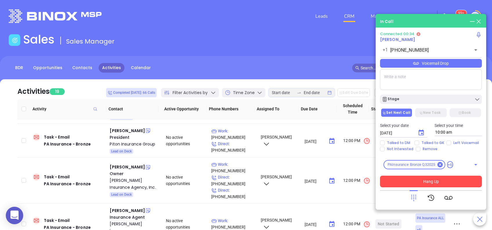
click at [429, 183] on button "Hang Up" at bounding box center [431, 181] width 102 height 12
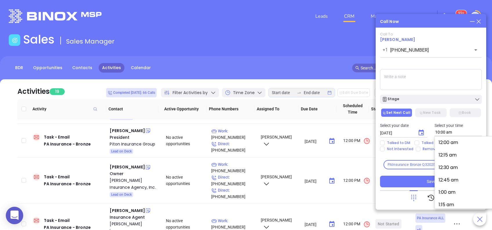
click at [442, 132] on input "10:00 am" at bounding box center [458, 132] width 48 height 8
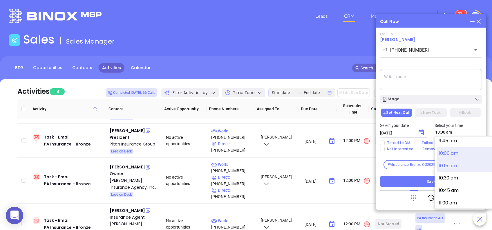
scroll to position [448, 0]
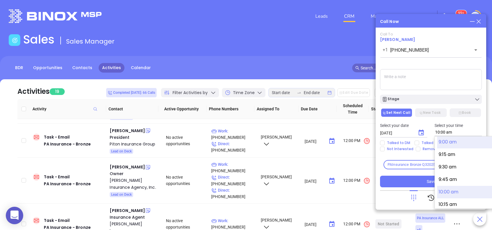
click at [450, 142] on button "9:00 am" at bounding box center [482, 142] width 90 height 12
type input "9:00 am"
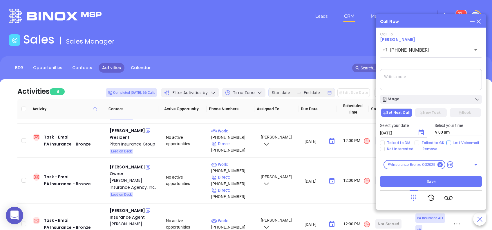
click at [448, 142] on input "Left Voicemail" at bounding box center [448, 142] width 5 height 5
checkbox input "true"
click at [434, 80] on textarea at bounding box center [431, 79] width 102 height 21
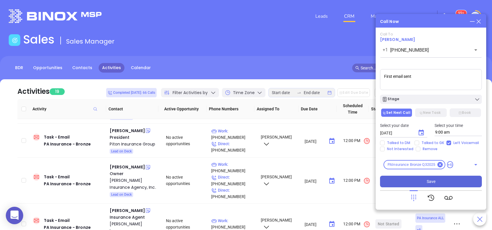
type textarea "First email sent"
click at [461, 183] on button "Save" at bounding box center [431, 181] width 102 height 12
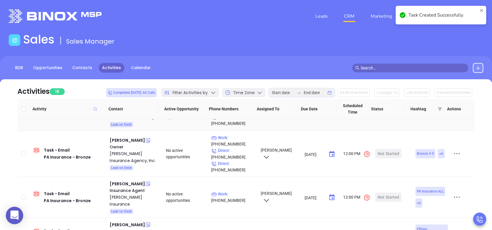
scroll to position [116, 0]
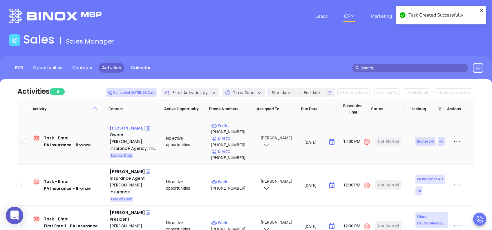
click at [127, 125] on div "Michael Landis" at bounding box center [127, 127] width 35 height 7
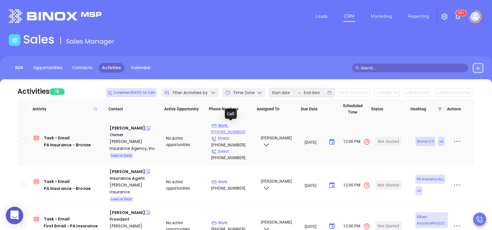
click at [241, 124] on p "Work : (717) 949-6534" at bounding box center [233, 128] width 44 height 13
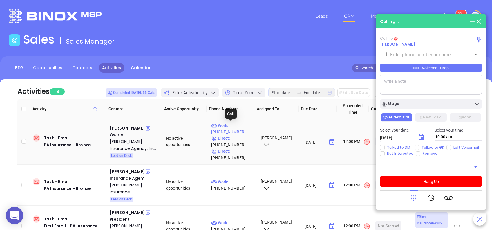
type input "(717) 949-6534"
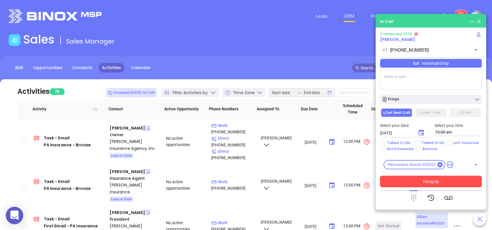
click at [419, 179] on button "Hang Up" at bounding box center [431, 181] width 102 height 12
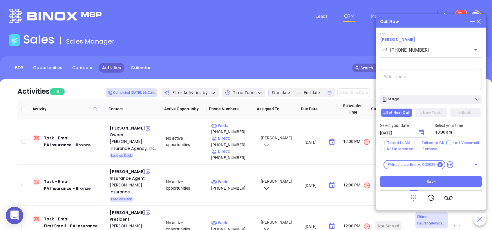
click at [447, 141] on input "Left Voicemail" at bounding box center [448, 142] width 5 height 5
checkbox input "true"
click at [425, 85] on textarea at bounding box center [431, 79] width 102 height 21
type textarea "First email sent"
click at [420, 131] on icon "Choose date, selected date is Aug 26, 2025" at bounding box center [420, 132] width 5 height 6
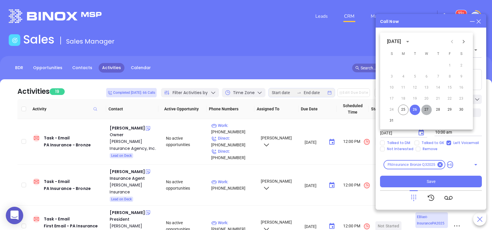
click at [423, 107] on button "27" at bounding box center [426, 109] width 10 height 10
type input "08/27/2025"
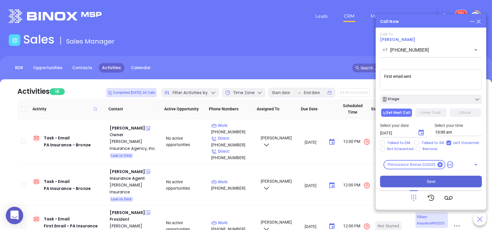
click at [442, 182] on button "Save" at bounding box center [431, 181] width 102 height 12
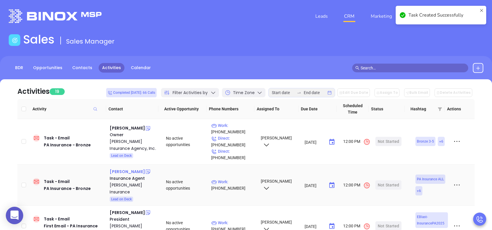
click at [134, 172] on div "Shannon Stone" at bounding box center [127, 171] width 35 height 7
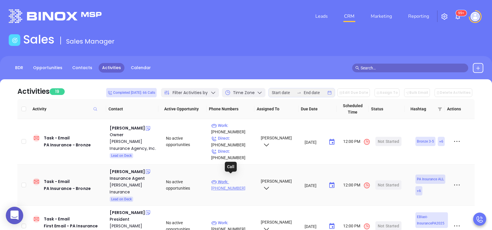
click at [230, 179] on p "Work : (570) 662-7300" at bounding box center [233, 184] width 44 height 13
type input "(570) 662-7300"
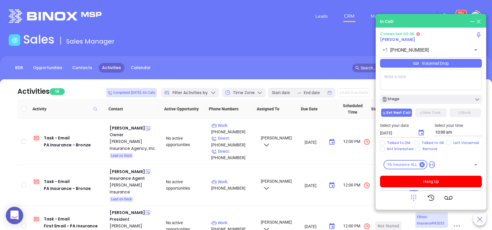
click at [412, 193] on icon at bounding box center [413, 197] width 8 height 8
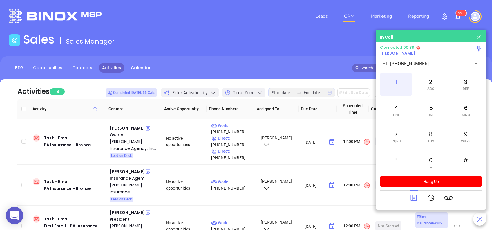
click at [390, 82] on div "1" at bounding box center [396, 83] width 32 height 23
click at [413, 195] on icon at bounding box center [413, 197] width 8 height 8
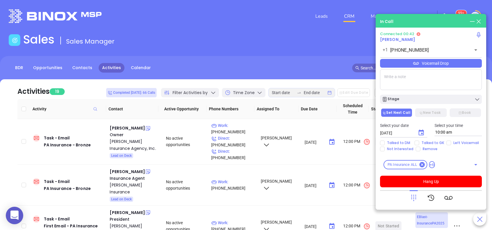
click at [398, 79] on textarea at bounding box center [431, 79] width 102 height 21
type textarea "First em"
click at [403, 65] on div "Voicemail Drop" at bounding box center [431, 63] width 102 height 9
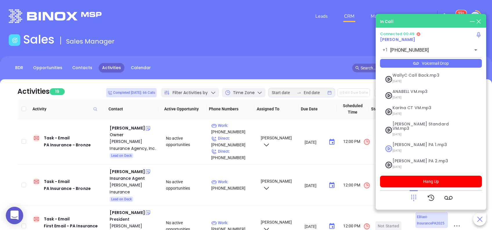
click at [438, 142] on span "Vicky PA 1.mp3" at bounding box center [423, 144] width 63 height 4
checkbox input "true"
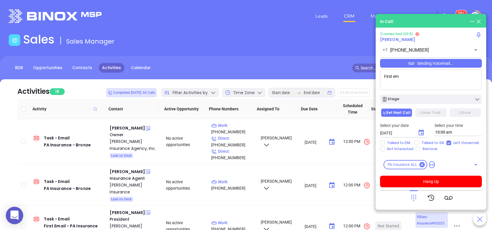
click at [436, 173] on div "Connected 00:51 Shannon Stone +1 (570) 662-7300 ​ Sending Voicemail... First em…" at bounding box center [431, 109] width 102 height 155
click at [436, 175] on button "Hang Up" at bounding box center [431, 181] width 102 height 12
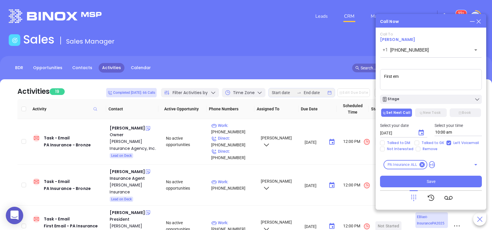
click at [403, 82] on textarea "First em" at bounding box center [431, 79] width 102 height 21
type textarea "First email sent"
click at [418, 130] on icon "Choose date, selected date is Aug 26, 2025" at bounding box center [420, 132] width 7 height 7
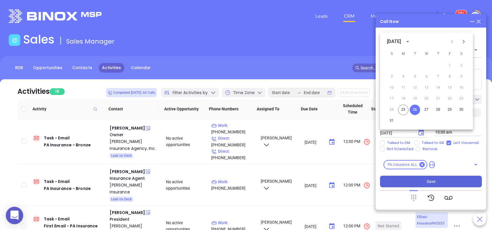
click at [440, 179] on button "Save" at bounding box center [431, 181] width 102 height 12
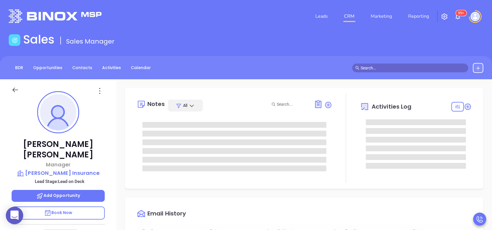
type input "[DATE]"
type input "[PERSON_NAME]"
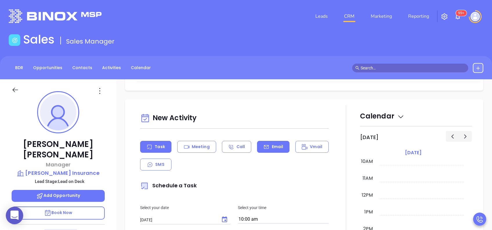
click at [272, 149] on p "Email" at bounding box center [278, 146] width 12 height 6
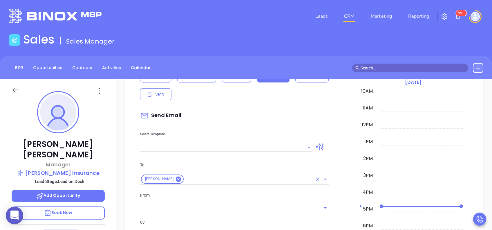
scroll to position [270, 0]
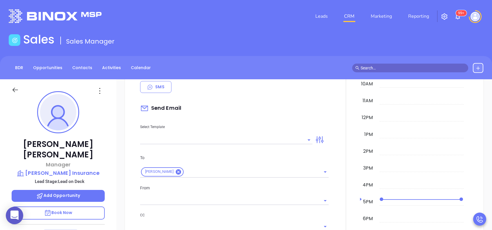
click at [283, 139] on input "text" at bounding box center [221, 139] width 163 height 8
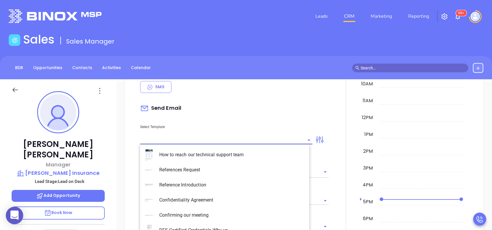
type input "[PERSON_NAME]"
click at [274, 149] on li "PA Insurance 0625" at bounding box center [224, 154] width 169 height 15
type input "PA Insurance 0625"
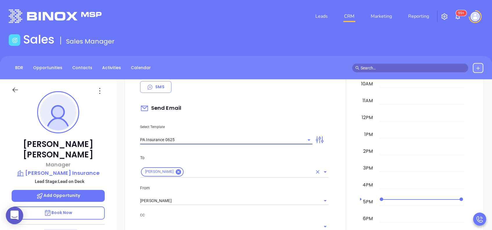
type input "Desiree, PA’s New Cybersecurity Law: Are You Prepared?"
type input "PA Insurance 0625"
click at [190, 199] on input "[PERSON_NAME]" at bounding box center [226, 200] width 172 height 8
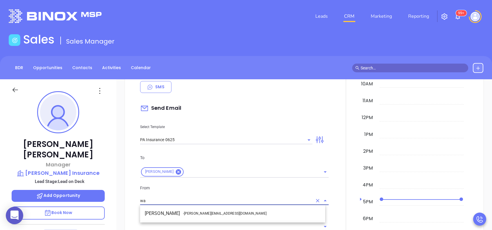
click at [210, 216] on li "Walter Contreras - walter@motiva.net" at bounding box center [232, 213] width 185 height 10
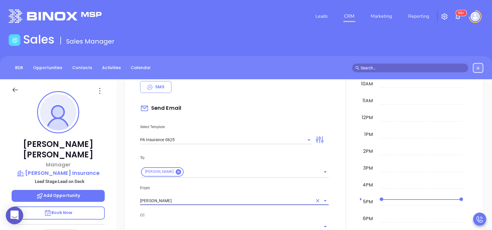
type input "[PERSON_NAME]"
click at [234, 191] on div "From Walter Contreras" at bounding box center [234, 194] width 195 height 21
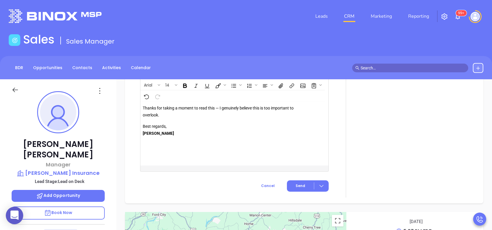
scroll to position [721, 0]
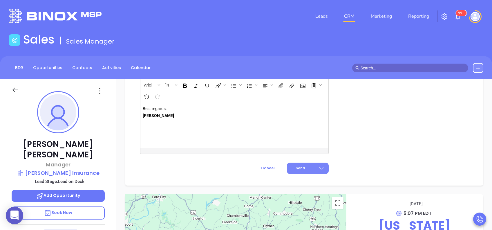
click at [297, 165] on span "Send" at bounding box center [300, 167] width 10 height 5
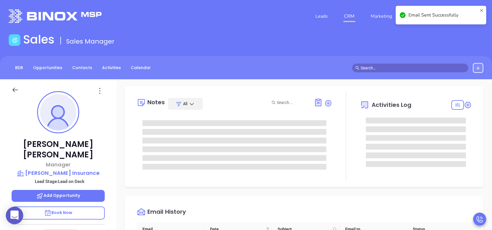
scroll to position [0, 0]
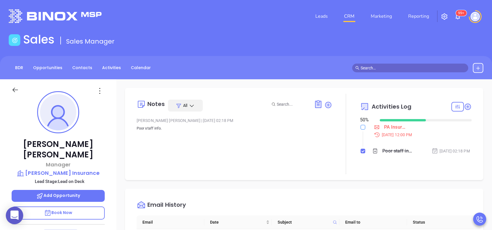
click at [360, 126] on input "checkbox" at bounding box center [362, 127] width 5 height 5
checkbox input "true"
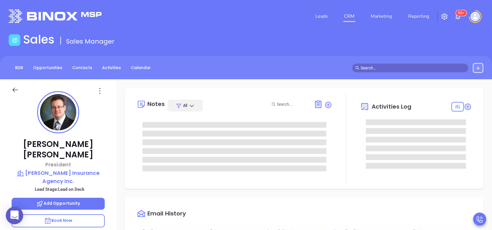
scroll to position [169, 0]
type input "[PERSON_NAME]"
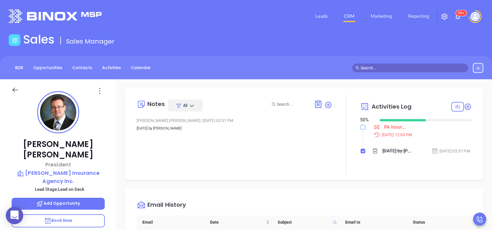
click at [360, 127] on input "checkbox" at bounding box center [362, 127] width 5 height 5
checkbox input "true"
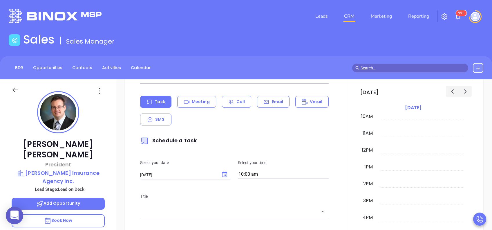
scroll to position [232, 0]
drag, startPoint x: 277, startPoint y: 109, endPoint x: 276, endPoint y: 112, distance: 3.0
click at [278, 107] on div "Email" at bounding box center [273, 101] width 32 height 12
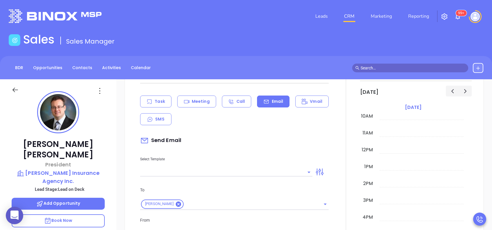
click at [265, 176] on input "text" at bounding box center [221, 172] width 163 height 8
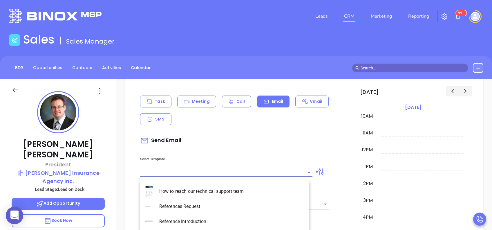
type input "[PERSON_NAME]"
click at [257, 190] on li "PA Insurance 0625" at bounding box center [224, 190] width 169 height 15
type input "PA Insurance 0625"
type input "[PERSON_NAME], PA’s New Cybersecurity Law: Are You Prepared?"
click at [241, 192] on p "To" at bounding box center [234, 189] width 188 height 6
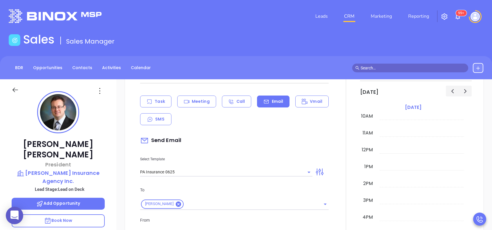
scroll to position [309, 0]
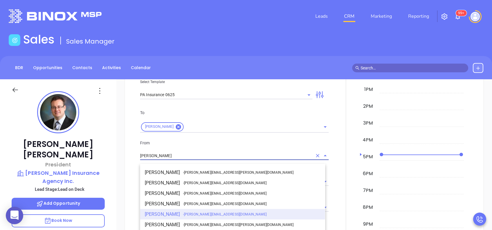
click at [194, 160] on input "[PERSON_NAME]" at bounding box center [226, 155] width 172 height 8
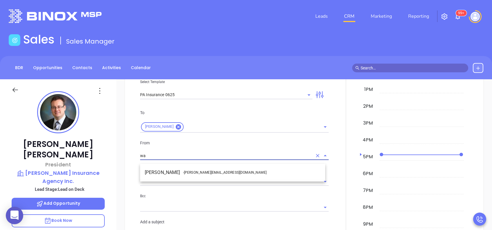
click at [198, 170] on span "- [PERSON_NAME][EMAIL_ADDRESS][DOMAIN_NAME]" at bounding box center [224, 172] width 83 height 5
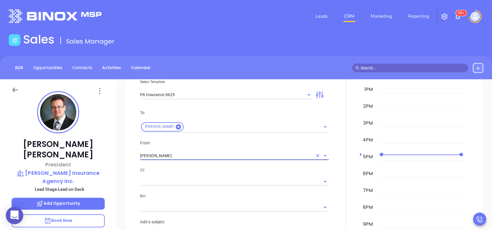
type input "[PERSON_NAME]"
click at [213, 178] on div "CC" at bounding box center [234, 176] width 188 height 19
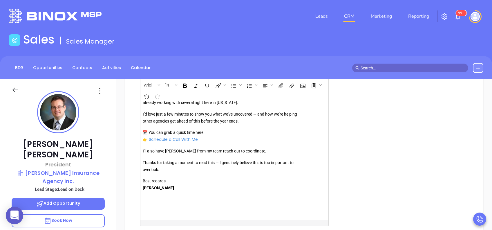
scroll to position [657, 0]
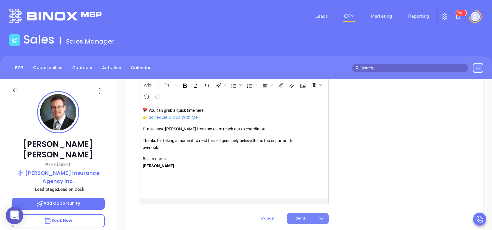
click at [297, 220] on span "Send" at bounding box center [300, 217] width 10 height 5
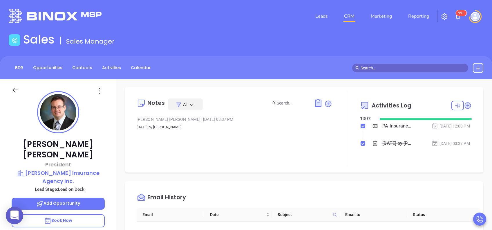
scroll to position [0, 0]
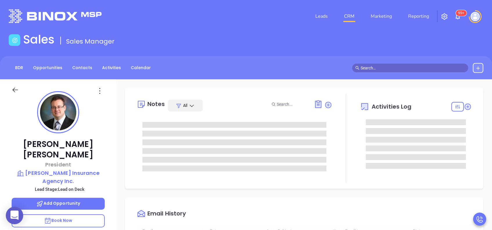
type input "[DATE]"
type input "[PERSON_NAME]"
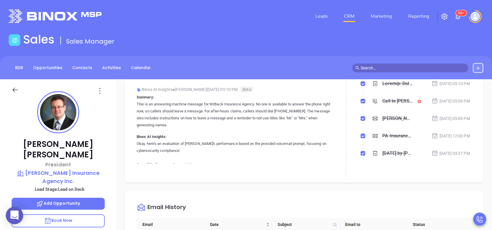
scroll to position [0, 0]
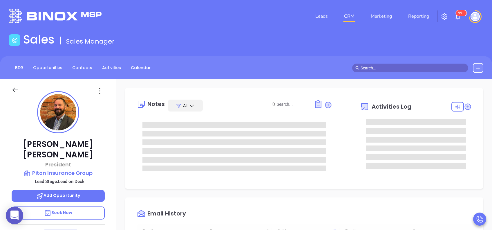
type input "[DATE]"
type input "[PERSON_NAME]"
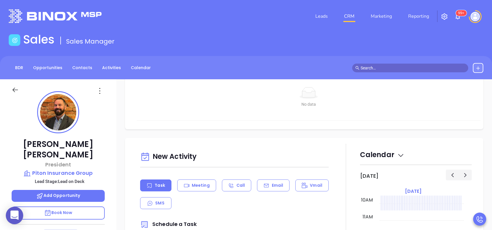
click at [277, 183] on p "Email" at bounding box center [278, 185] width 12 height 6
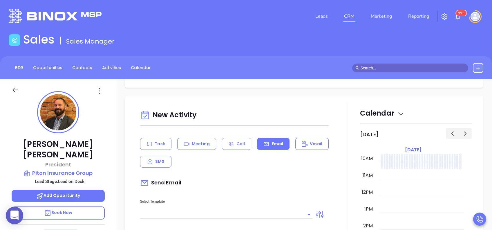
scroll to position [232, 0]
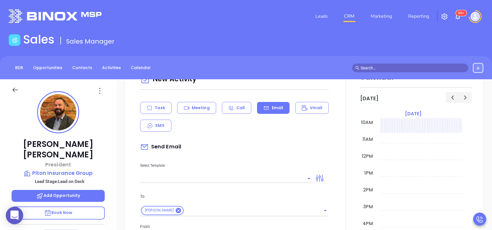
click at [276, 176] on input "text" at bounding box center [221, 178] width 163 height 8
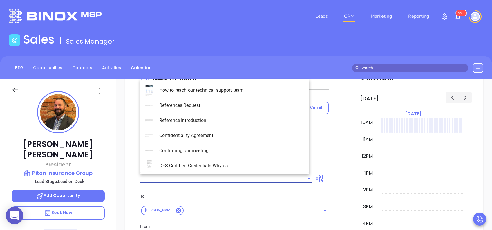
type input "[PERSON_NAME]"
click at [248, 93] on li "PA Insurance 0625" at bounding box center [224, 90] width 169 height 15
type input "PA Insurance 0625"
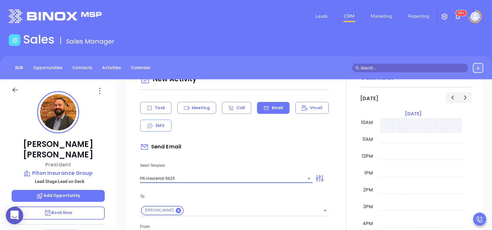
type input "Chuck, PA’s New Cybersecurity Law: Are You Prepared?"
type input "PA Insurance 0625"
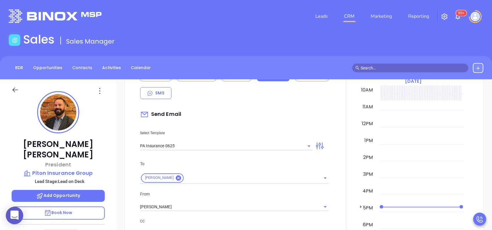
scroll to position [270, 0]
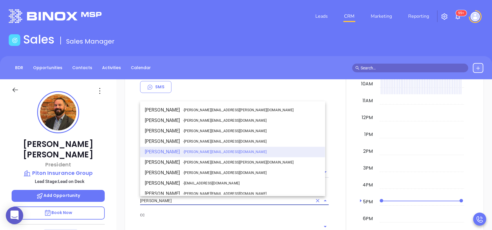
click at [204, 198] on input "[PERSON_NAME]" at bounding box center [226, 200] width 172 height 8
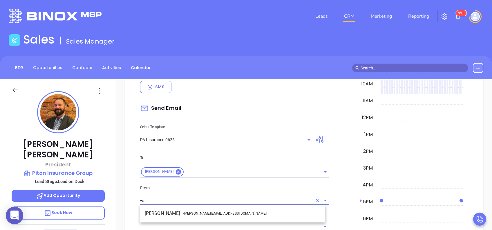
click at [208, 212] on span "- walter@motiva.net" at bounding box center [224, 212] width 83 height 5
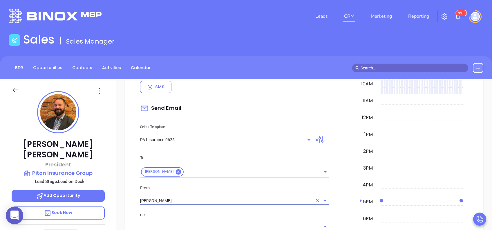
type input "Walter Contreras"
click at [209, 212] on p "CC" at bounding box center [234, 215] width 188 height 6
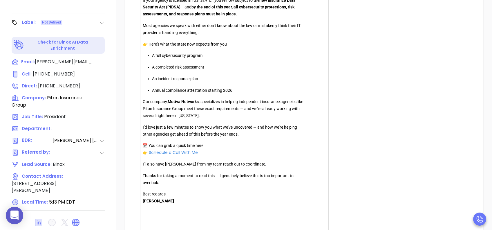
scroll to position [450, 0]
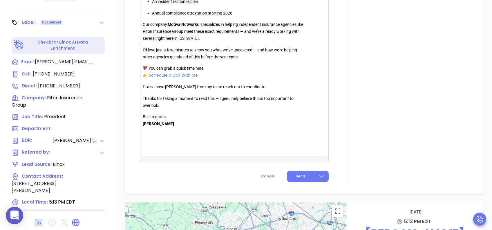
drag, startPoint x: 300, startPoint y: 172, endPoint x: 308, endPoint y: 169, distance: 8.6
click at [301, 172] on button "Send" at bounding box center [308, 175] width 42 height 11
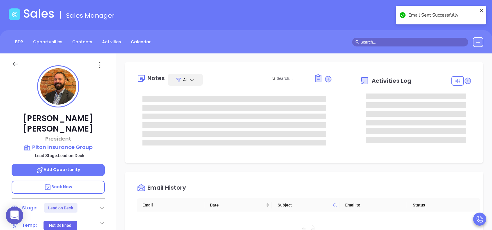
scroll to position [0, 0]
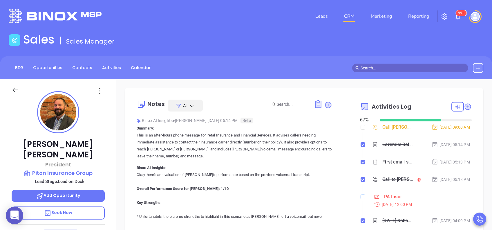
click at [361, 199] on input "checkbox" at bounding box center [362, 196] width 5 height 5
checkbox input "true"
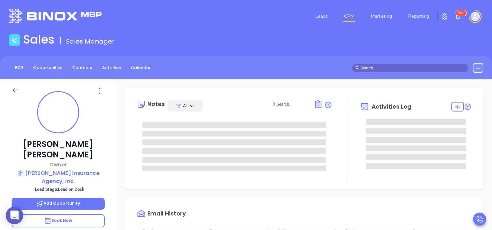
type input "[DATE]"
type input "[PERSON_NAME]"
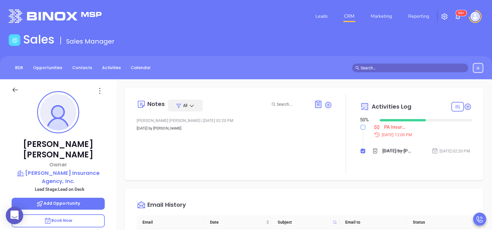
click at [360, 126] on div "PA Insurance - Bronze [DATE] 12:00 PM Mar 18, 2025 by [PERSON_NAME] [DATE] 02:2…" at bounding box center [416, 145] width 112 height 45
click at [360, 126] on input "checkbox" at bounding box center [362, 127] width 5 height 5
checkbox input "true"
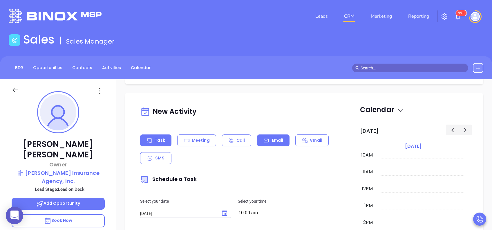
click at [281, 141] on div "Email" at bounding box center [273, 140] width 32 height 12
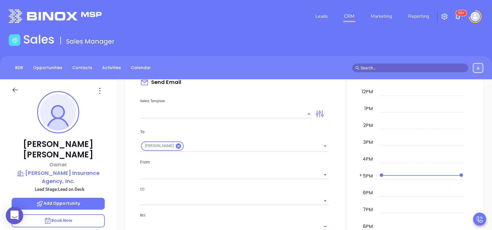
scroll to position [309, 0]
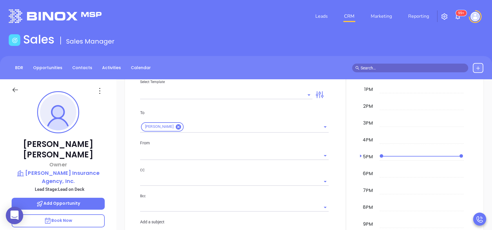
type input "[PERSON_NAME]"
click at [254, 99] on input "text" at bounding box center [221, 94] width 163 height 8
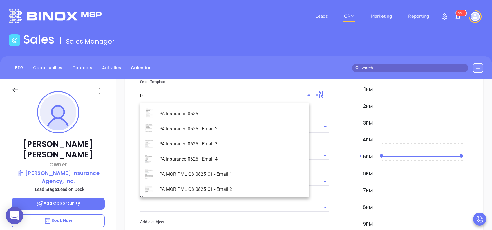
click at [252, 110] on li "PA Insurance 0625" at bounding box center [224, 113] width 169 height 15
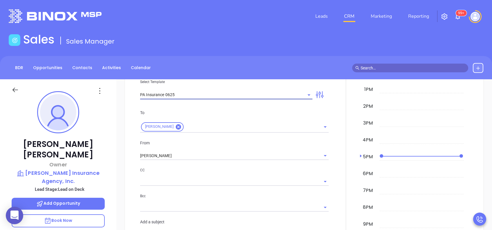
type input "PA Insurance 0625"
click at [252, 114] on p "To" at bounding box center [234, 112] width 188 height 6
type input "[PERSON_NAME], PA’s New Cybersecurity Law: Are You Prepared?"
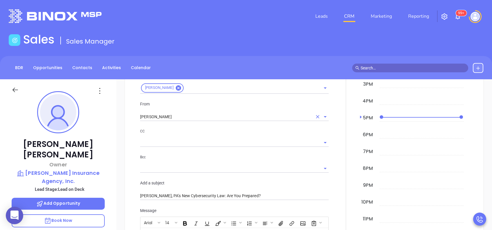
click at [166, 121] on input "[PERSON_NAME]" at bounding box center [226, 116] width 172 height 8
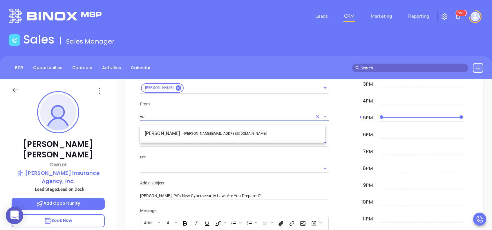
click at [174, 129] on li "Walter Contreras - [EMAIL_ADDRESS][DOMAIN_NAME]" at bounding box center [232, 133] width 185 height 10
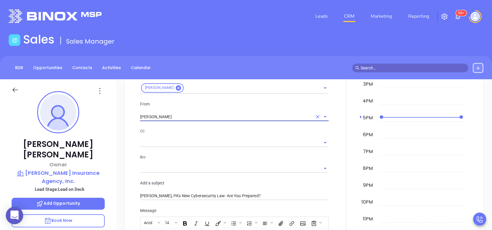
type input "[PERSON_NAME]"
click at [200, 134] on p "CC" at bounding box center [234, 131] width 188 height 6
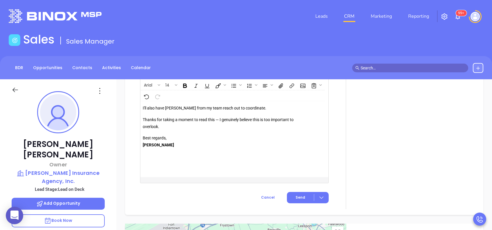
scroll to position [696, 0]
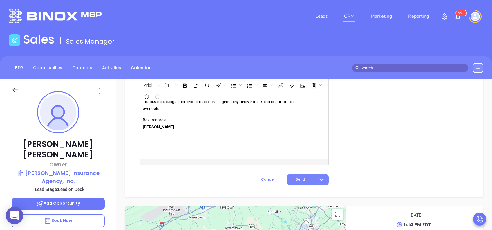
click at [295, 182] on span "Send" at bounding box center [300, 179] width 10 height 5
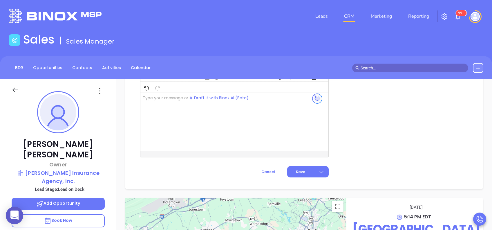
scroll to position [510, 0]
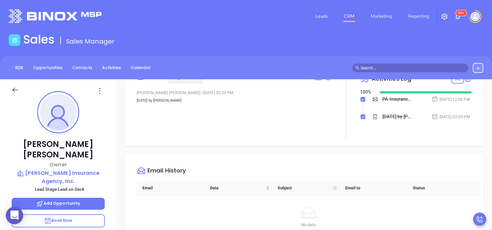
scroll to position [0, 0]
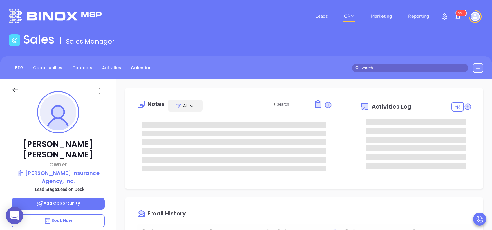
type input "[DATE]"
type input "[PERSON_NAME]"
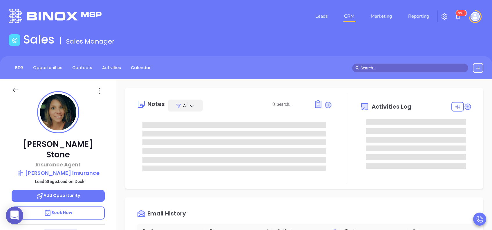
type input "[PERSON_NAME]"
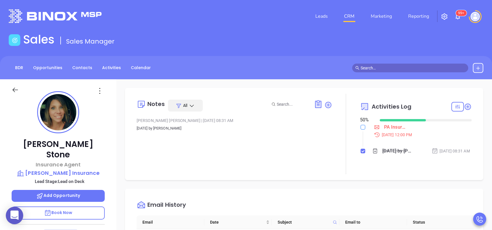
click at [360, 126] on input "checkbox" at bounding box center [362, 127] width 5 height 5
checkbox input "true"
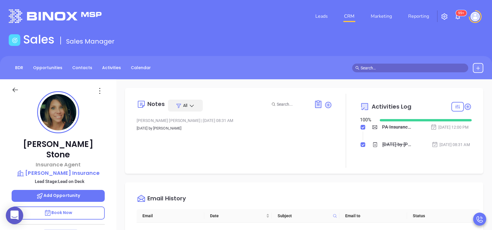
click at [329, 199] on div "Email History" at bounding box center [308, 198] width 343 height 21
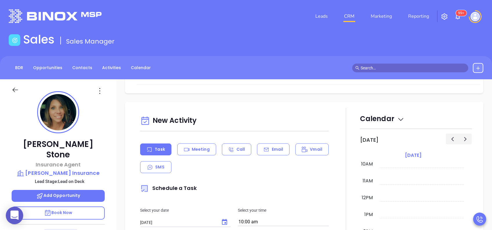
scroll to position [185, 0]
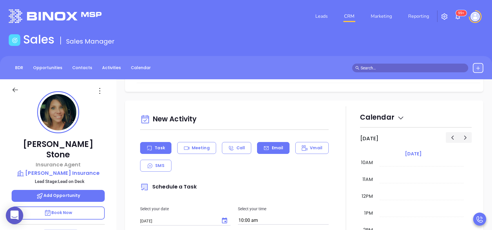
click at [263, 151] on icon at bounding box center [266, 148] width 6 height 6
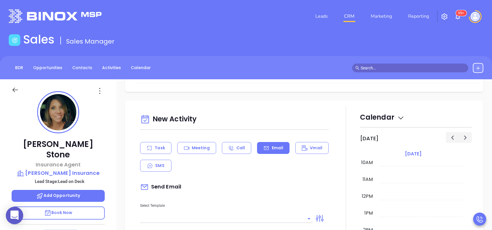
click at [269, 168] on div "Task Meeting Call Email Vmail SMS" at bounding box center [234, 157] width 188 height 30
type input "[PERSON_NAME]"
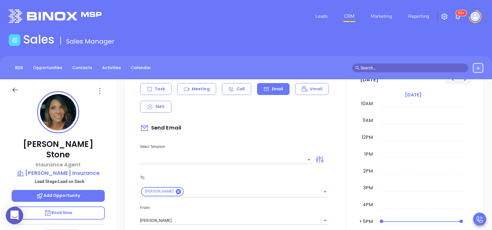
scroll to position [247, 0]
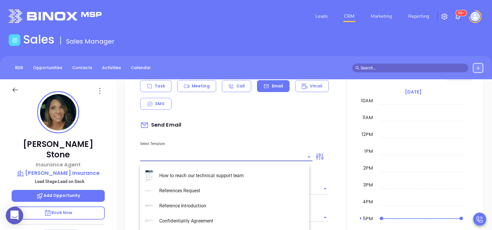
click at [266, 161] on input "text" at bounding box center [221, 156] width 163 height 8
click at [225, 180] on li "PA Insurance 0625" at bounding box center [224, 175] width 169 height 15
type input "PA Insurance 0625"
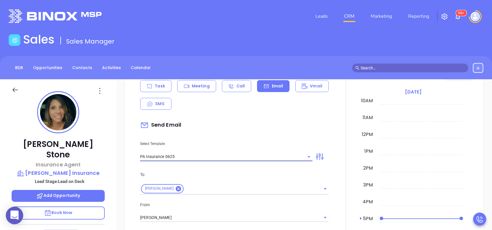
type input "[PERSON_NAME], PA’s New Cybersecurity Law: Are You Prepared?"
type input "PA Insurance 0625"
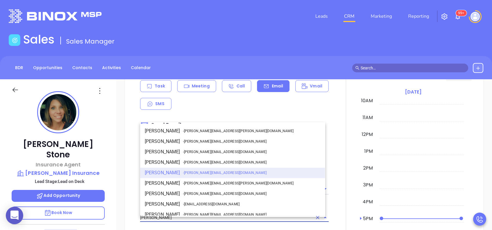
click at [205, 221] on input "[PERSON_NAME]" at bounding box center [226, 217] width 172 height 8
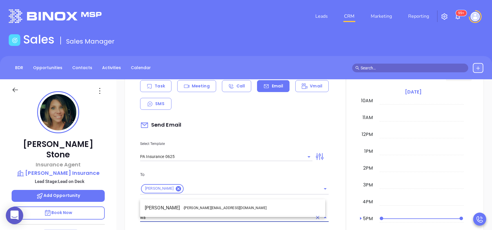
click at [192, 202] on li "Walter Contreras - [EMAIL_ADDRESS][DOMAIN_NAME]" at bounding box center [232, 207] width 185 height 10
type input "[PERSON_NAME]"
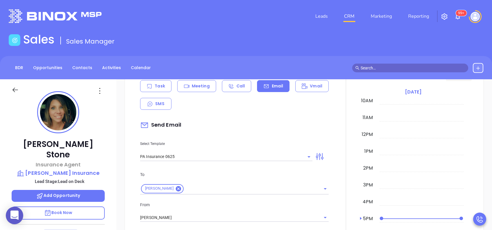
click at [213, 208] on p "From" at bounding box center [234, 204] width 188 height 6
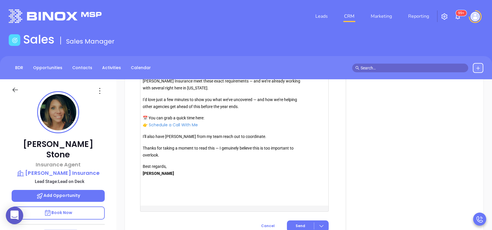
scroll to position [665, 0]
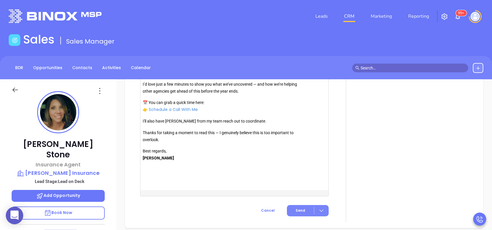
click at [305, 216] on button "Send" at bounding box center [308, 210] width 42 height 11
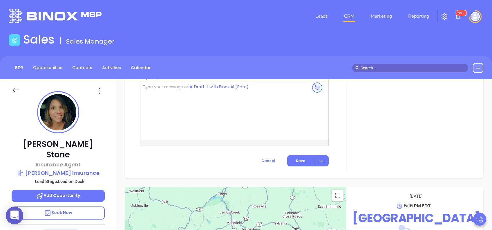
scroll to position [502, 0]
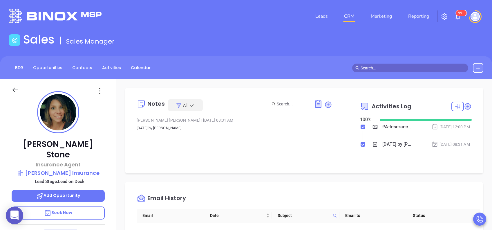
scroll to position [0, 0]
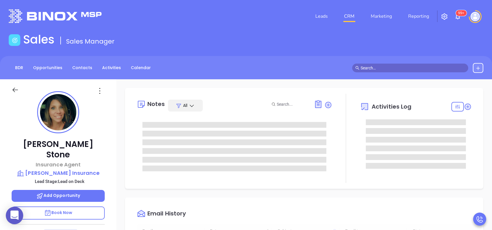
type input "[DATE]"
type input "[PERSON_NAME]"
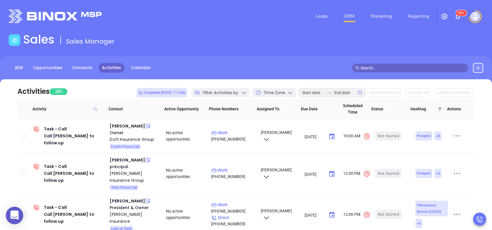
click at [238, 92] on span "Filter Activities by" at bounding box center [220, 93] width 35 height 6
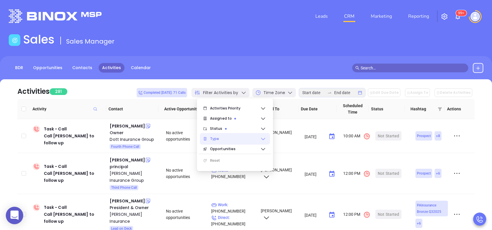
click at [238, 139] on span "Type" at bounding box center [235, 139] width 50 height 12
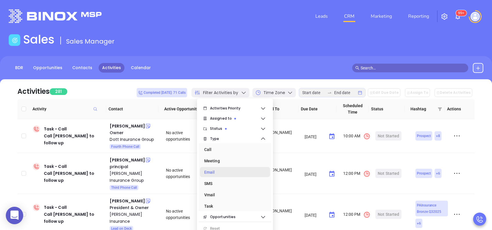
click at [228, 170] on div "Email" at bounding box center [233, 172] width 58 height 12
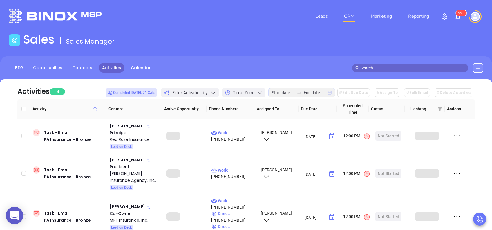
click at [208, 68] on div "BDR Opportunities Contacts Activities Calendar" at bounding box center [246, 68] width 492 height 10
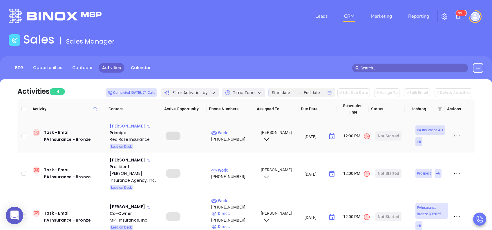
click at [121, 123] on div "[PERSON_NAME]" at bounding box center [127, 125] width 35 height 7
click at [230, 133] on p "Work : [PHONE_NUMBER]" at bounding box center [233, 135] width 44 height 13
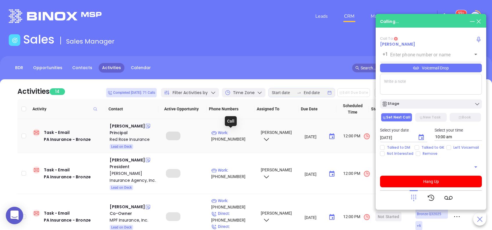
type input "[PHONE_NUMBER]"
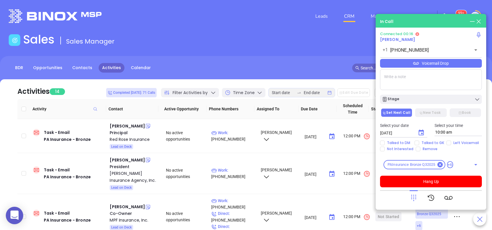
click at [388, 74] on textarea at bounding box center [431, 79] width 102 height 21
type textarea "First email sent"
click at [447, 143] on input "Left Voicemail" at bounding box center [448, 142] width 5 height 5
checkbox input "true"
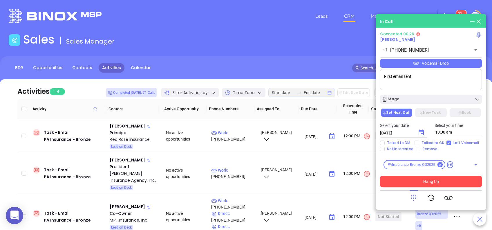
click at [433, 183] on button "Hang Up" at bounding box center [431, 181] width 102 height 12
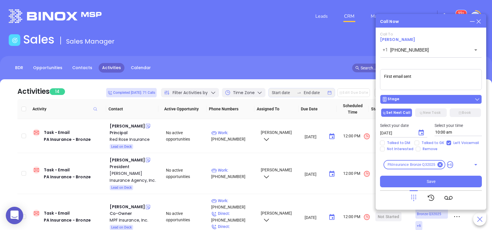
click at [420, 101] on div "Stage" at bounding box center [430, 99] width 98 height 6
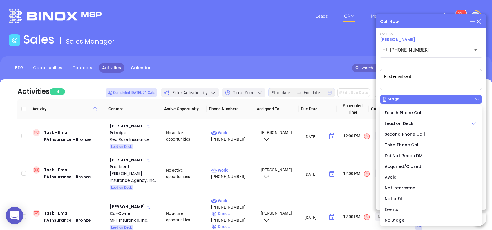
click at [420, 101] on div "Stage" at bounding box center [430, 99] width 98 height 6
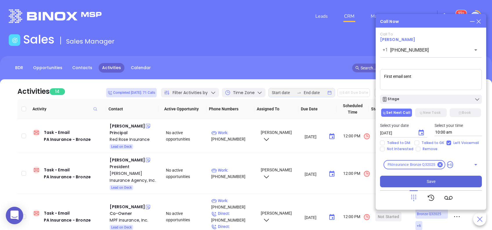
click at [431, 179] on span "Save" at bounding box center [430, 181] width 9 height 6
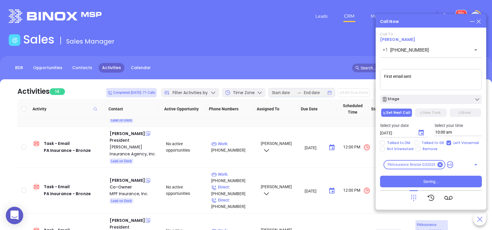
scroll to position [39, 0]
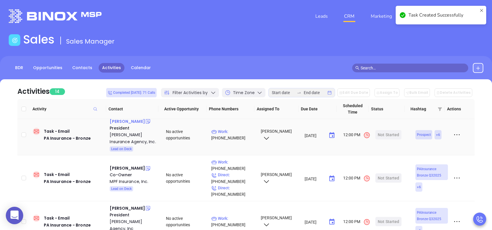
click at [130, 121] on div "[PERSON_NAME]" at bounding box center [127, 121] width 35 height 7
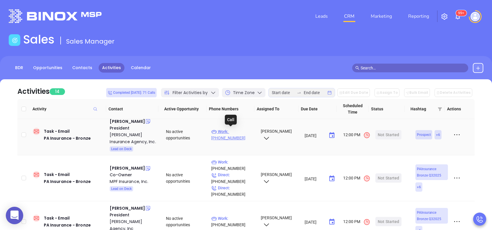
click at [232, 130] on p "Work : [PHONE_NUMBER]" at bounding box center [233, 134] width 44 height 13
type input "[PHONE_NUMBER]"
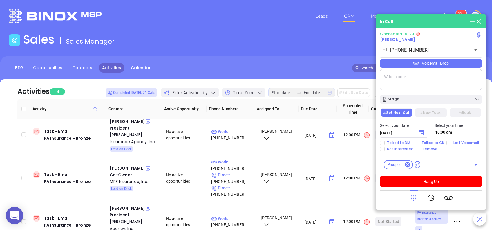
click at [392, 80] on textarea at bounding box center [431, 79] width 102 height 21
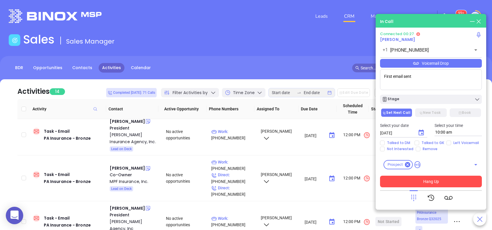
type textarea "First email sent"
drag, startPoint x: 436, startPoint y: 181, endPoint x: 444, endPoint y: 163, distance: 19.5
click at [437, 180] on button "Hang Up" at bounding box center [431, 181] width 102 height 12
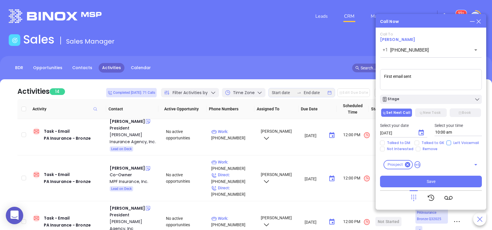
click at [446, 143] on input "Left Voicemail" at bounding box center [448, 142] width 5 height 5
checkbox input "true"
click at [431, 177] on button "Save" at bounding box center [431, 181] width 102 height 12
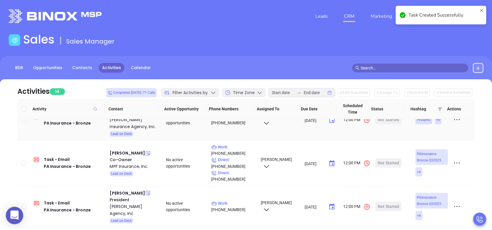
scroll to position [77, 0]
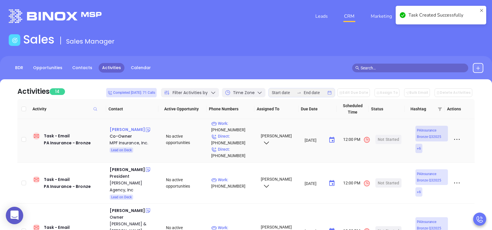
click at [123, 131] on div "Jeff Fecko" at bounding box center [127, 129] width 35 height 7
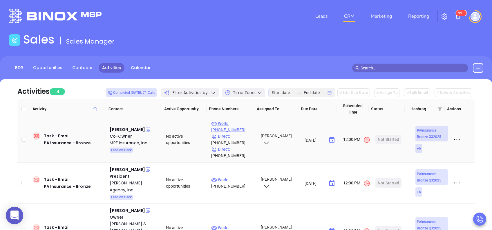
click at [233, 121] on p "Work : (412) 741-3587" at bounding box center [233, 126] width 44 height 13
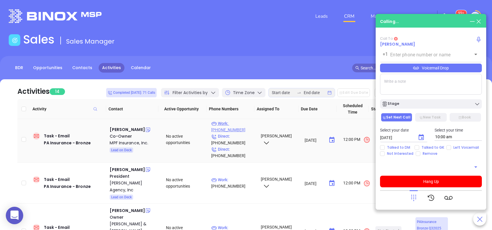
type input "(412) 741-3587"
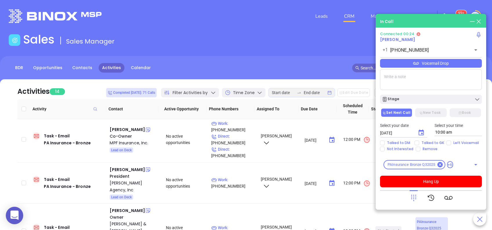
click at [397, 83] on textarea at bounding box center [431, 79] width 102 height 21
type textarea "First email sent"
click at [413, 193] on div at bounding box center [413, 197] width 8 height 15
click at [415, 196] on icon at bounding box center [413, 197] width 8 height 8
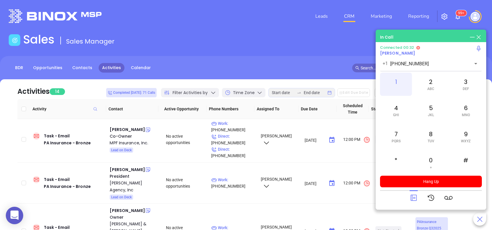
drag, startPoint x: 393, startPoint y: 83, endPoint x: 403, endPoint y: 86, distance: 10.5
click at [394, 83] on div "1" at bounding box center [396, 83] width 32 height 23
click at [428, 88] on span "ABC" at bounding box center [430, 89] width 7 height 4
click at [412, 197] on icon at bounding box center [413, 197] width 8 height 8
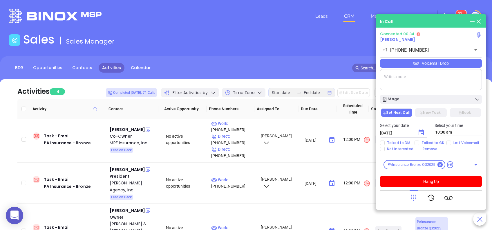
click at [405, 81] on textarea at bounding box center [431, 79] width 102 height 21
type textarea "First email sent"
click at [447, 142] on input "Left Voicemail" at bounding box center [448, 142] width 5 height 5
checkbox input "true"
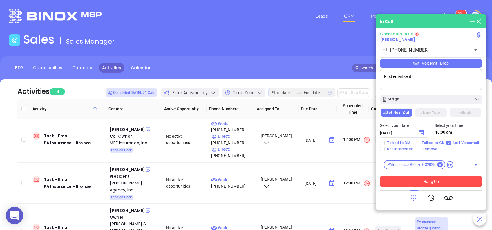
click at [433, 180] on button "Hang Up" at bounding box center [431, 181] width 102 height 12
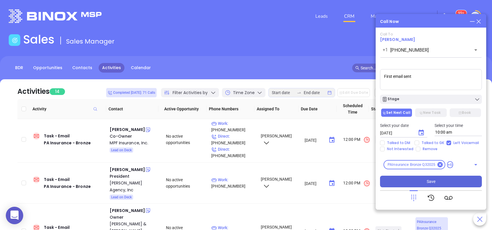
click at [430, 178] on span "Save" at bounding box center [430, 181] width 9 height 6
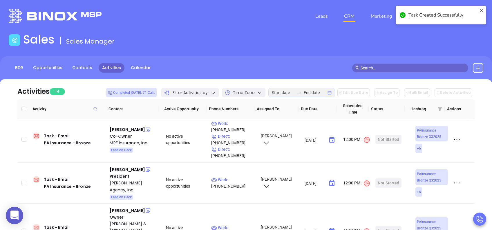
scroll to position [116, 0]
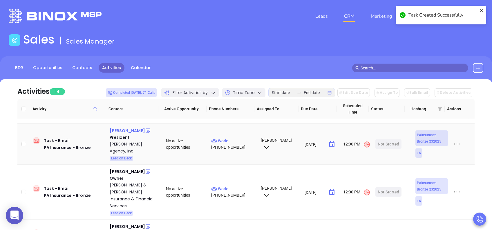
click at [119, 130] on div "Jeff Sims" at bounding box center [127, 130] width 35 height 7
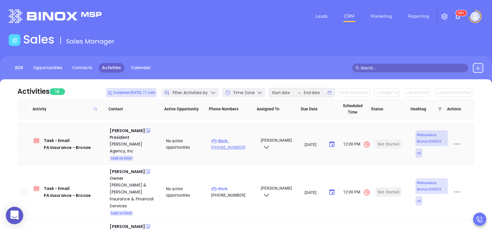
click at [239, 139] on p "Work : (570) 326-4188" at bounding box center [233, 143] width 44 height 13
type input "(570) 326-4188"
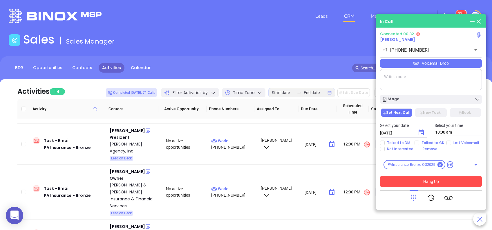
click at [406, 79] on textarea at bounding box center [431, 79] width 102 height 21
paste textarea "The Yurconic Agency"
click at [439, 181] on button "Hang Up" at bounding box center [431, 181] width 102 height 12
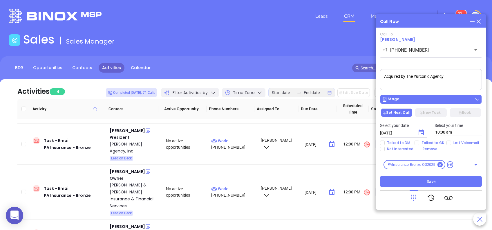
click at [420, 100] on div "Stage" at bounding box center [430, 99] width 98 height 6
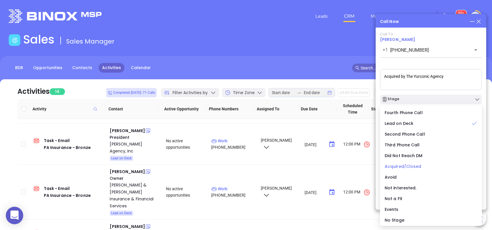
click at [411, 165] on span "Acquired/Closed" at bounding box center [402, 166] width 37 height 6
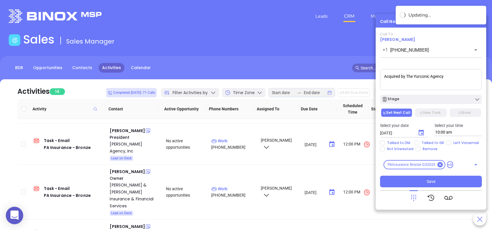
drag, startPoint x: 455, startPoint y: 79, endPoint x: 368, endPoint y: 68, distance: 87.6
click at [368, 68] on main "Sales Sales Manager BDR Opportunities Contacts Activities Calendar Call Now Cal…" at bounding box center [246, 179] width 492 height 294
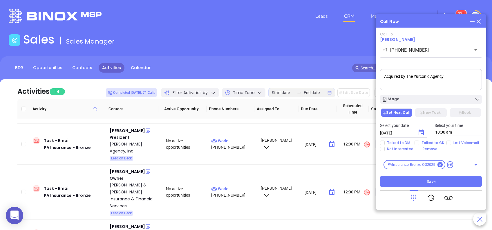
paste textarea "https://binoxmsp.web.app/sot/detail/4767"
type textarea "Acquired by The Yurconic Agency"
click at [419, 96] on div "Stage" at bounding box center [430, 99] width 98 height 6
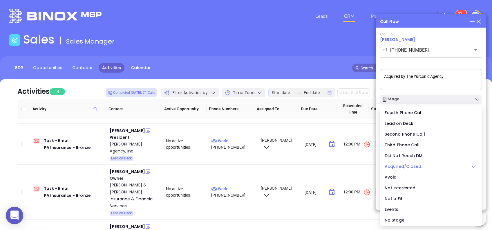
click at [408, 166] on span "Acquired/Closed" at bounding box center [402, 166] width 37 height 6
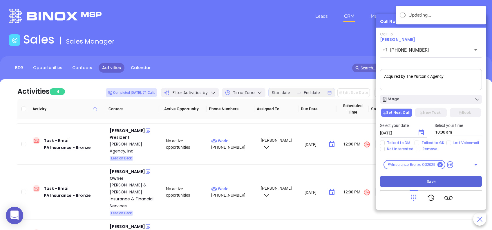
click at [434, 180] on span "Save" at bounding box center [430, 181] width 9 height 6
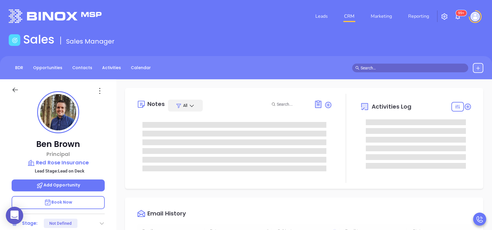
type input "[DATE]"
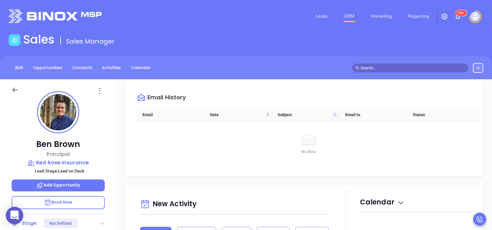
type input "[PERSON_NAME]"
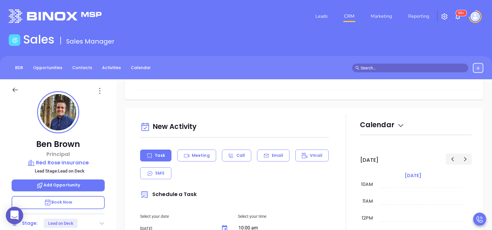
drag, startPoint x: 270, startPoint y: 158, endPoint x: 274, endPoint y: 176, distance: 18.9
click at [272, 157] on p "Email" at bounding box center [278, 155] width 12 height 6
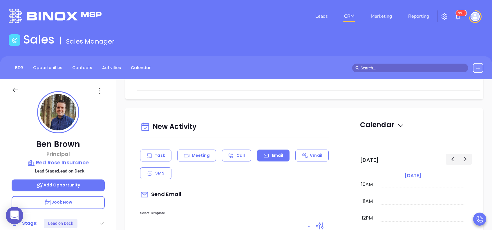
scroll to position [270, 0]
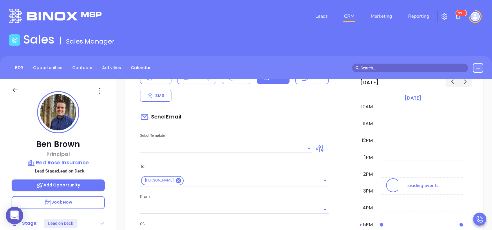
drag, startPoint x: 273, startPoint y: 150, endPoint x: 268, endPoint y: 147, distance: 5.2
click at [273, 150] on input "text" at bounding box center [221, 148] width 163 height 8
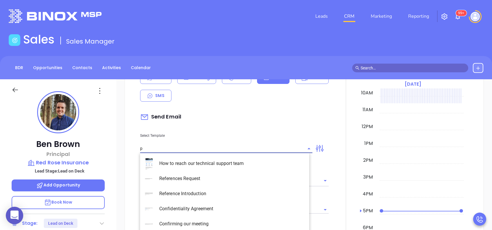
type input "pa"
type input "[PERSON_NAME]"
click at [263, 158] on li "PA Insurance 0625" at bounding box center [224, 163] width 169 height 15
type input "PA Insurance 0625"
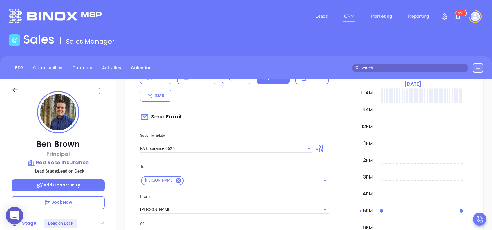
click at [260, 162] on div "To [PERSON_NAME] From [PERSON_NAME] CC Bcc Add a subject" at bounding box center [234, 228] width 195 height 144
type input "[PERSON_NAME], PA’s New Cybersecurity Law: Are You Prepared?"
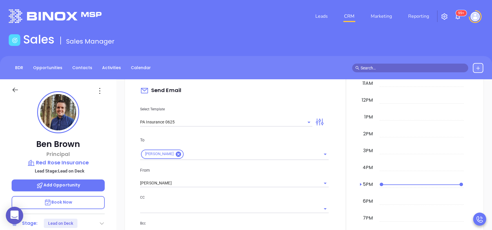
scroll to position [309, 0]
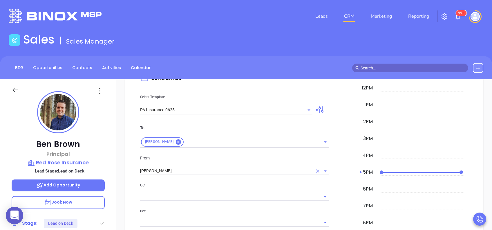
click at [189, 167] on input "[PERSON_NAME]" at bounding box center [226, 170] width 172 height 8
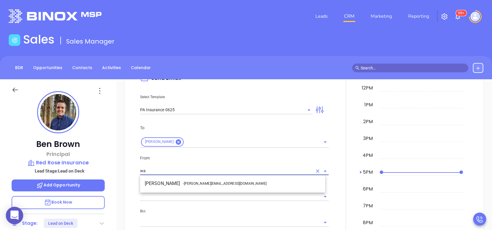
click at [194, 180] on li "Walter Contreras - [EMAIL_ADDRESS][DOMAIN_NAME]" at bounding box center [232, 183] width 185 height 10
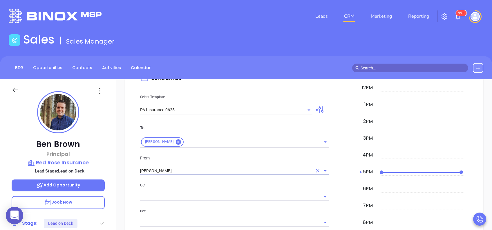
type input "[PERSON_NAME]"
click at [234, 188] on div "CC" at bounding box center [234, 191] width 188 height 19
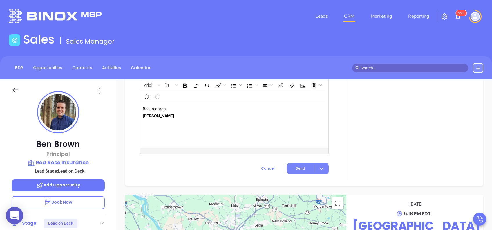
click at [298, 168] on span "Send" at bounding box center [300, 167] width 10 height 5
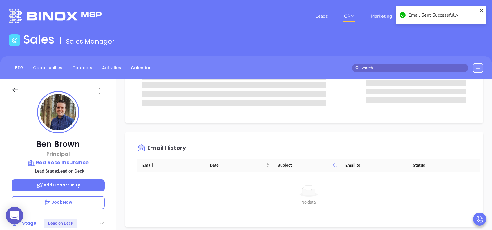
scroll to position [0, 0]
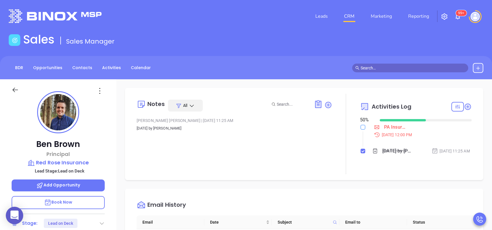
click at [360, 126] on input "checkbox" at bounding box center [362, 127] width 5 height 5
checkbox input "true"
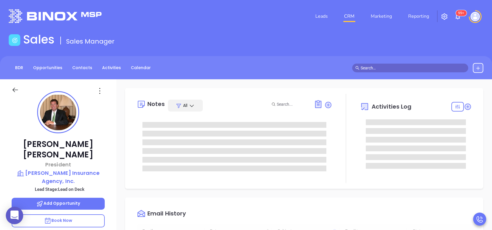
type input "[DATE]"
type input "[PERSON_NAME]"
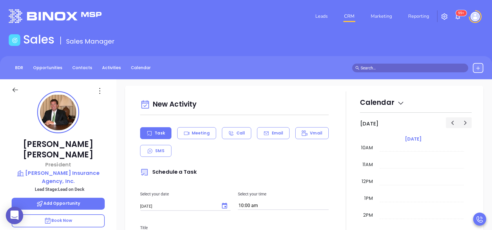
scroll to position [193, 0]
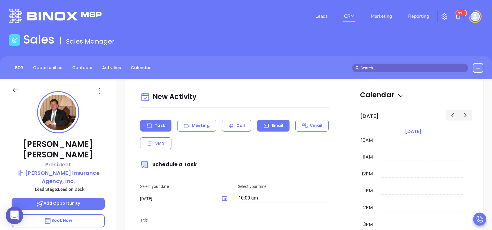
click at [279, 128] on div "Email" at bounding box center [273, 125] width 32 height 12
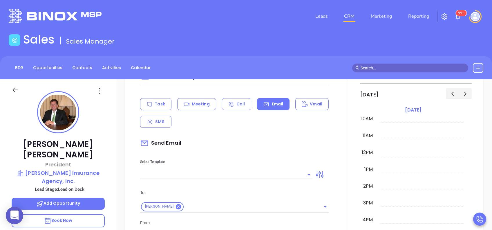
scroll to position [232, 0]
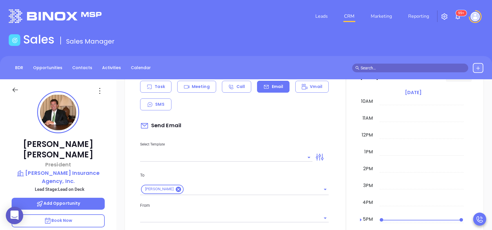
click at [278, 155] on input "text" at bounding box center [221, 157] width 163 height 8
type input "[PERSON_NAME]"
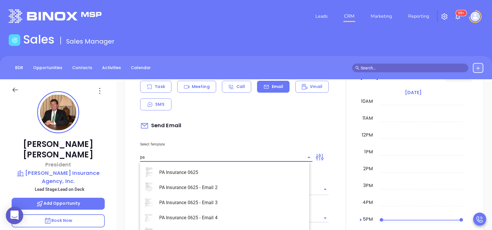
click at [270, 165] on li "PA Insurance 0625" at bounding box center [224, 172] width 169 height 15
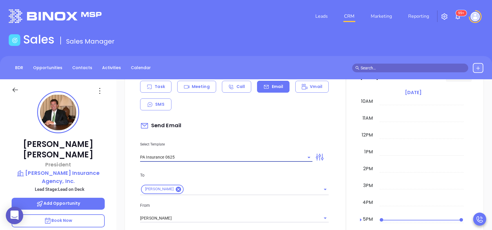
type input "PA Insurance 0625"
type input "[PERSON_NAME], PA’s New Cybersecurity Law: Are You Prepared?"
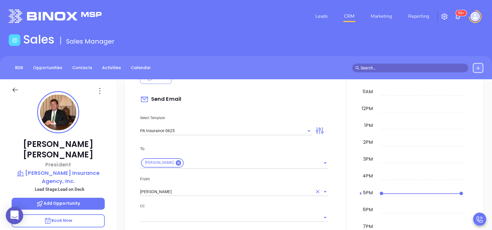
scroll to position [270, 0]
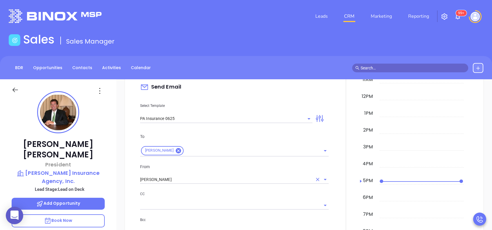
click at [207, 179] on input "[PERSON_NAME]" at bounding box center [226, 179] width 172 height 8
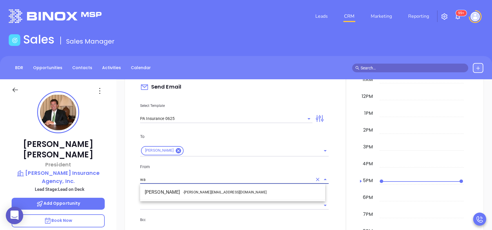
drag, startPoint x: 204, startPoint y: 191, endPoint x: 230, endPoint y: 196, distance: 25.8
click at [205, 191] on span "- [PERSON_NAME][EMAIL_ADDRESS][DOMAIN_NAME]" at bounding box center [224, 191] width 83 height 5
type input "[PERSON_NAME]"
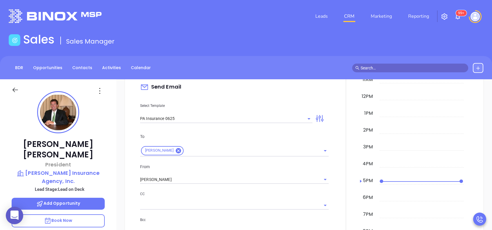
click at [243, 199] on div "CC" at bounding box center [234, 199] width 188 height 19
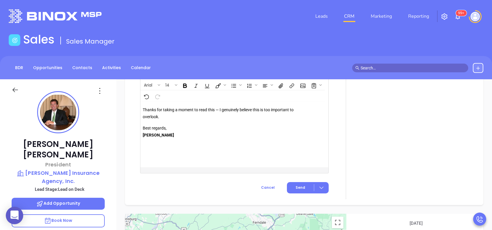
scroll to position [689, 0]
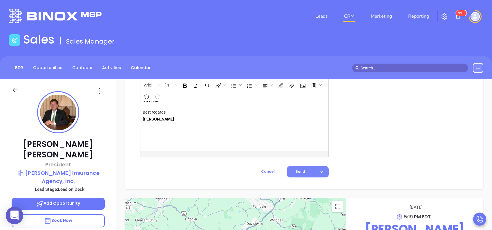
click at [295, 176] on button "Send" at bounding box center [308, 171] width 42 height 11
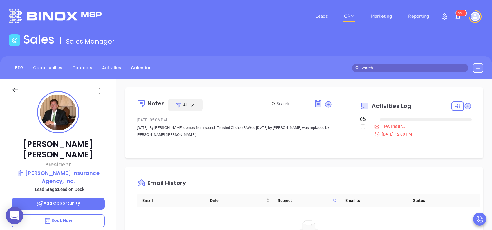
scroll to position [0, 0]
click at [360, 128] on input "checkbox" at bounding box center [362, 127] width 5 height 5
checkbox input "true"
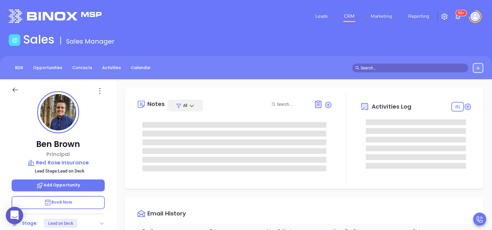
type input "[PERSON_NAME]"
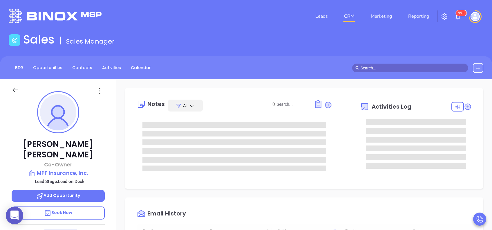
type input "[DATE]"
type input "[PERSON_NAME]"
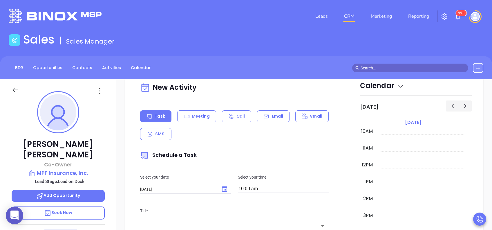
scroll to position [270, 0]
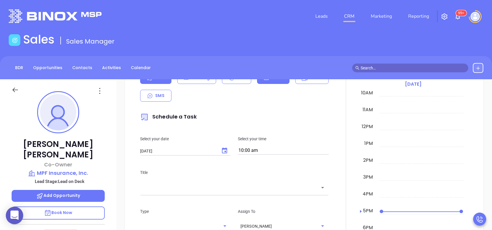
click at [271, 82] on div "Email" at bounding box center [273, 78] width 32 height 12
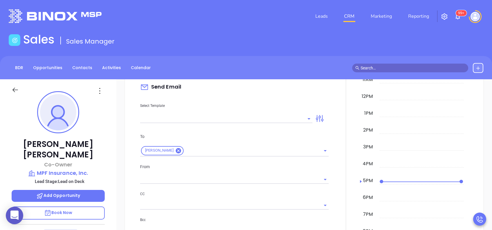
scroll to position [241, 0]
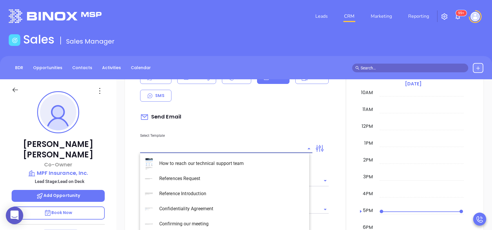
click at [260, 147] on input "text" at bounding box center [221, 148] width 163 height 8
type input "[PERSON_NAME]"
click at [244, 161] on li "PA Insurance 0625" at bounding box center [224, 163] width 169 height 15
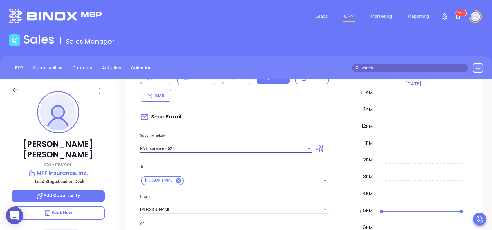
type input "PA Insurance 0625"
click at [245, 168] on p "To" at bounding box center [234, 166] width 188 height 6
type input "Jeff, PA’s New Cybersecurity Law: Are You Prepared?"
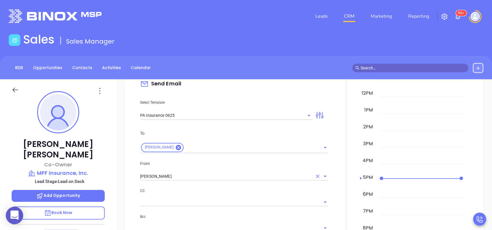
scroll to position [279, 0]
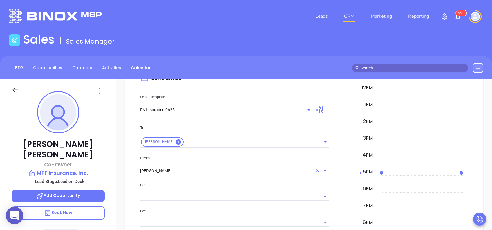
click at [199, 167] on input "[PERSON_NAME]" at bounding box center [226, 170] width 172 height 8
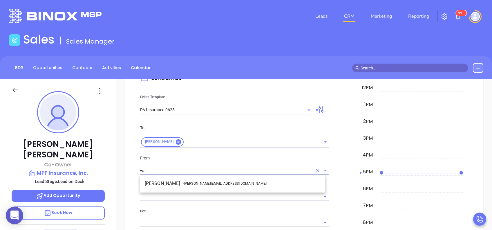
drag, startPoint x: 211, startPoint y: 180, endPoint x: 224, endPoint y: 182, distance: 12.9
click at [212, 180] on li "Walter Contreras - walter@motiva.net" at bounding box center [232, 183] width 185 height 10
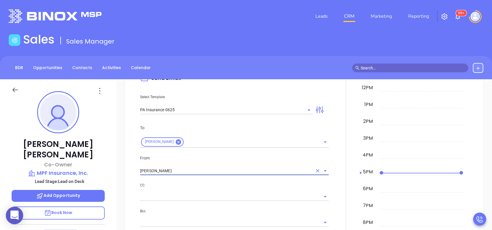
type input "Walter Contreras"
click at [243, 185] on p "CC" at bounding box center [234, 185] width 188 height 6
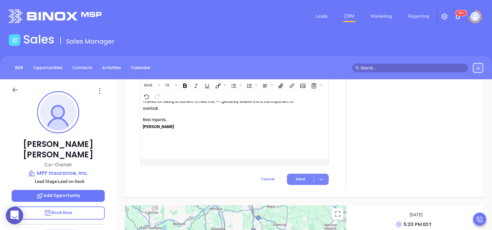
click at [296, 177] on span "Send" at bounding box center [300, 178] width 10 height 5
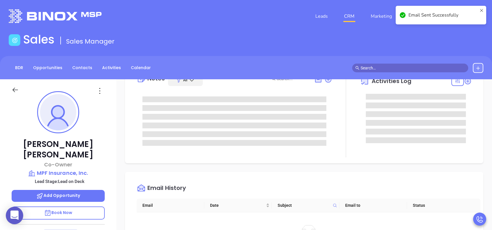
scroll to position [0, 0]
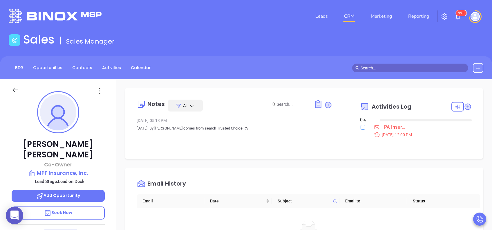
click at [360, 129] on label at bounding box center [362, 127] width 5 height 6
click at [360, 127] on input "checkbox" at bounding box center [362, 127] width 5 height 5
checkbox input "true"
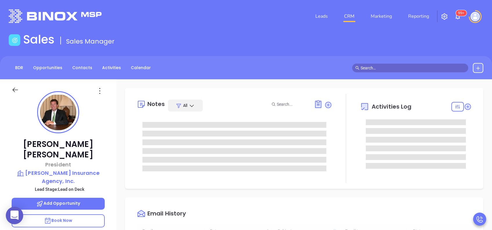
type input "[DATE]"
type input "[PERSON_NAME]"
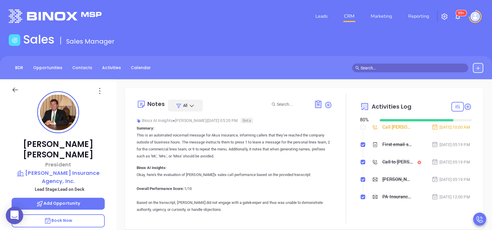
scroll to position [5, 0]
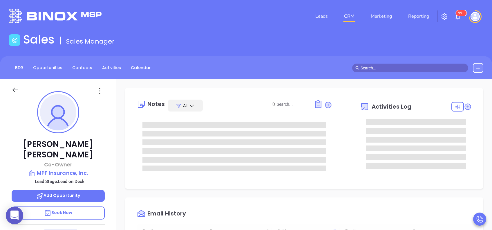
type input "[DATE]"
type input "[PERSON_NAME]"
type input "[DATE]"
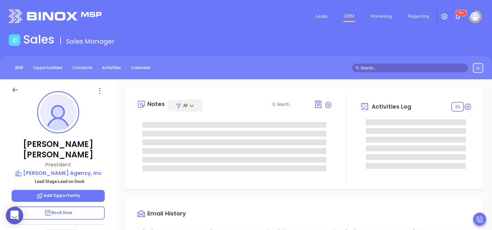
type input "[PERSON_NAME]"
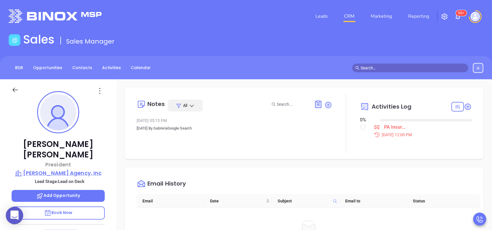
click at [75, 169] on p "W.R. Sims Agency, Inc" at bounding box center [58, 173] width 93 height 8
click at [360, 128] on input "checkbox" at bounding box center [362, 127] width 5 height 5
checkbox input "true"
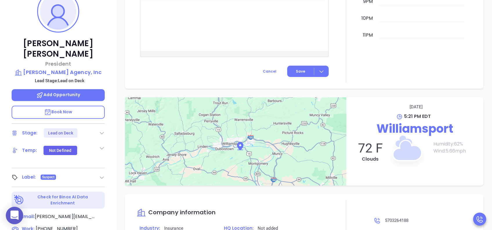
scroll to position [23, 0]
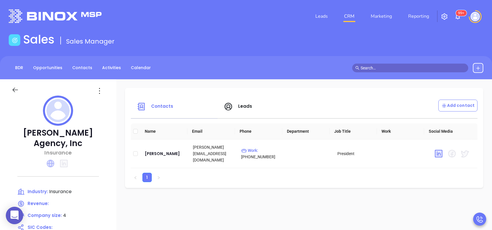
click at [50, 159] on icon at bounding box center [51, 163] width 8 height 8
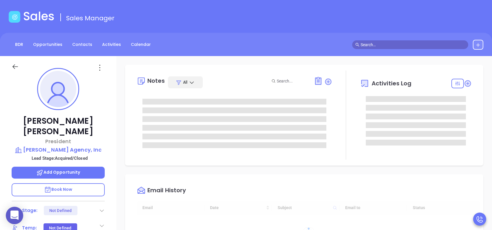
scroll to position [169, 0]
type input "[PERSON_NAME]"
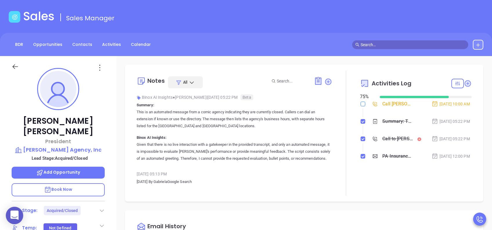
click at [360, 102] on input "checkbox" at bounding box center [362, 103] width 5 height 5
checkbox input "true"
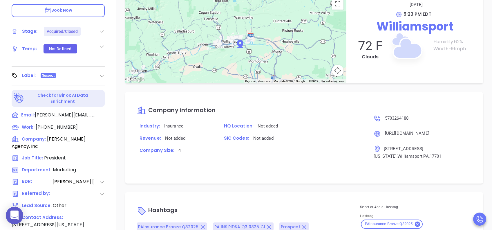
scroll to position [255, 0]
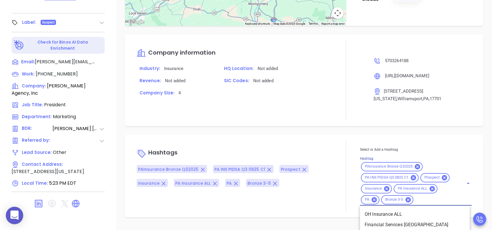
click at [435, 203] on input "Hashtag" at bounding box center [434, 199] width 41 height 7
type input "acq"
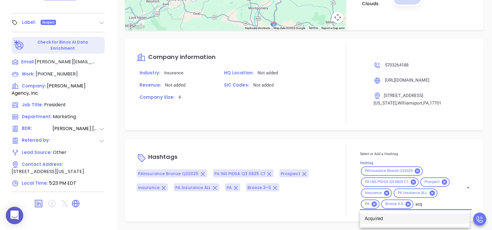
click at [397, 217] on li "Acquired" at bounding box center [415, 218] width 110 height 10
type input "remove fr"
click at [428, 216] on li "Remove from Marketing" at bounding box center [415, 218] width 110 height 10
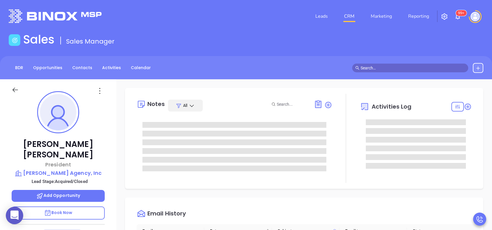
type input "[PERSON_NAME]"
